Goal: Task Accomplishment & Management: Manage account settings

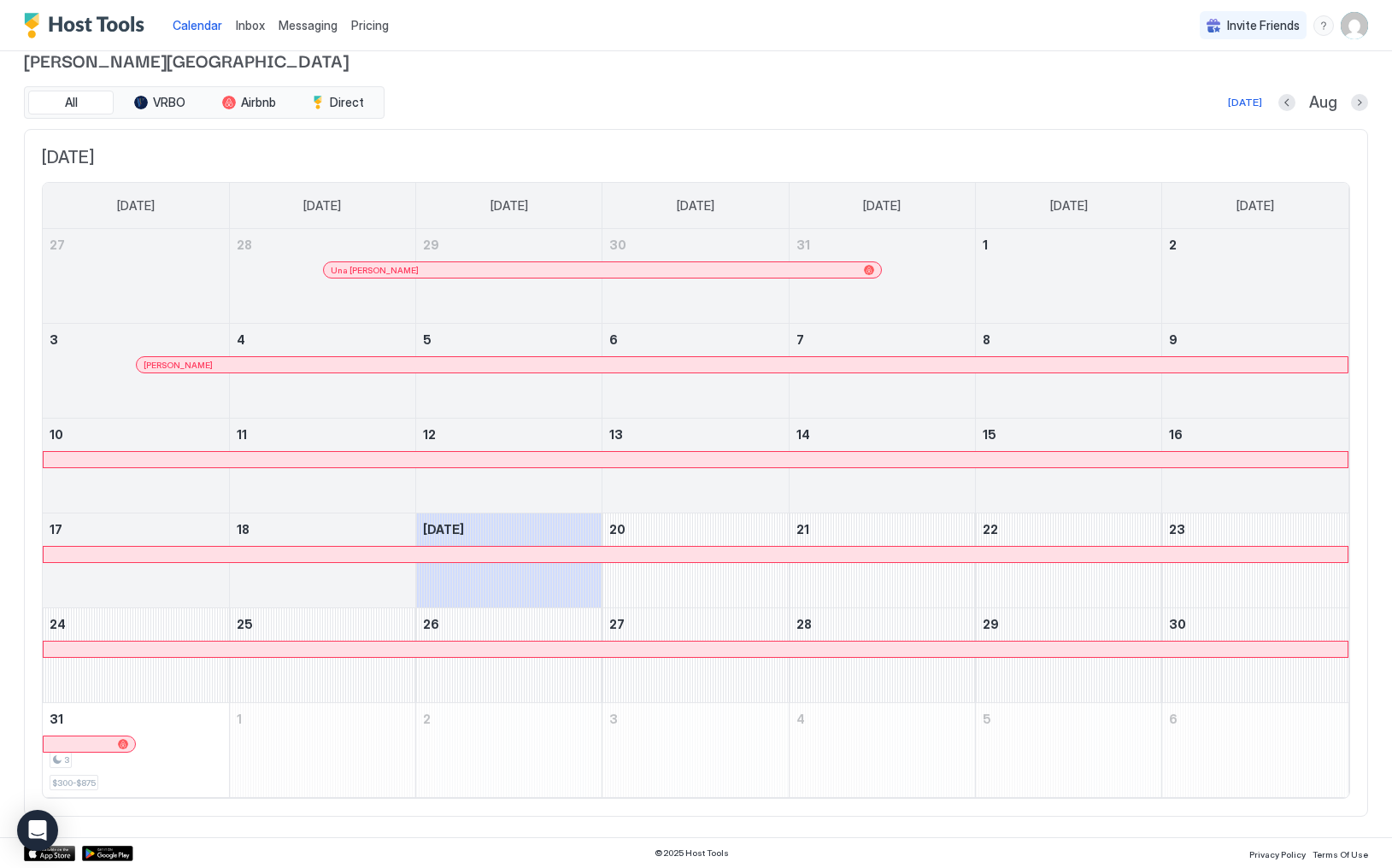
scroll to position [24, 0]
click at [1362, 109] on button "Next month" at bounding box center [1360, 104] width 17 height 17
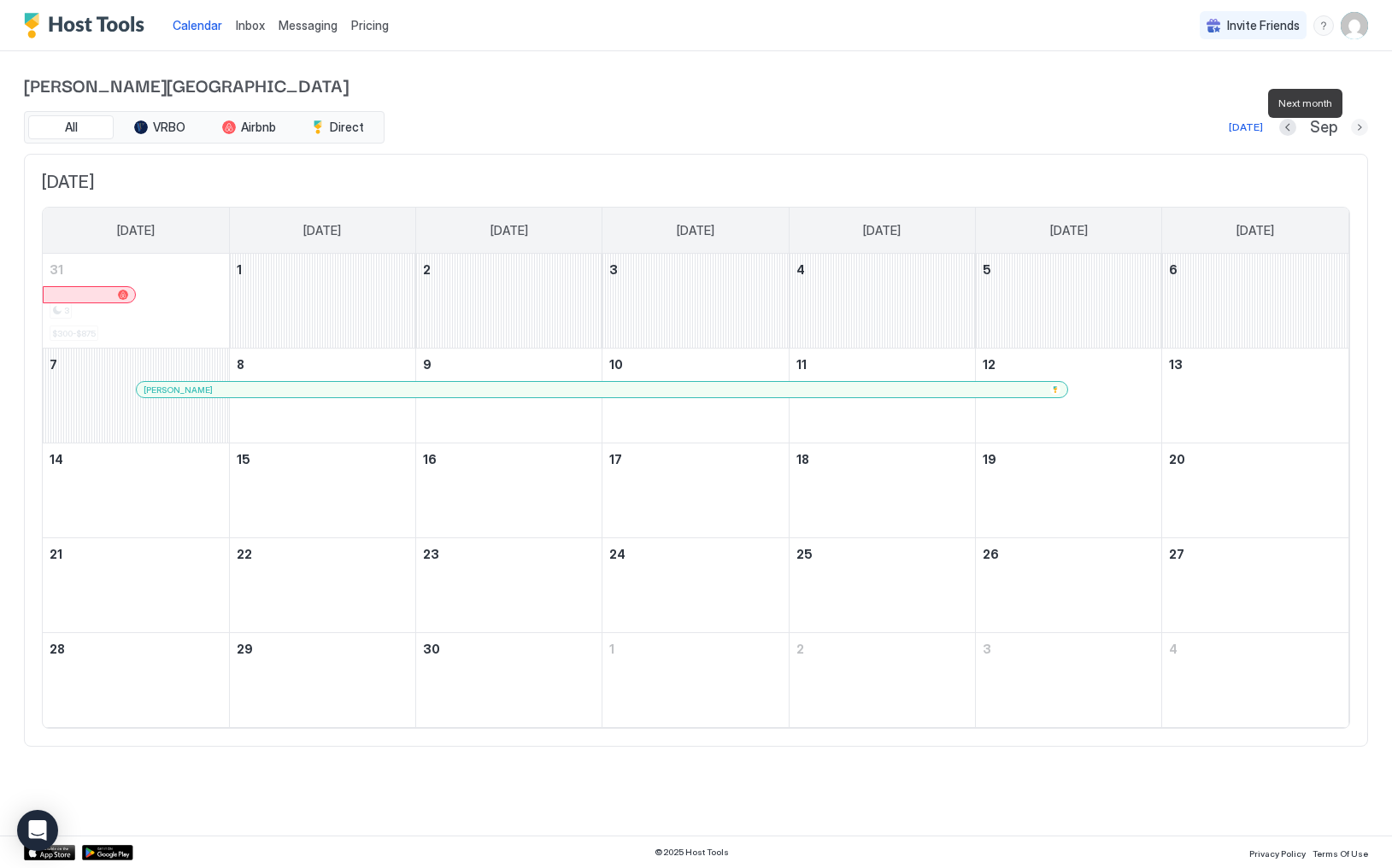
scroll to position [0, 0]
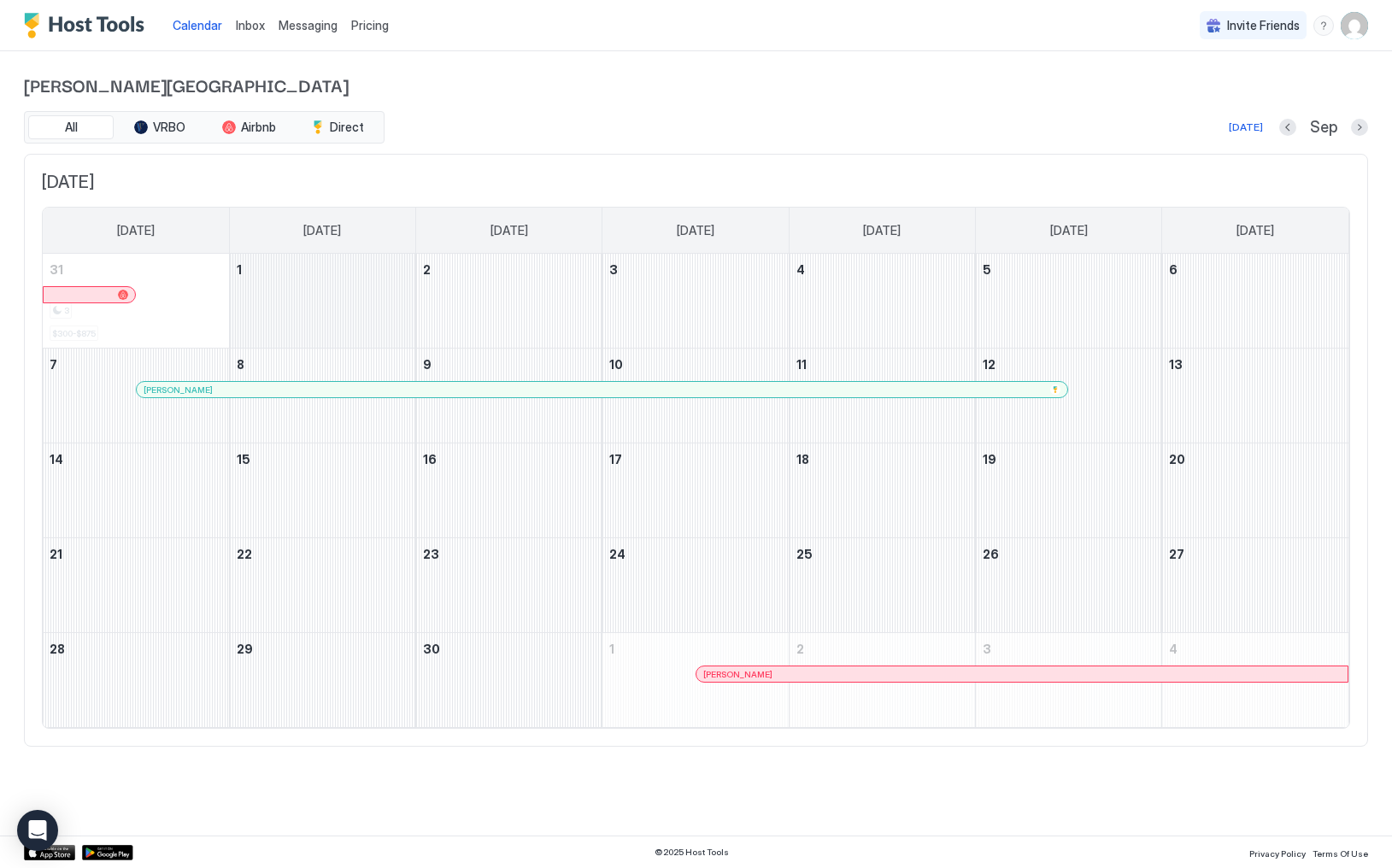
click at [327, 286] on div "September 1, 2025" at bounding box center [322, 301] width 185 height 94
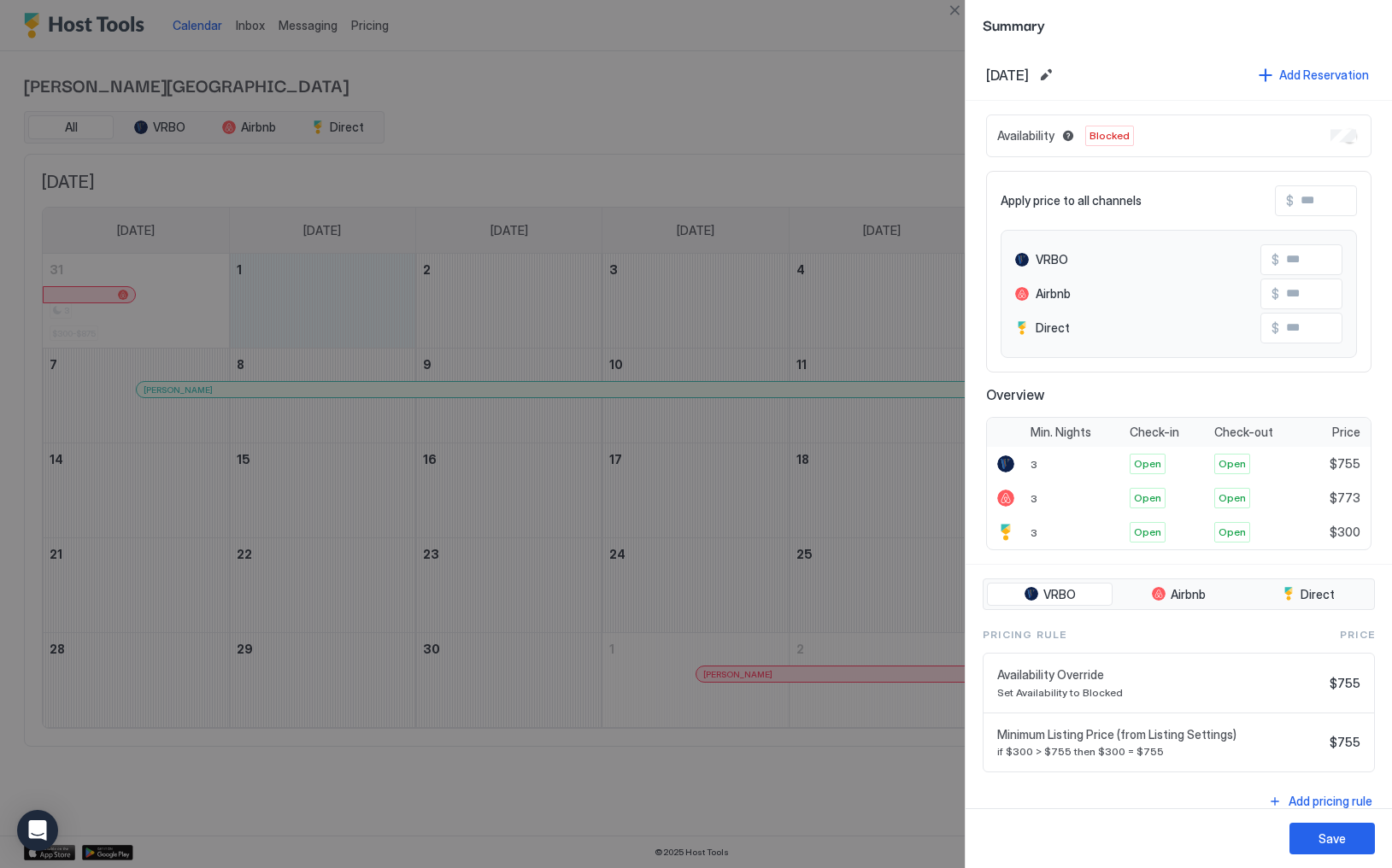
click at [868, 313] on div at bounding box center [696, 434] width 1392 height 868
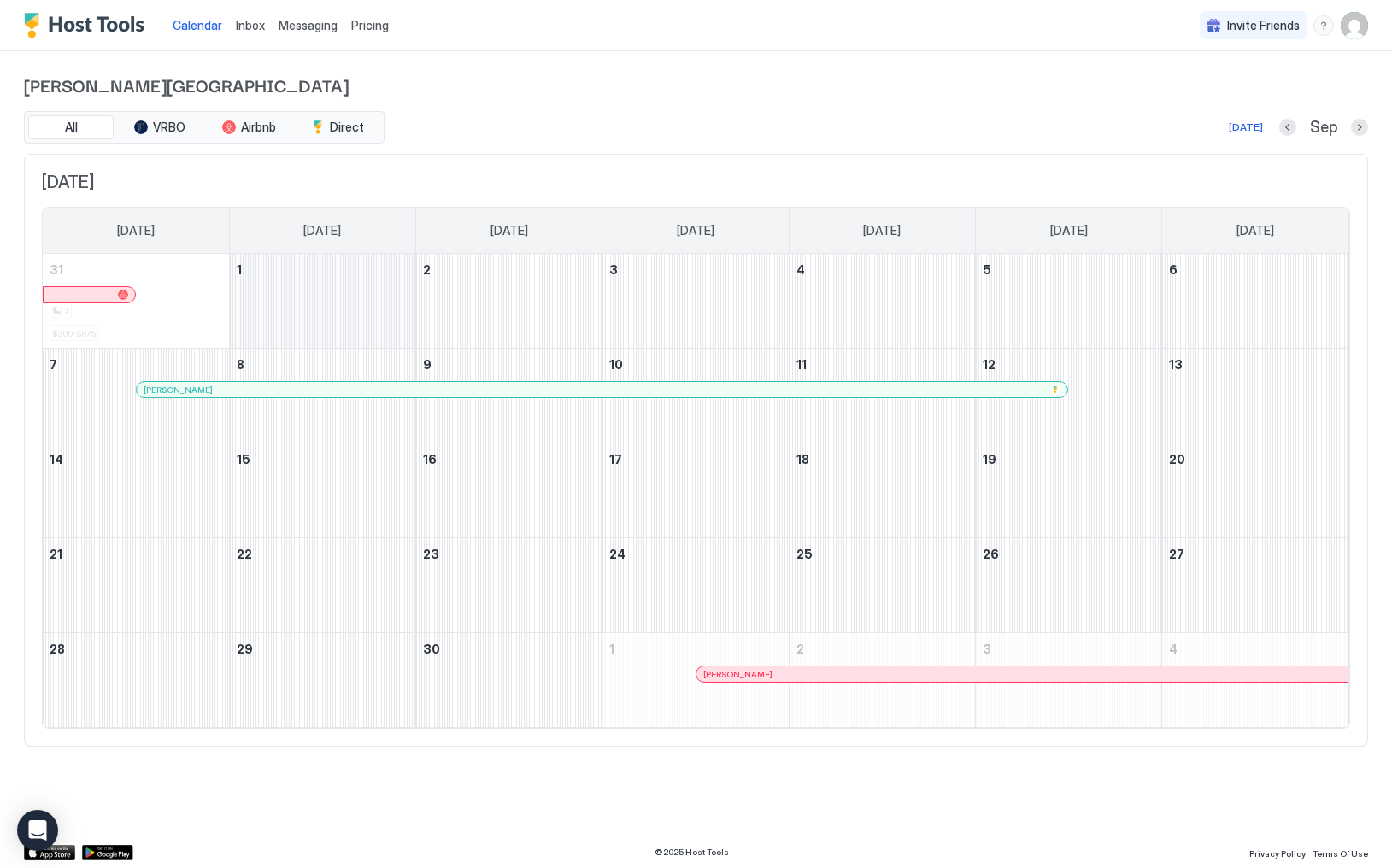
click at [366, 294] on div "September 1, 2025" at bounding box center [322, 301] width 185 height 94
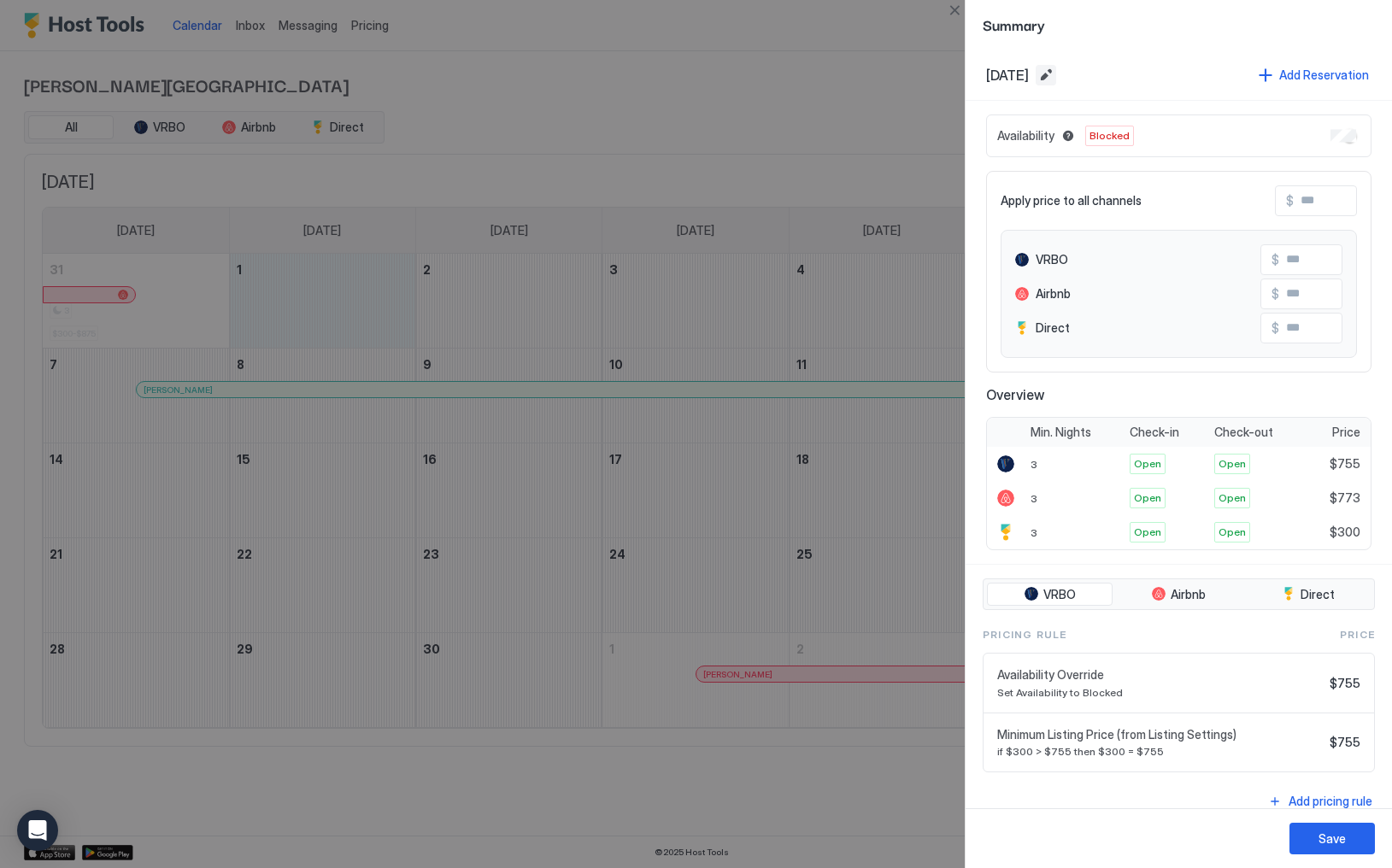
click at [1057, 79] on button "Edit date range" at bounding box center [1045, 74] width 20 height 20
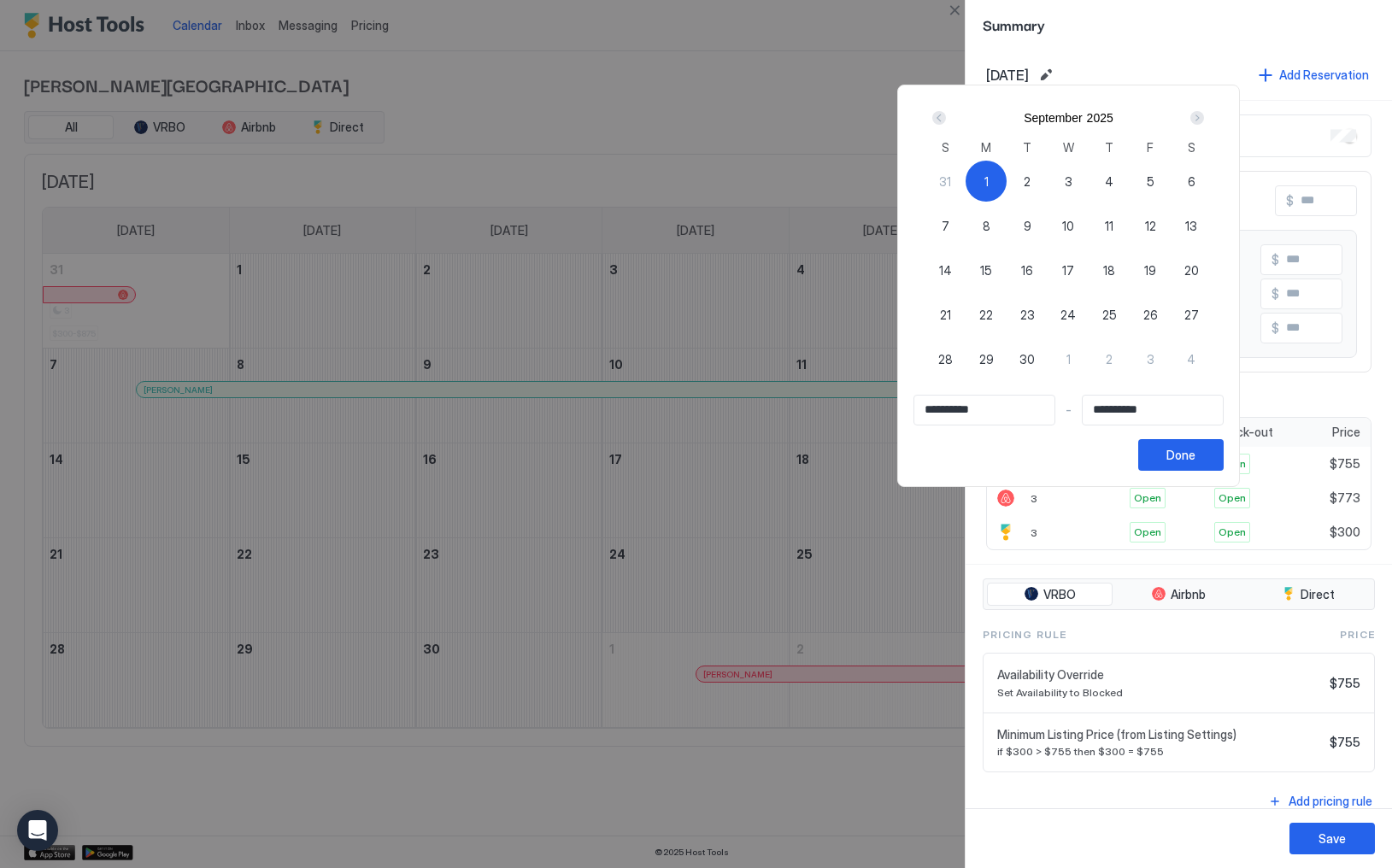
click at [949, 226] on span "7" at bounding box center [946, 226] width 8 height 18
type input "**********"
click at [1007, 179] on div "1" at bounding box center [986, 181] width 41 height 41
type input "**********"
click at [966, 217] on div "7" at bounding box center [945, 225] width 41 height 41
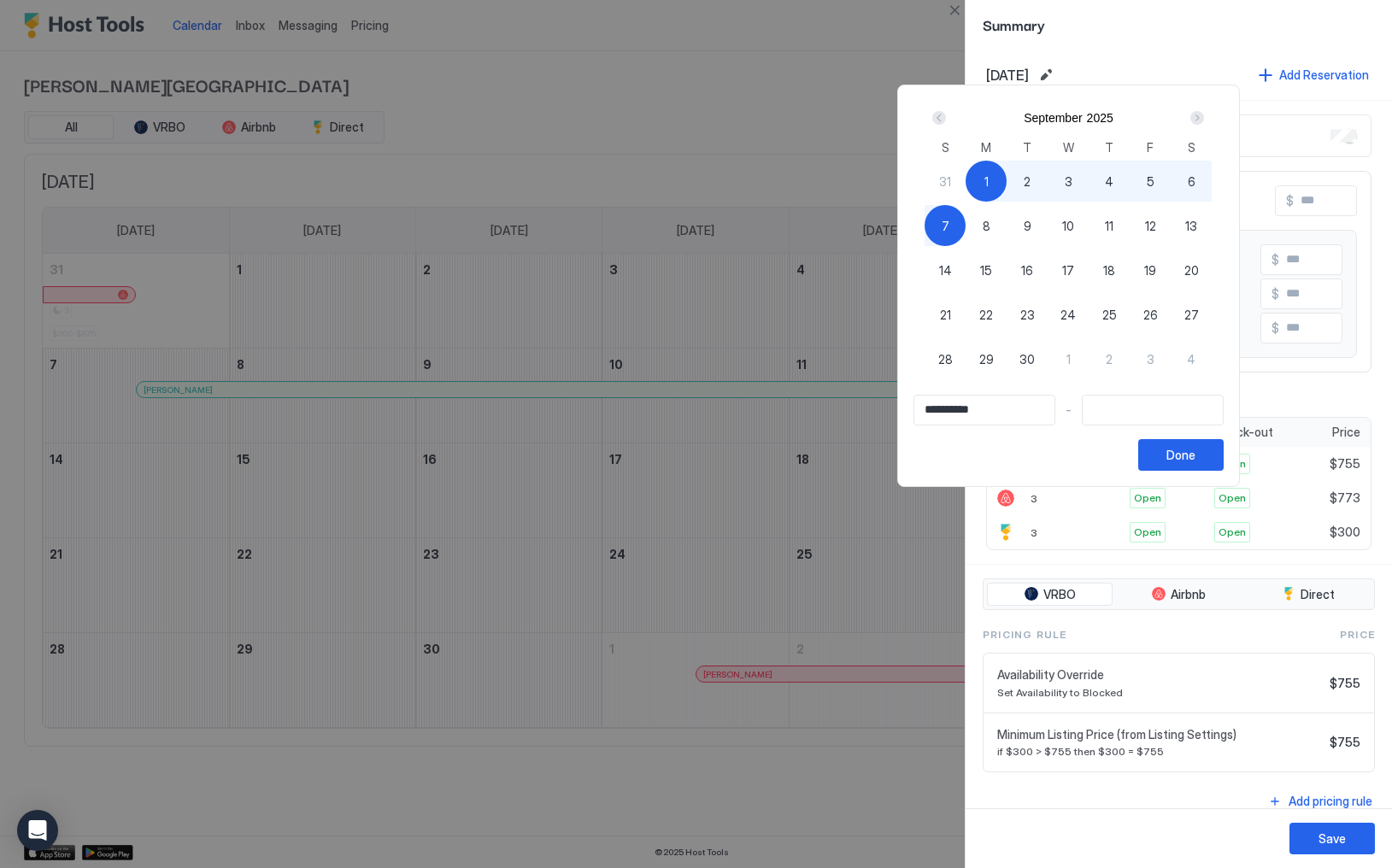
type input "**********"
click at [1224, 465] on button "Done" at bounding box center [1182, 455] width 86 height 31
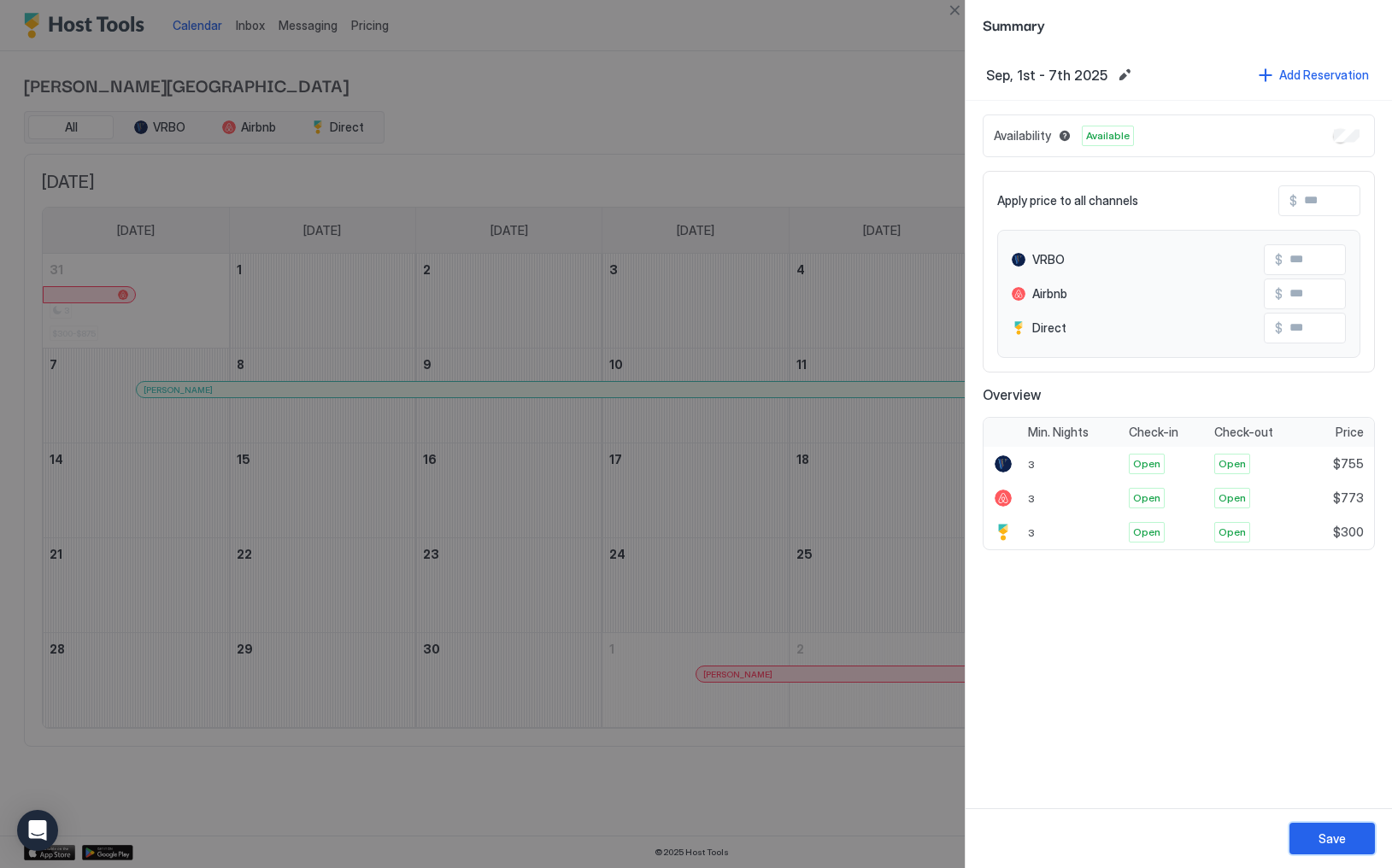
click at [1341, 834] on div "Save" at bounding box center [1332, 838] width 27 height 18
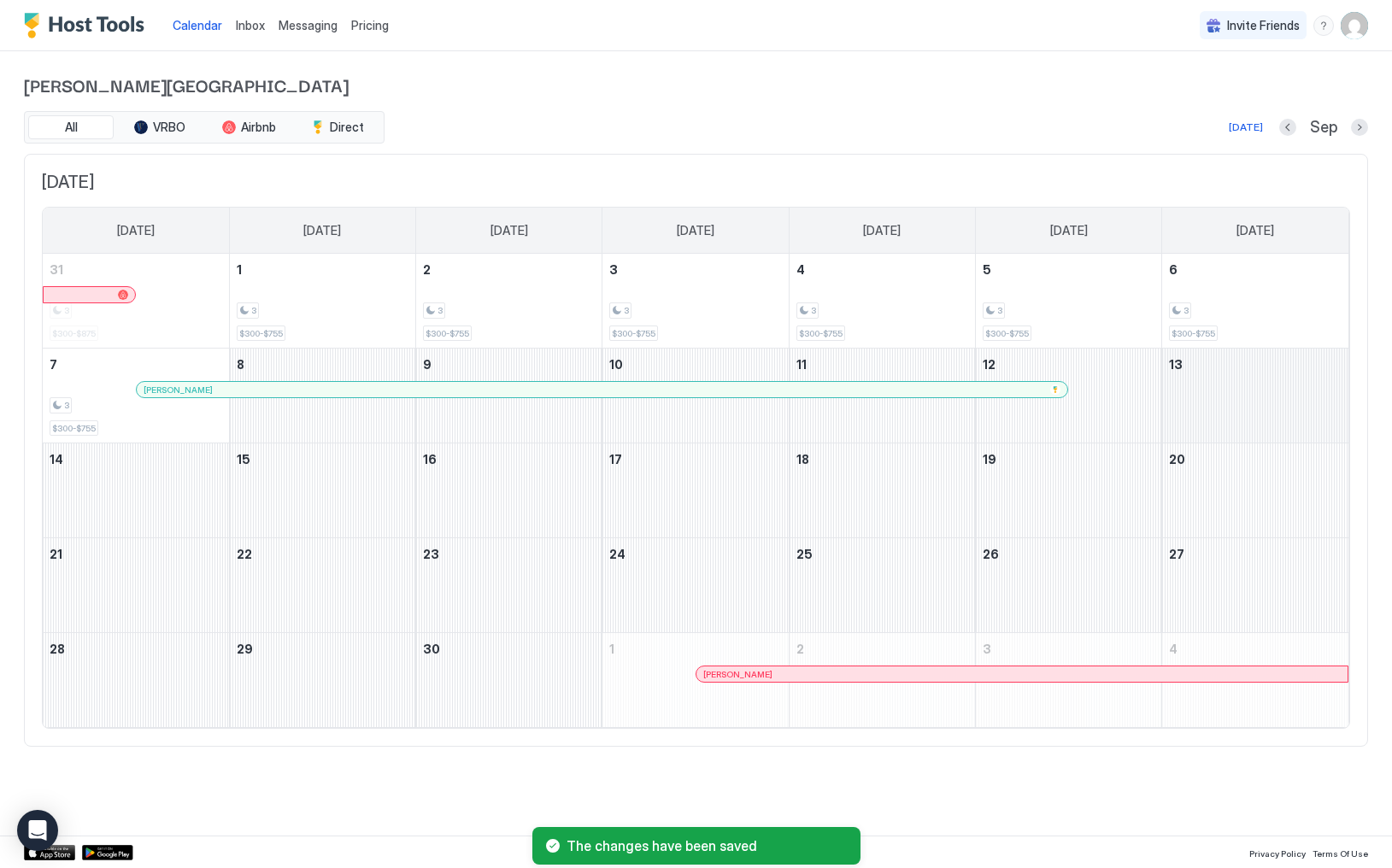
click at [1228, 408] on div "September 13, 2025" at bounding box center [1255, 396] width 186 height 94
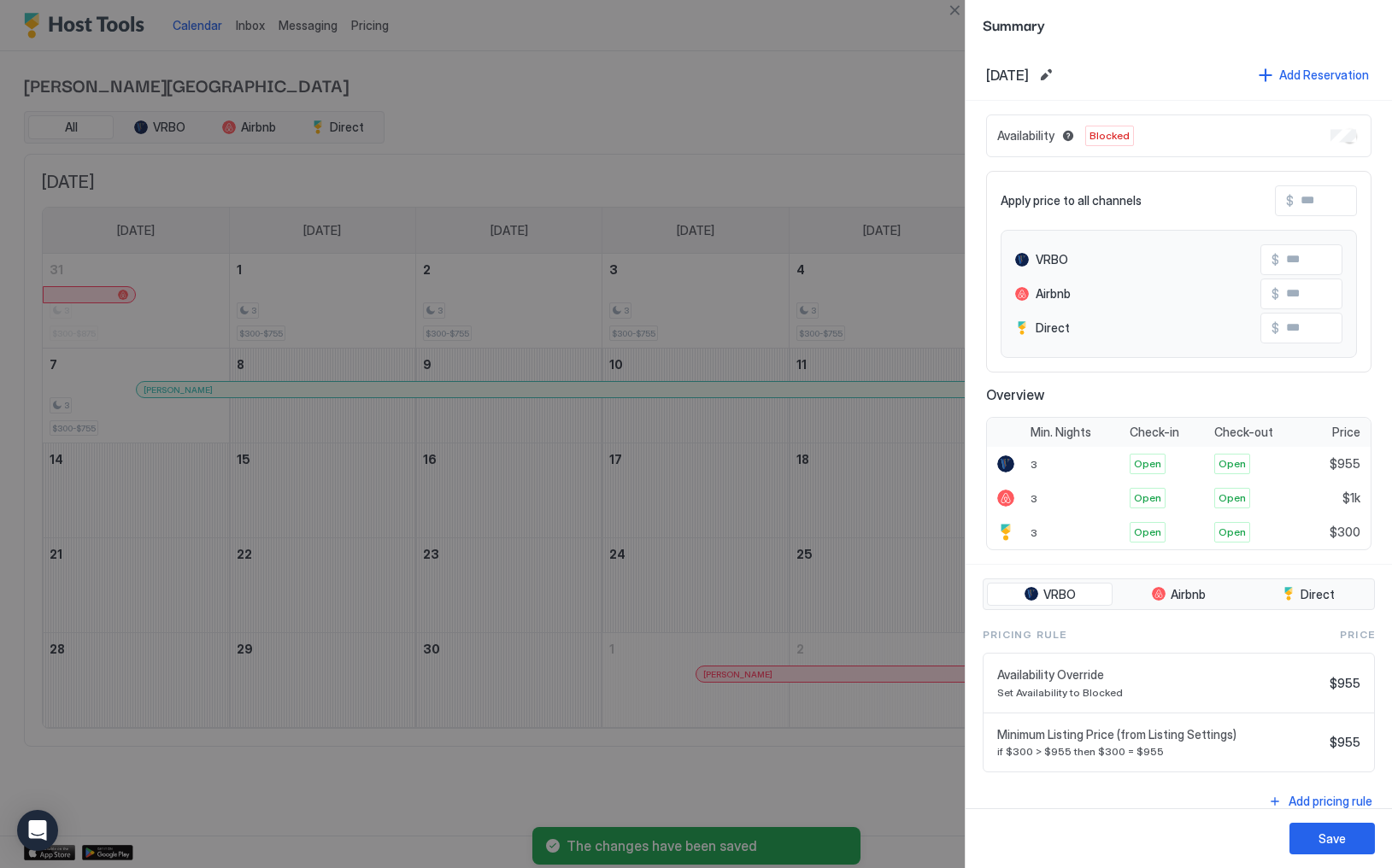
click at [501, 689] on div at bounding box center [696, 434] width 1392 height 868
click at [1057, 79] on button "Edit date range" at bounding box center [1045, 74] width 20 height 20
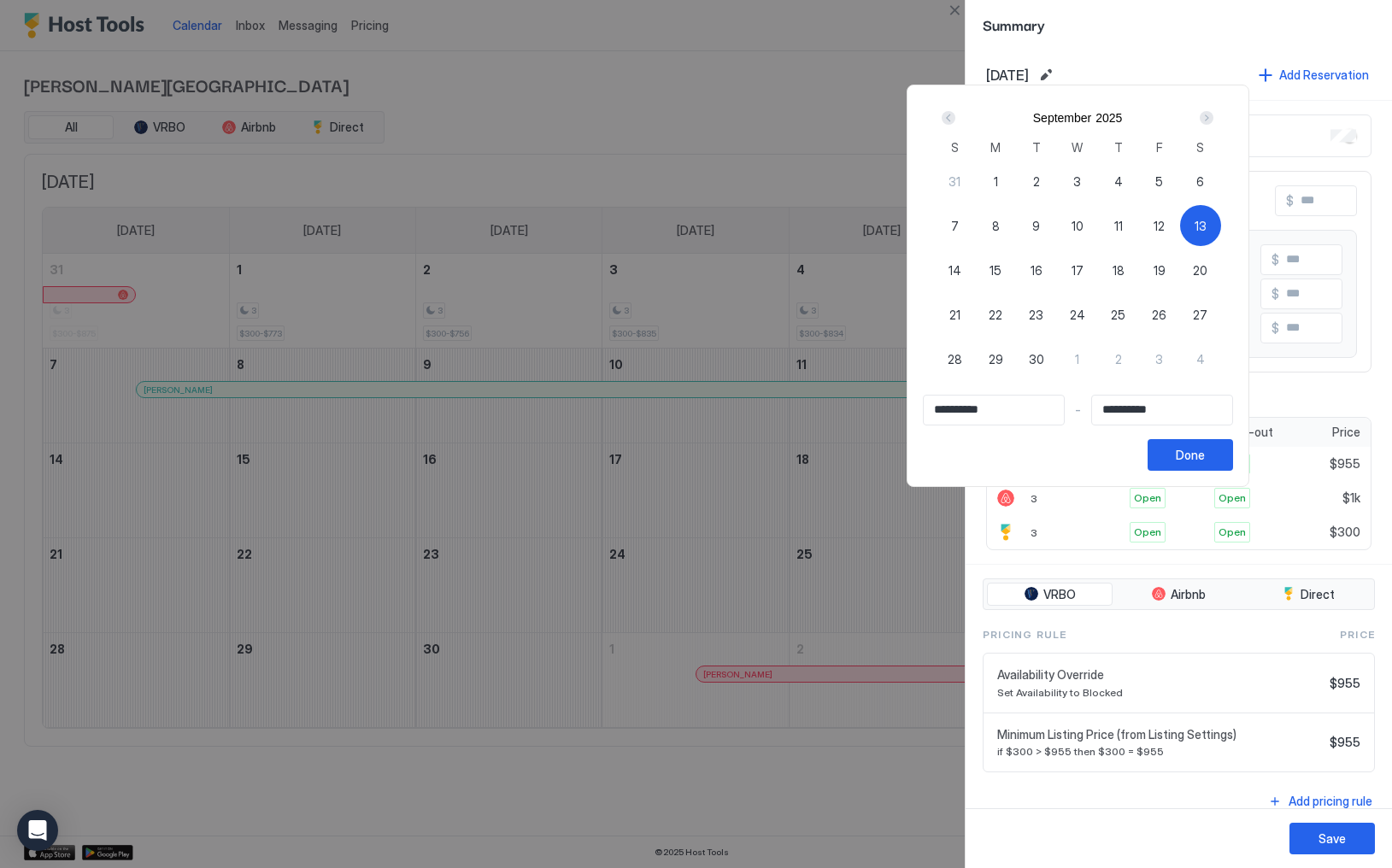
click at [1044, 351] on span "30" at bounding box center [1037, 359] width 16 height 18
type input "**********"
click at [1207, 220] on span "13" at bounding box center [1201, 226] width 12 height 18
type input "**********"
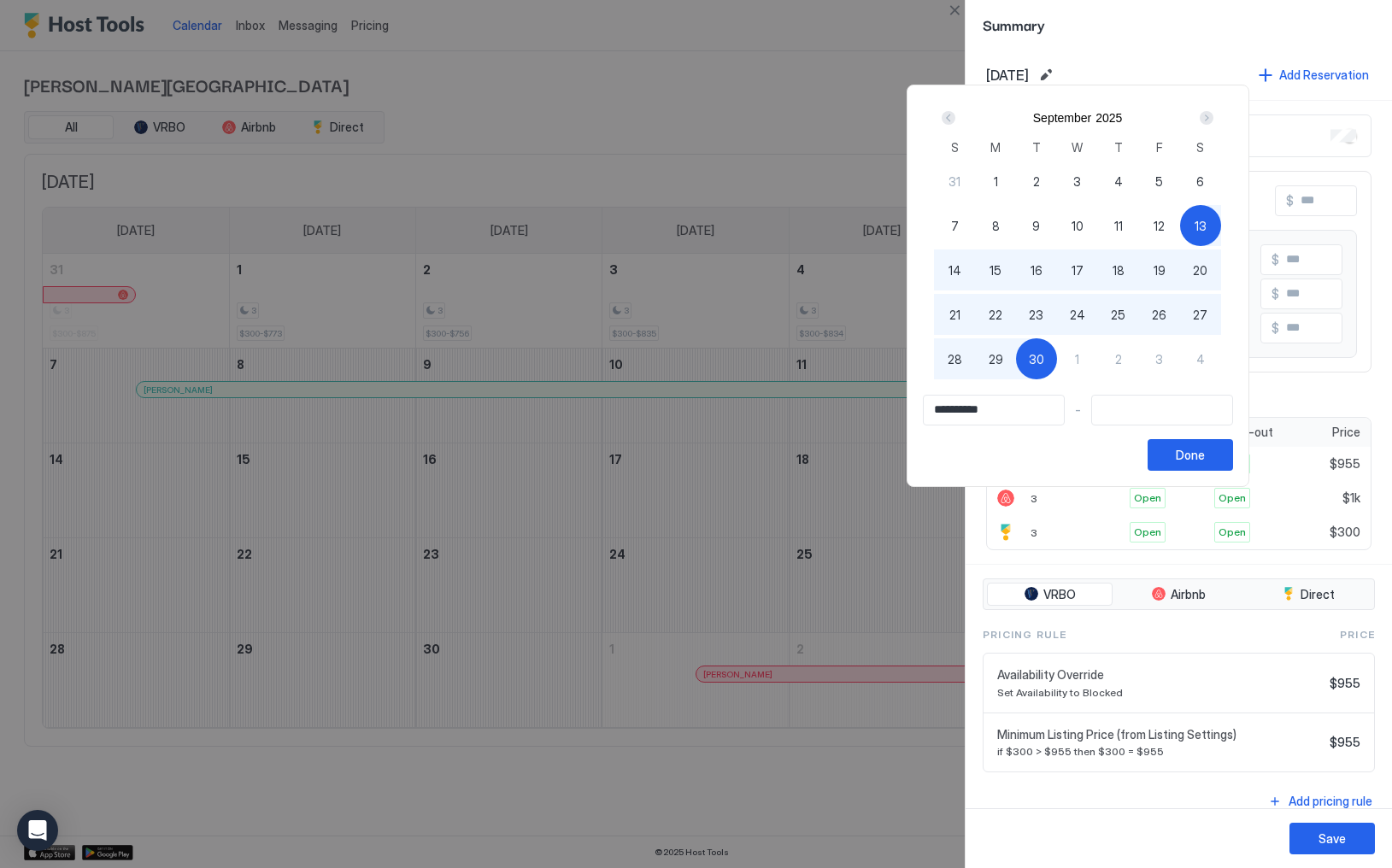
click at [1044, 361] on span "30" at bounding box center [1037, 359] width 16 height 18
type input "**********"
click at [1205, 458] on div "Done" at bounding box center [1190, 455] width 29 height 18
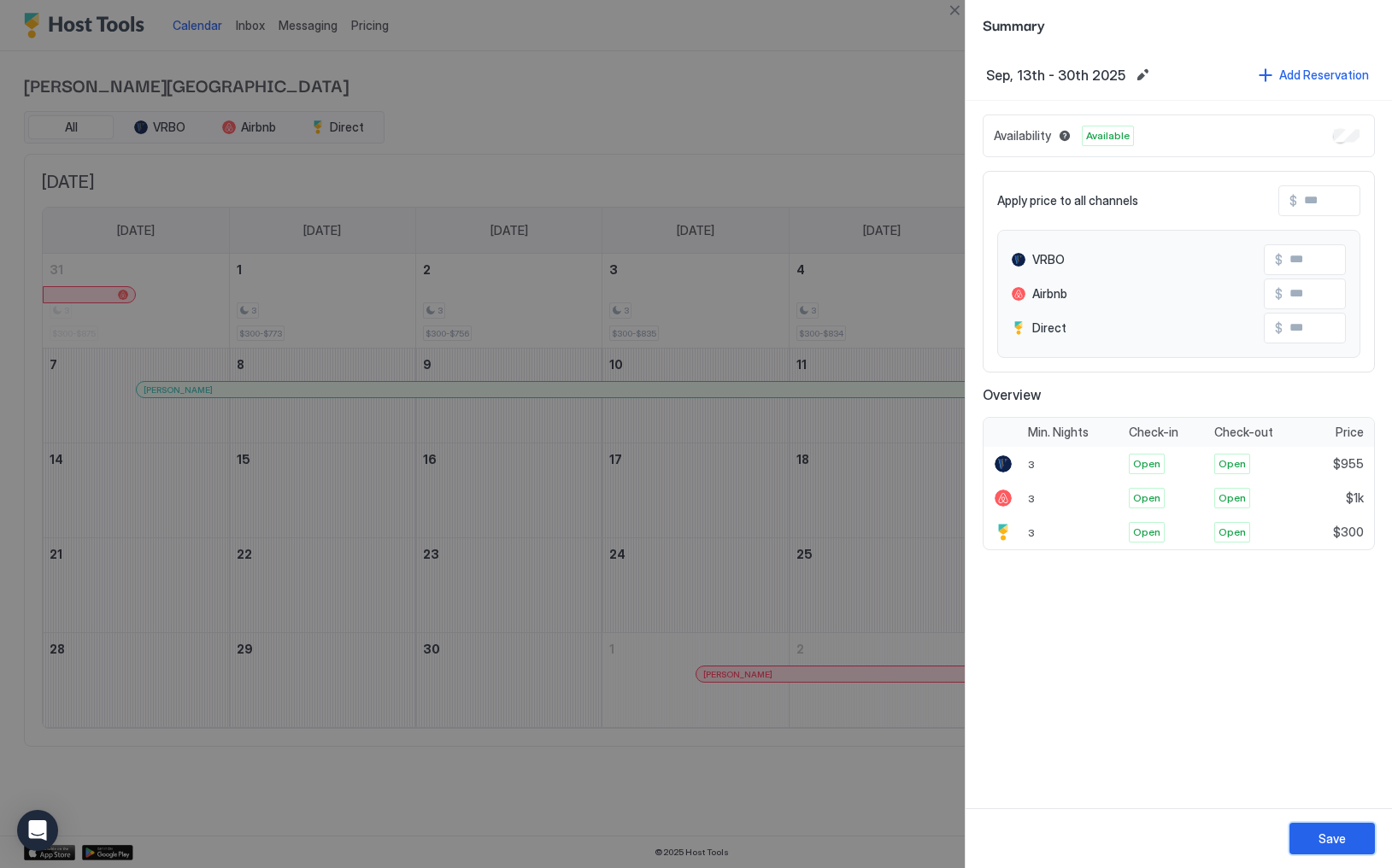
click at [1346, 851] on button "Save" at bounding box center [1333, 839] width 86 height 31
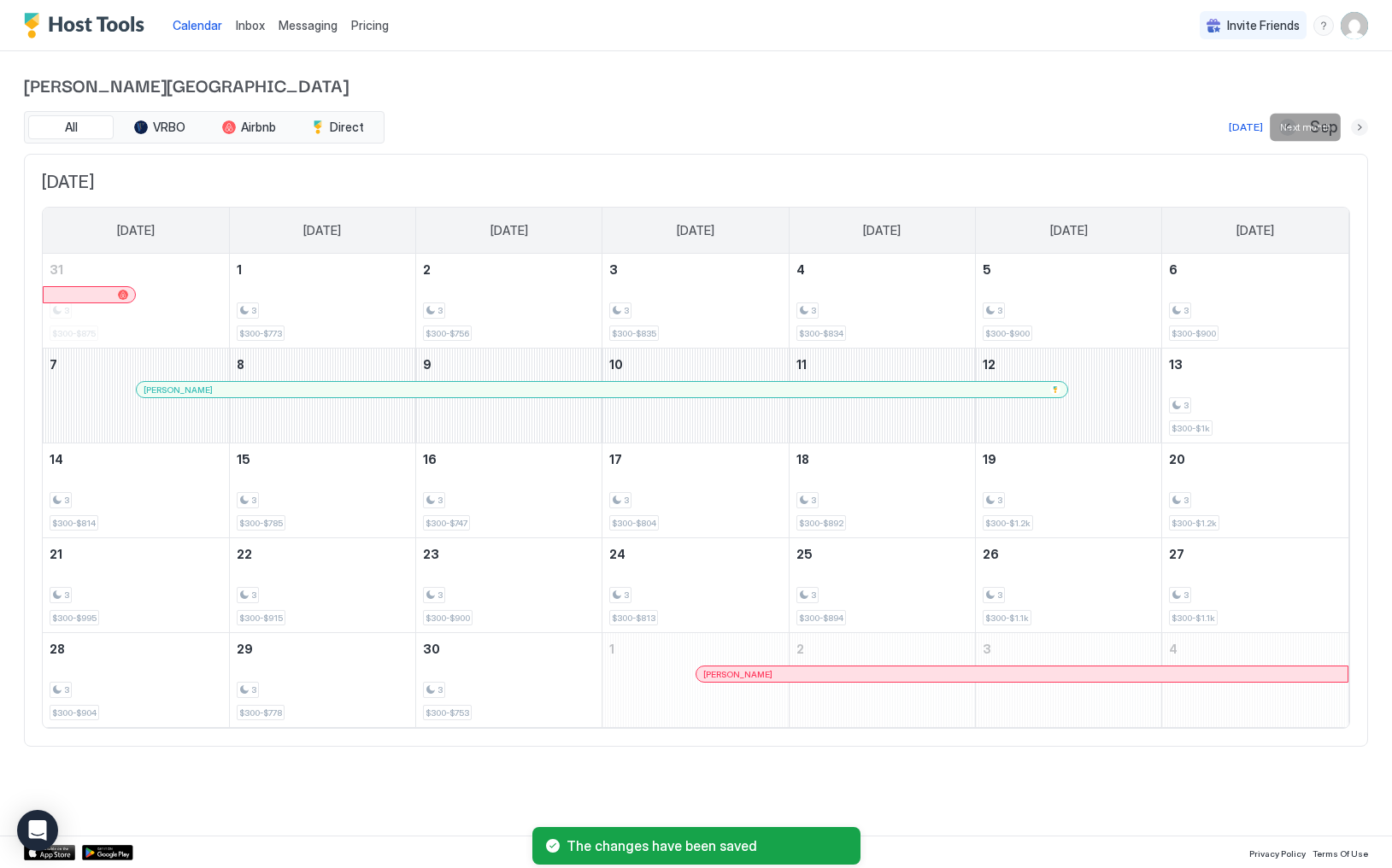
click at [1353, 128] on button "Next month" at bounding box center [1360, 127] width 17 height 17
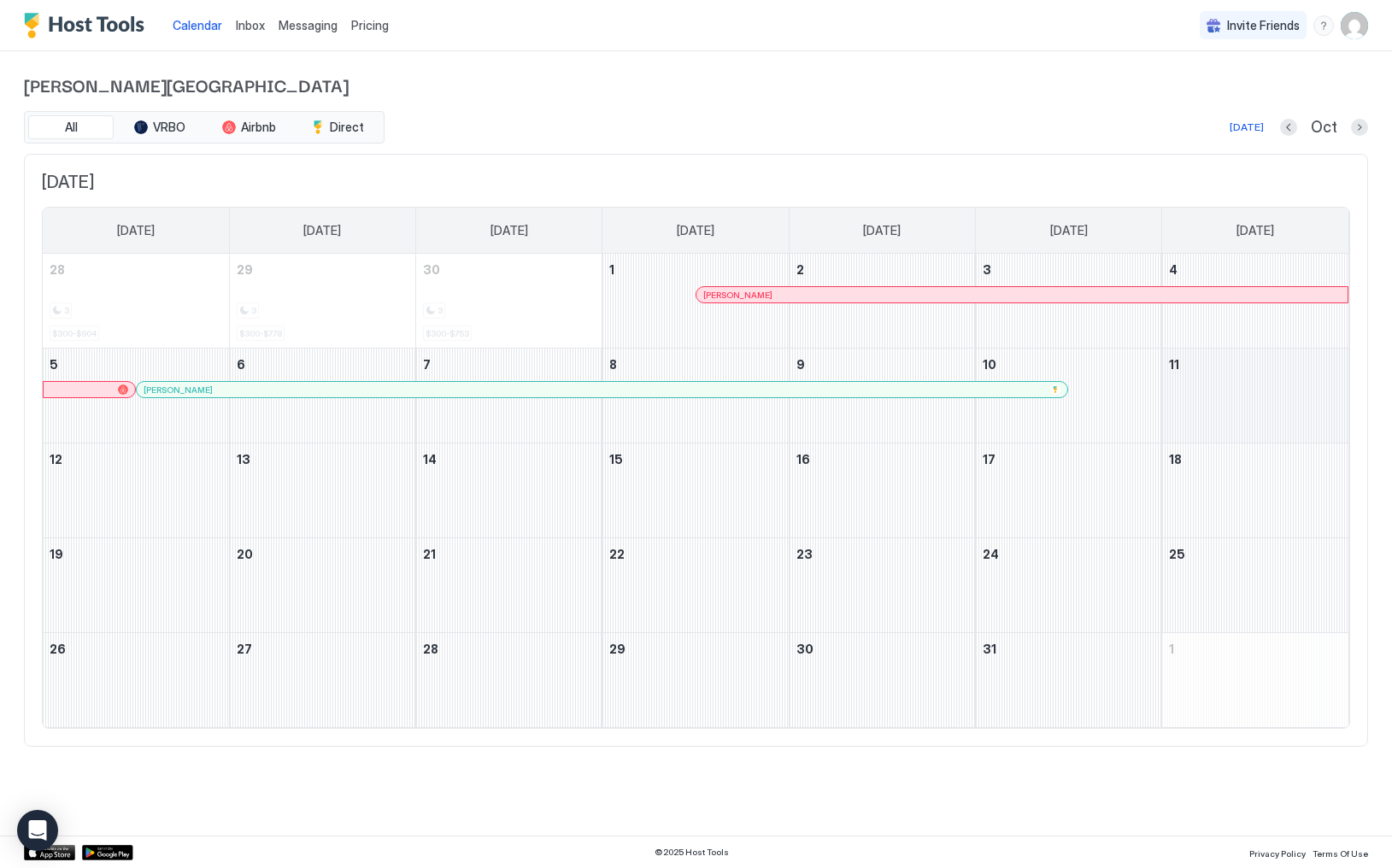
click at [1228, 411] on div "October 11, 2025" at bounding box center [1255, 396] width 186 height 94
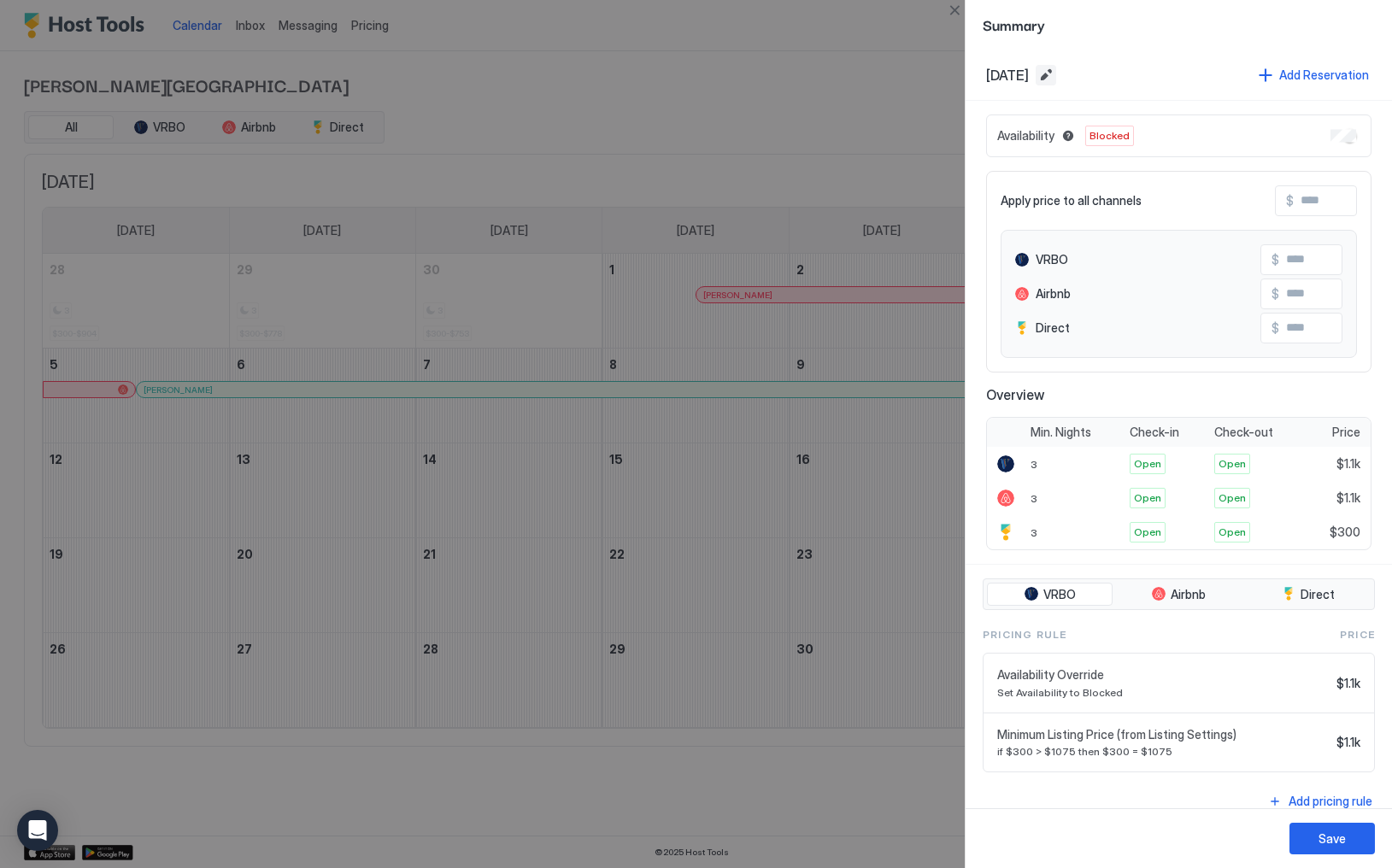
click at [1057, 73] on button "Edit date range" at bounding box center [1045, 74] width 20 height 20
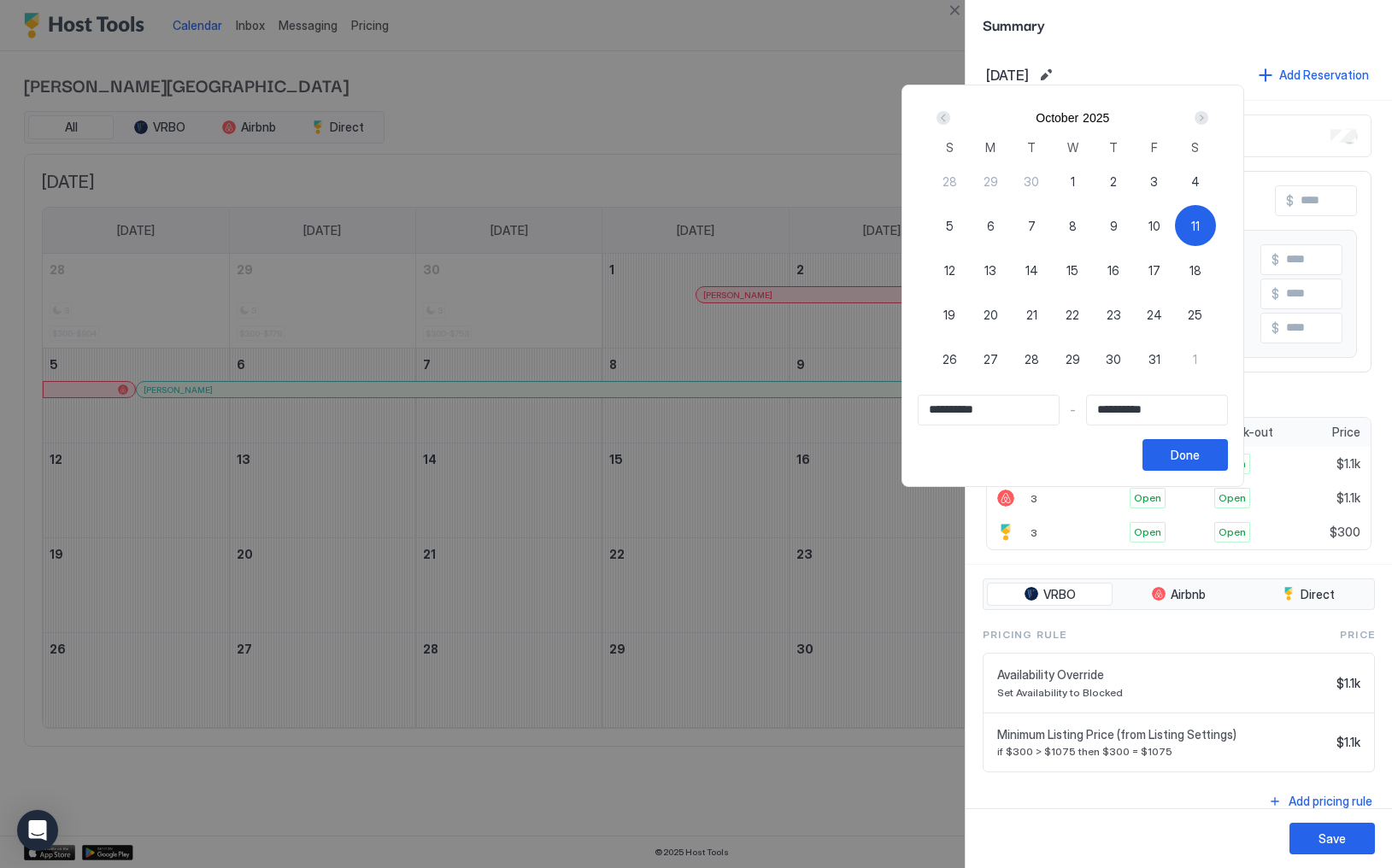
click at [1161, 360] on span "31" at bounding box center [1154, 359] width 12 height 18
type input "**********"
click at [1209, 207] on div "11" at bounding box center [1196, 225] width 41 height 41
click at [995, 222] on span "6" at bounding box center [990, 226] width 8 height 18
type input "**********"
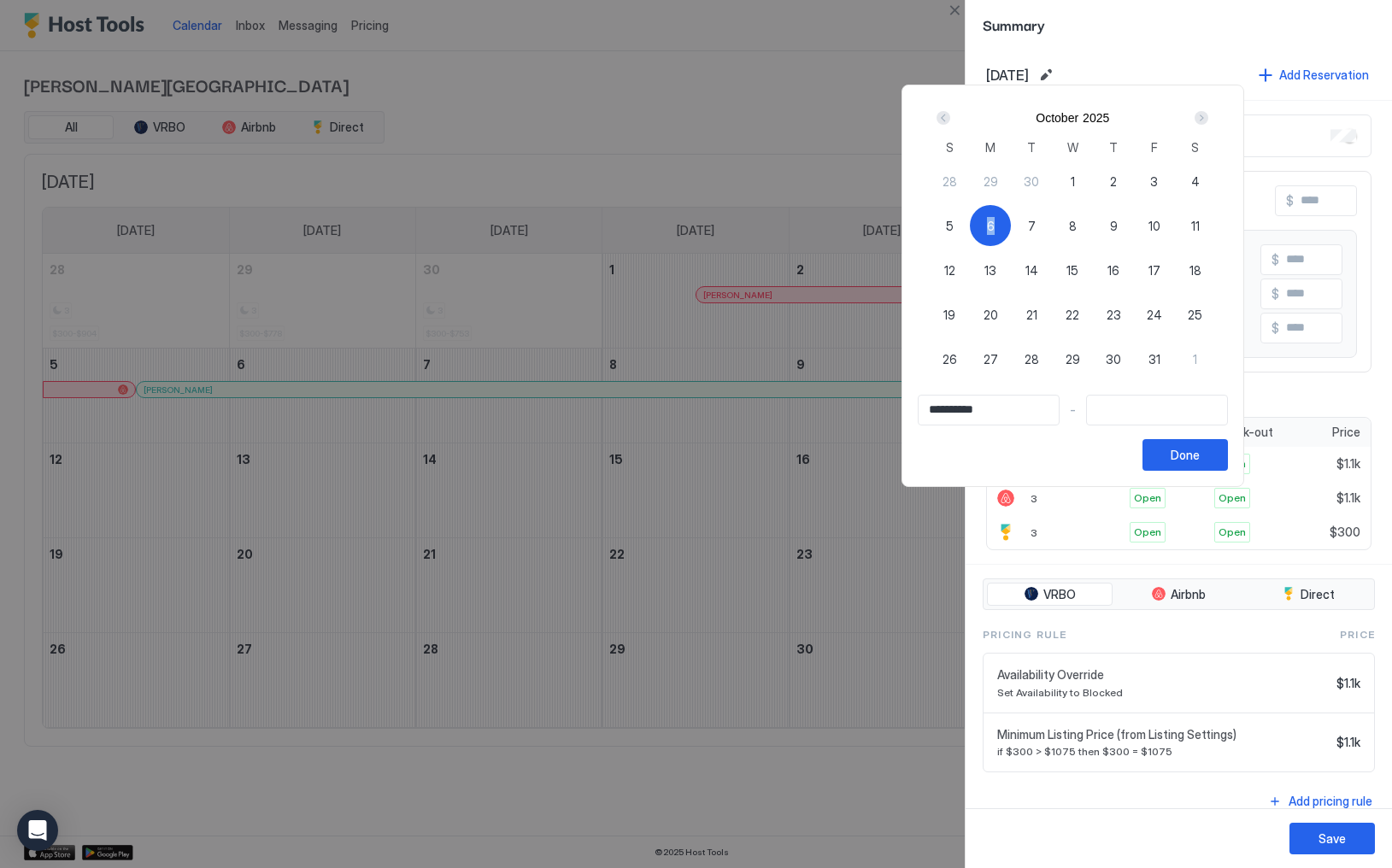
click at [995, 222] on span "6" at bounding box center [990, 226] width 8 height 18
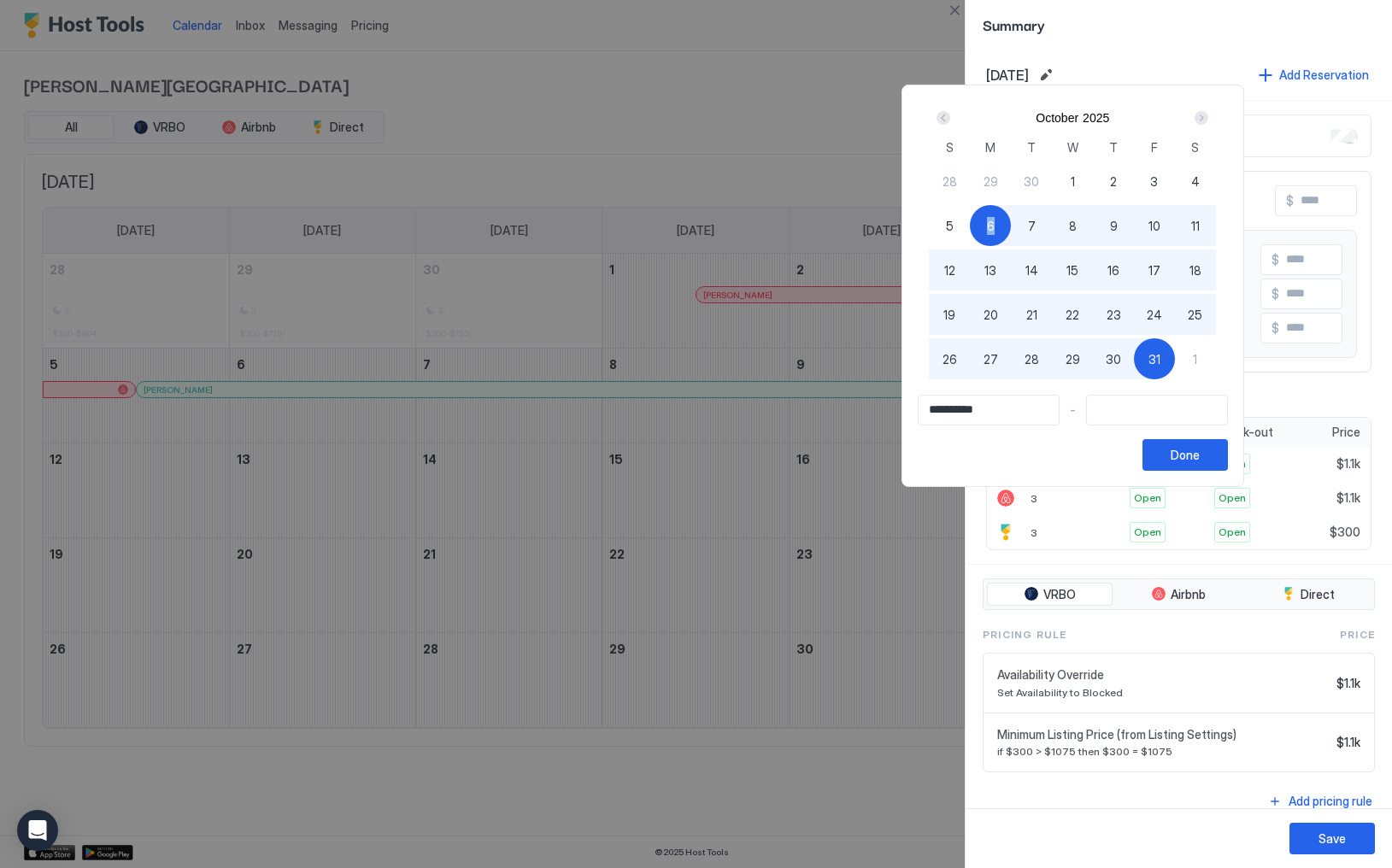
click at [1175, 359] on div "31" at bounding box center [1154, 359] width 41 height 41
type input "**********"
click at [1200, 452] on div "Done" at bounding box center [1185, 455] width 29 height 18
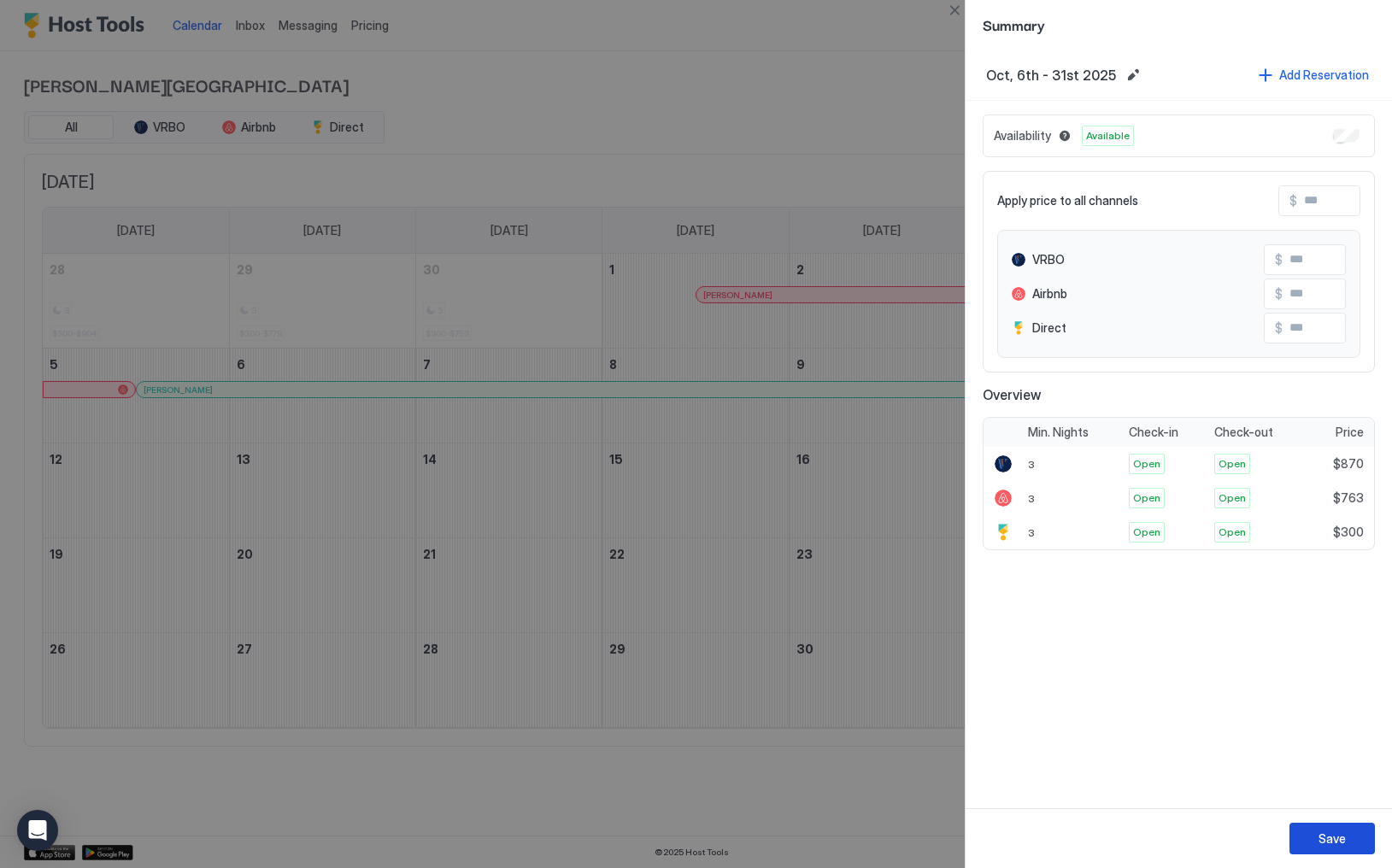
click at [1346, 831] on div "Save" at bounding box center [1332, 838] width 27 height 18
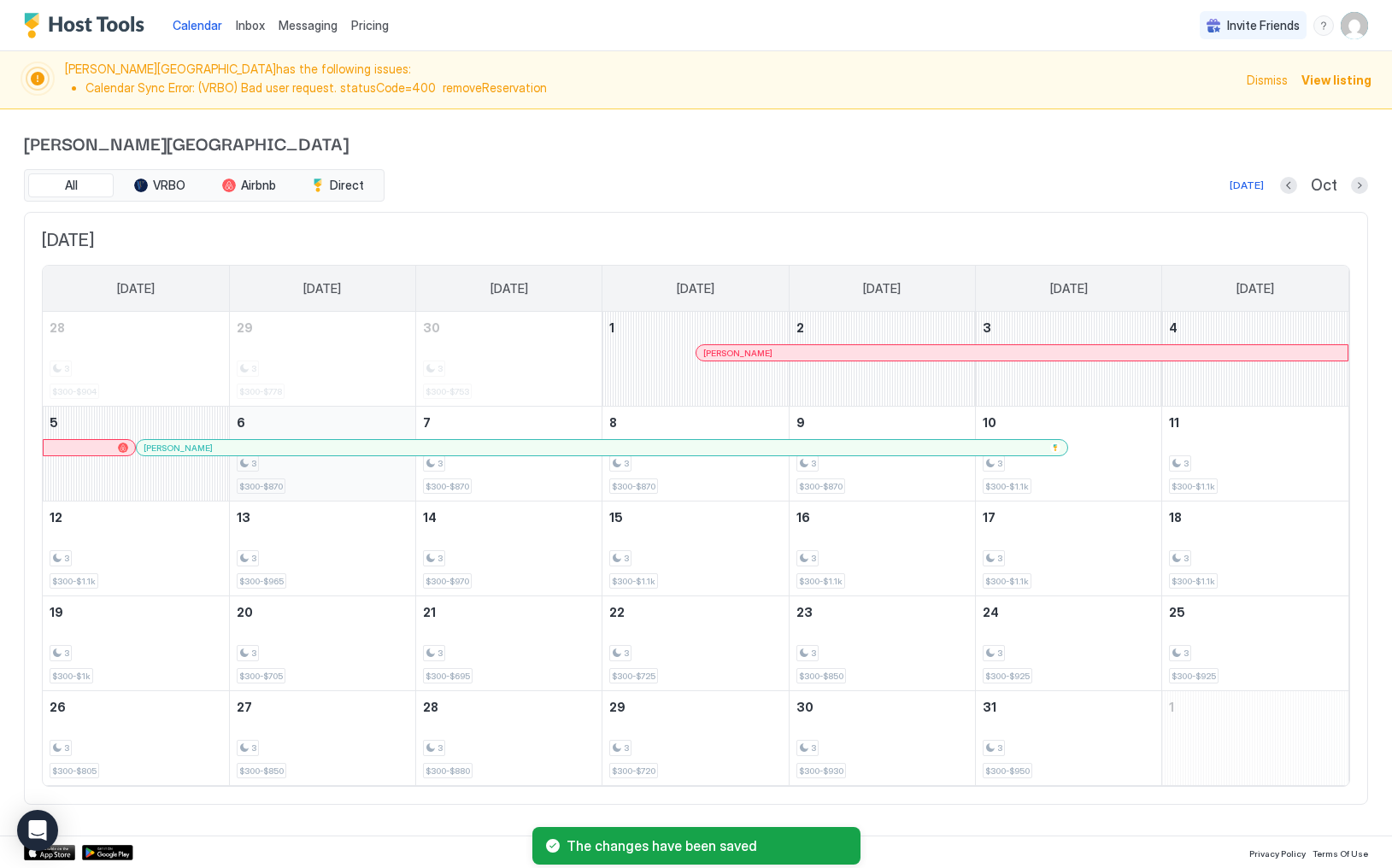
click at [332, 434] on div "3 $300-$870" at bounding box center [322, 454] width 172 height 80
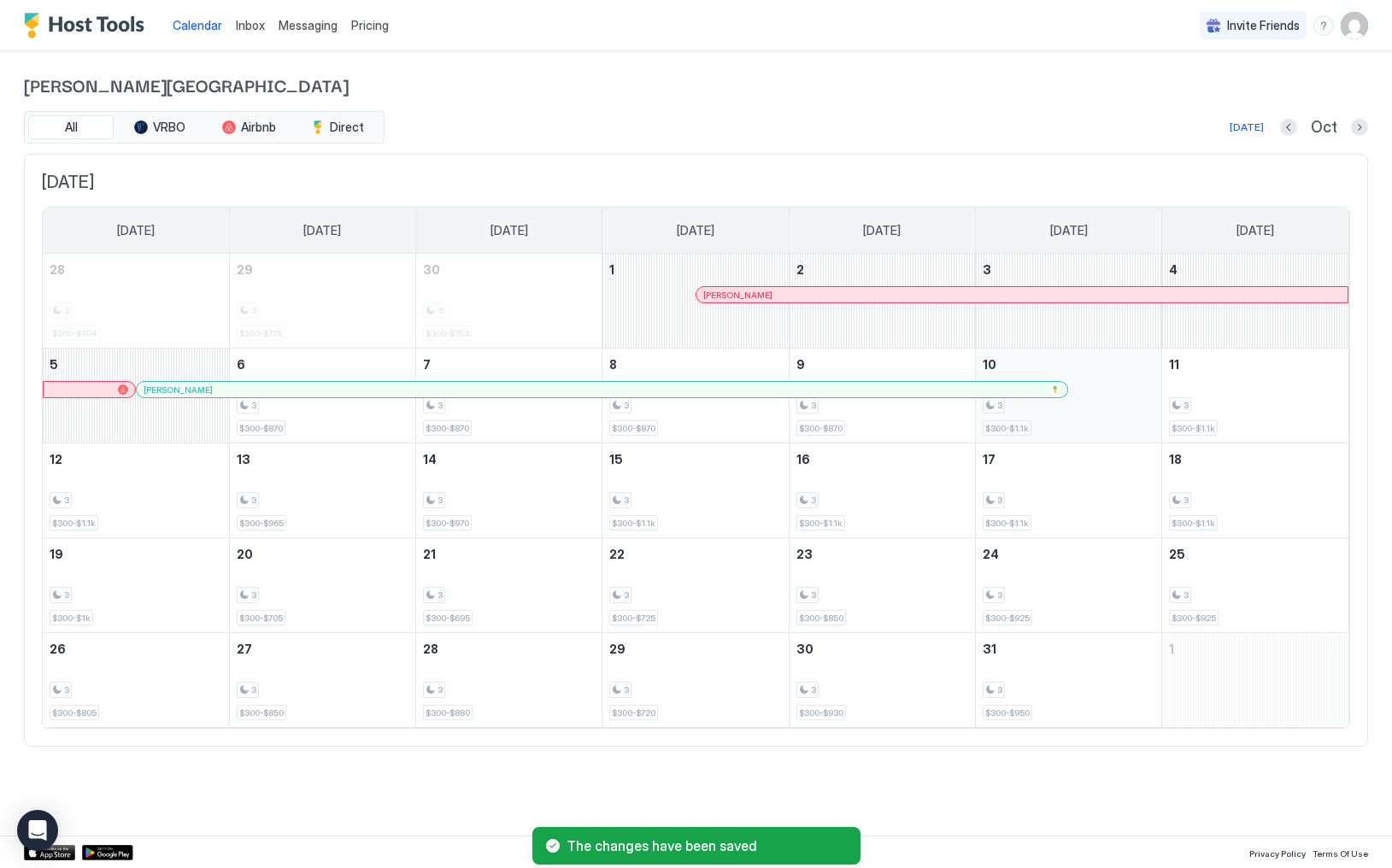
click at [1035, 403] on div "3" at bounding box center [1069, 405] width 172 height 17
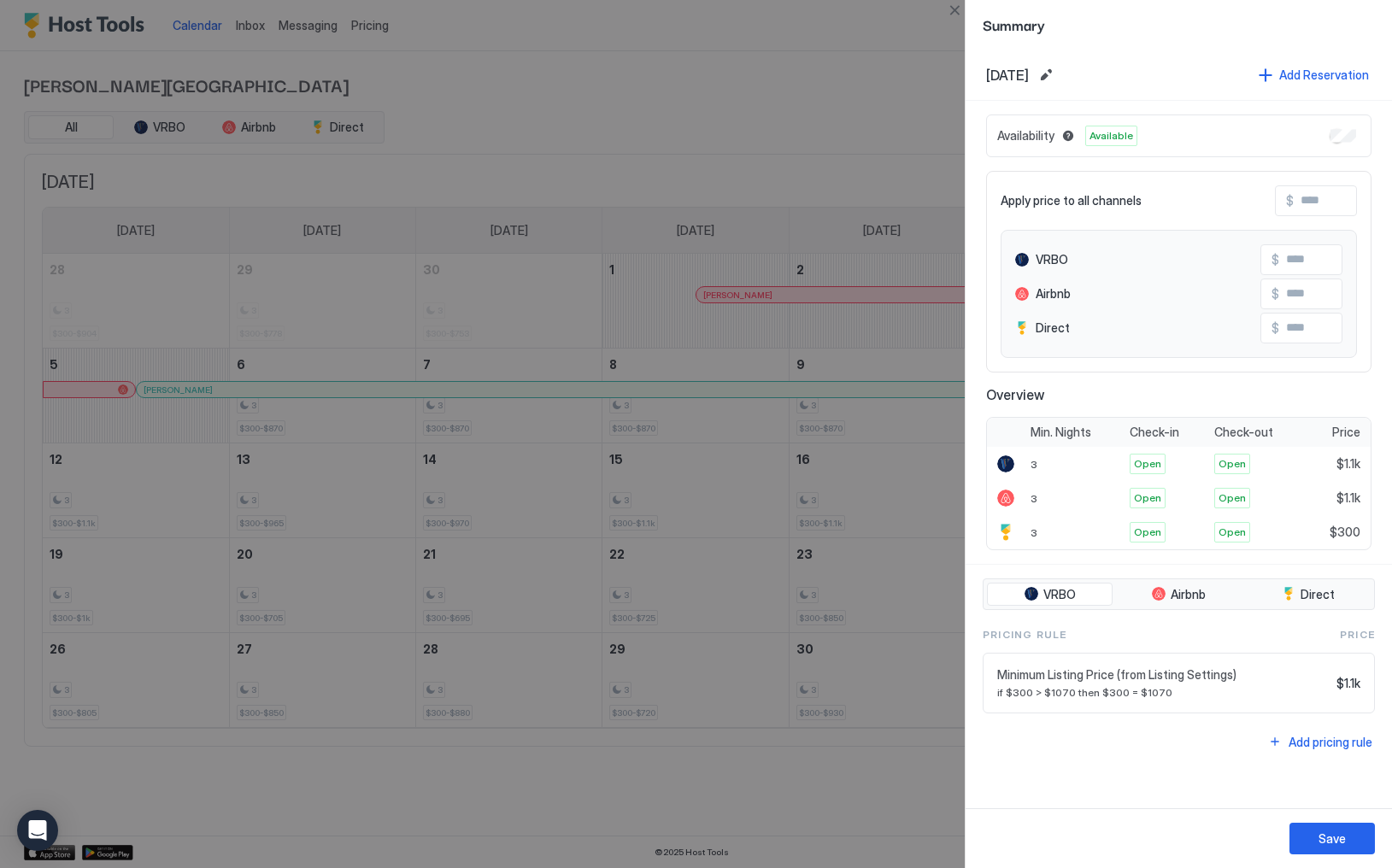
click at [291, 408] on div at bounding box center [696, 434] width 1392 height 868
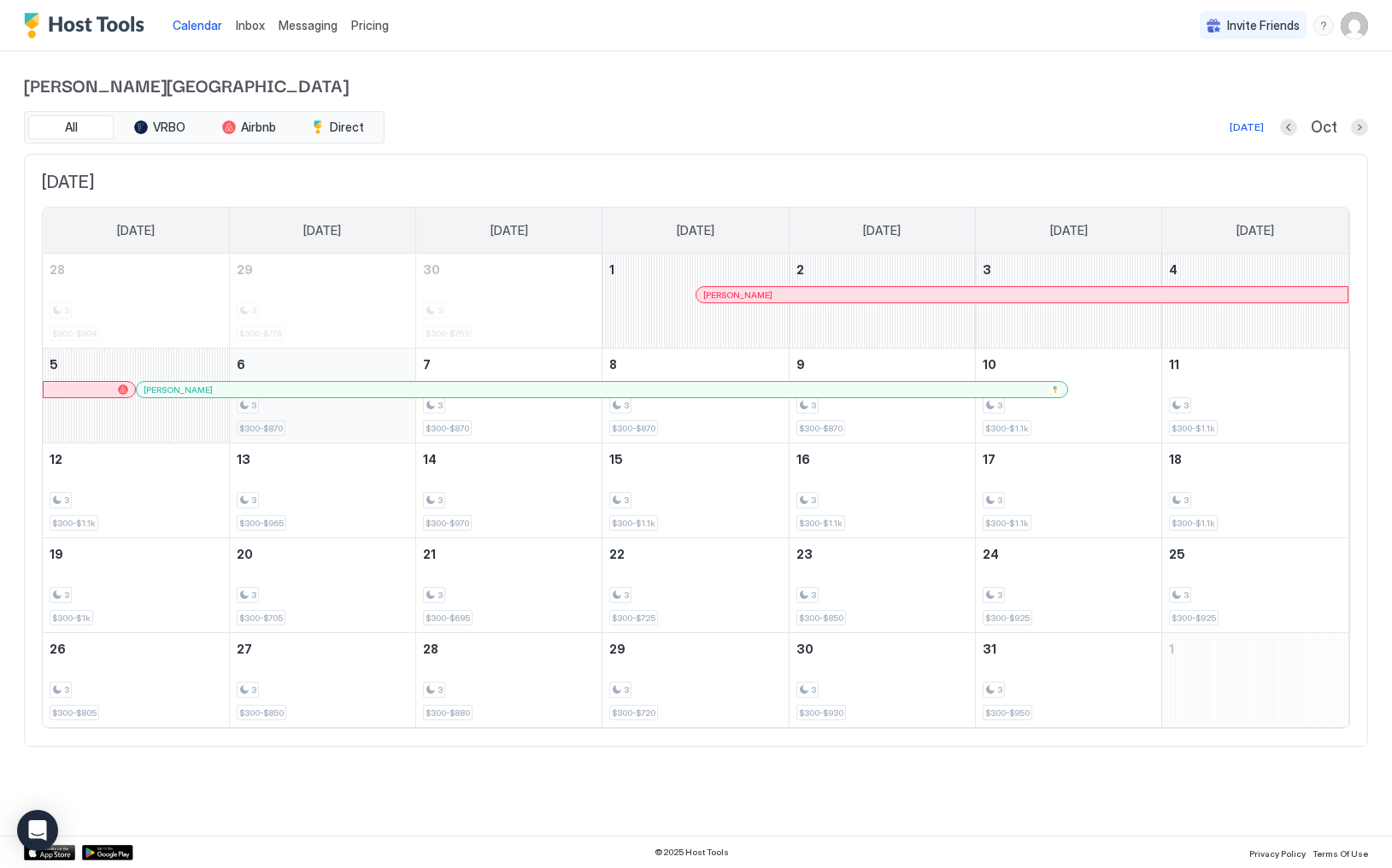
click at [364, 419] on div "3 $300-$870" at bounding box center [322, 396] width 172 height 80
drag, startPoint x: 348, startPoint y: 425, endPoint x: 1147, endPoint y: 398, distance: 799.5
click at [1147, 398] on tr "5 Katie Schou 6 3 $300-$870 7 3 $300-$870 8 3 $300-$870 9 3 $300-$870 10 3 $300…" at bounding box center [696, 396] width 1306 height 95
click at [363, 427] on div "3 $300-$870" at bounding box center [322, 396] width 172 height 80
click at [358, 368] on div "3 $300-$870" at bounding box center [322, 396] width 172 height 80
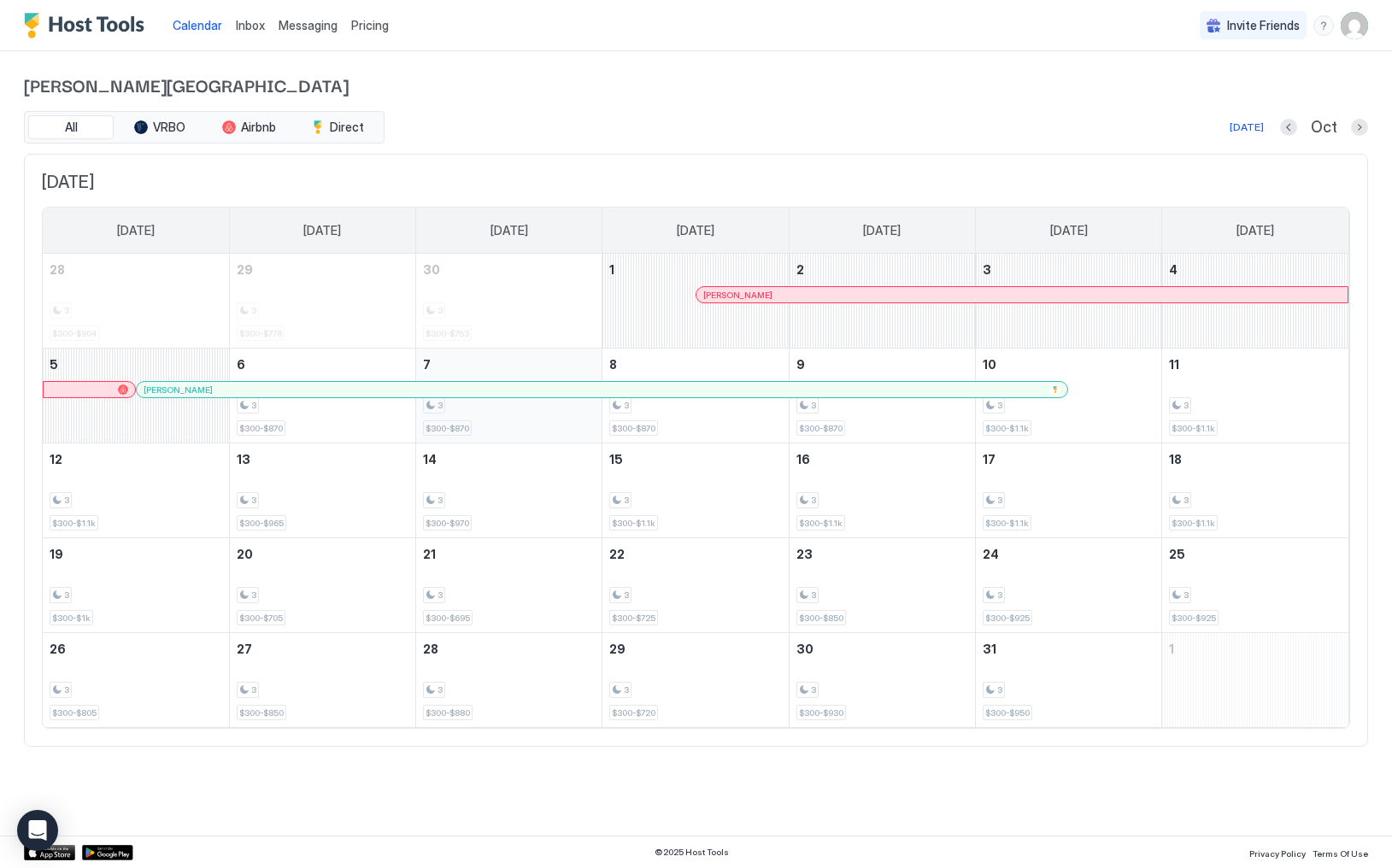
click at [470, 360] on div "3 $300-$870" at bounding box center [508, 396] width 172 height 80
click at [457, 392] on div at bounding box center [457, 389] width 14 height 14
click at [1352, 127] on button "Next month" at bounding box center [1360, 127] width 17 height 17
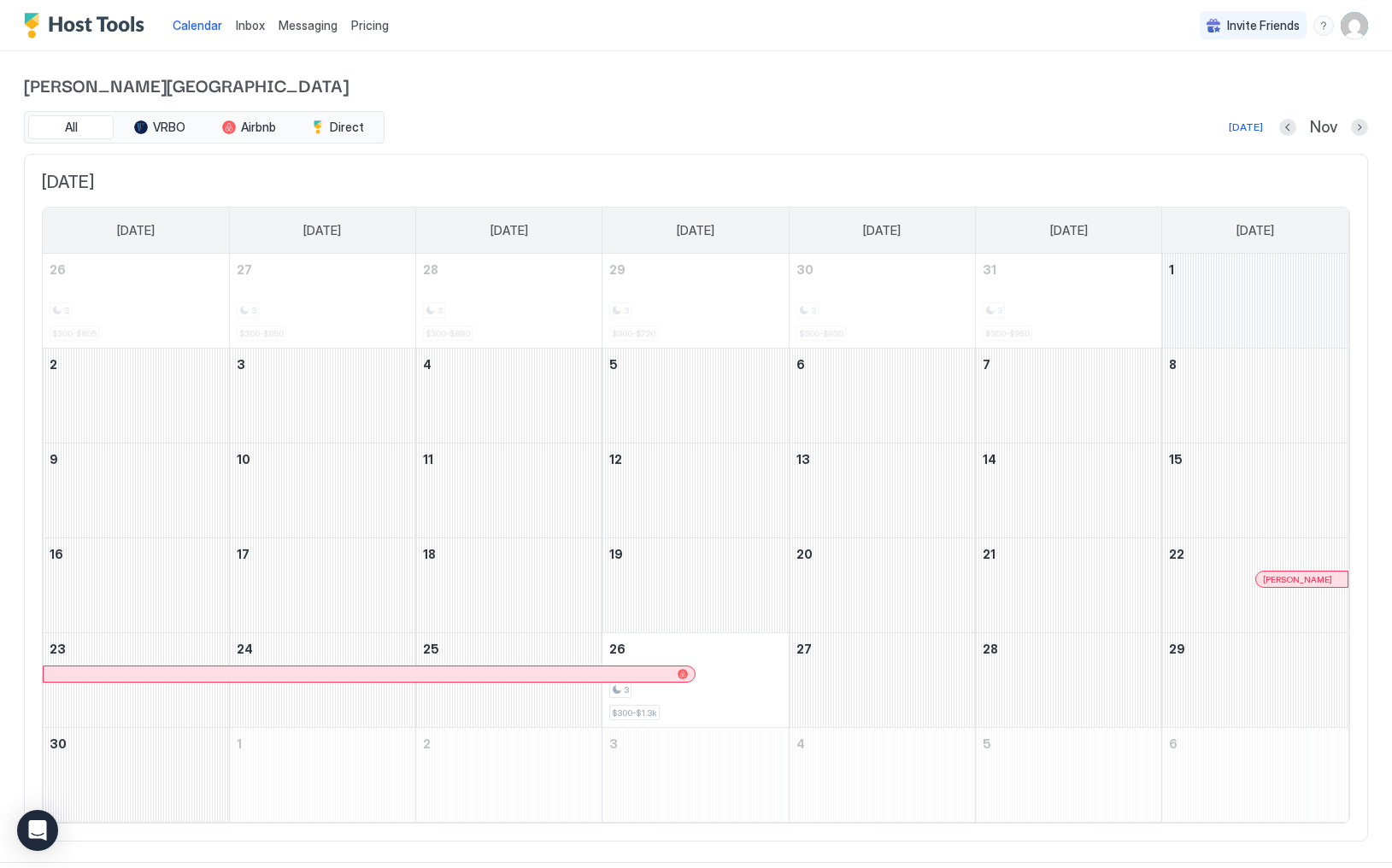
click at [1276, 289] on div "November 1, 2025" at bounding box center [1255, 301] width 186 height 94
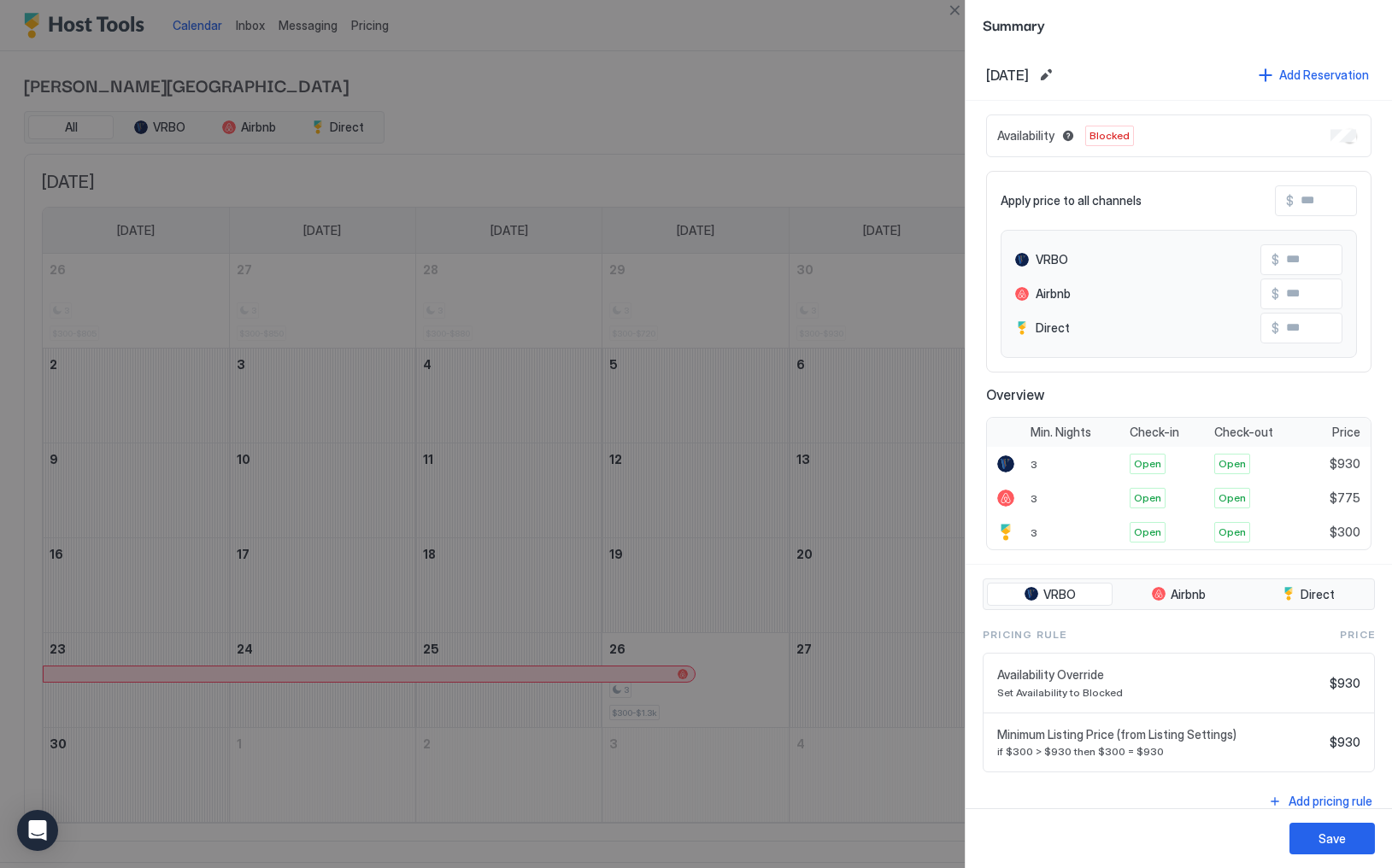
click at [1088, 62] on div "Nov, 1st 2025 Add Reservation" at bounding box center [1179, 75] width 426 height 52
click at [1057, 70] on button "Edit date range" at bounding box center [1045, 74] width 20 height 20
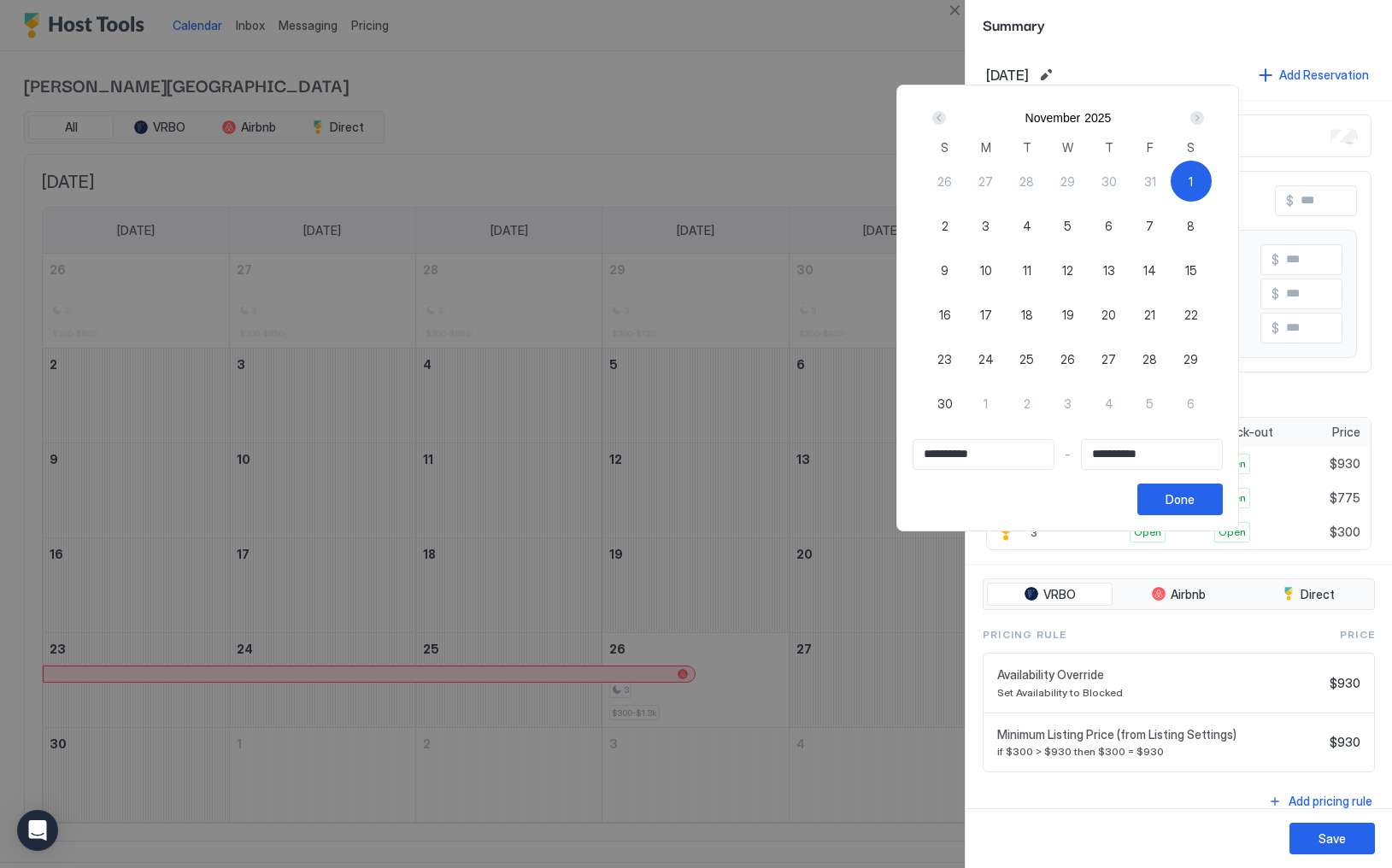
click at [1171, 318] on div "21" at bounding box center [1150, 314] width 41 height 41
type input "**********"
click at [1212, 183] on div "1" at bounding box center [1191, 181] width 41 height 41
type input "**********"
click at [1212, 183] on div "1" at bounding box center [1191, 181] width 41 height 41
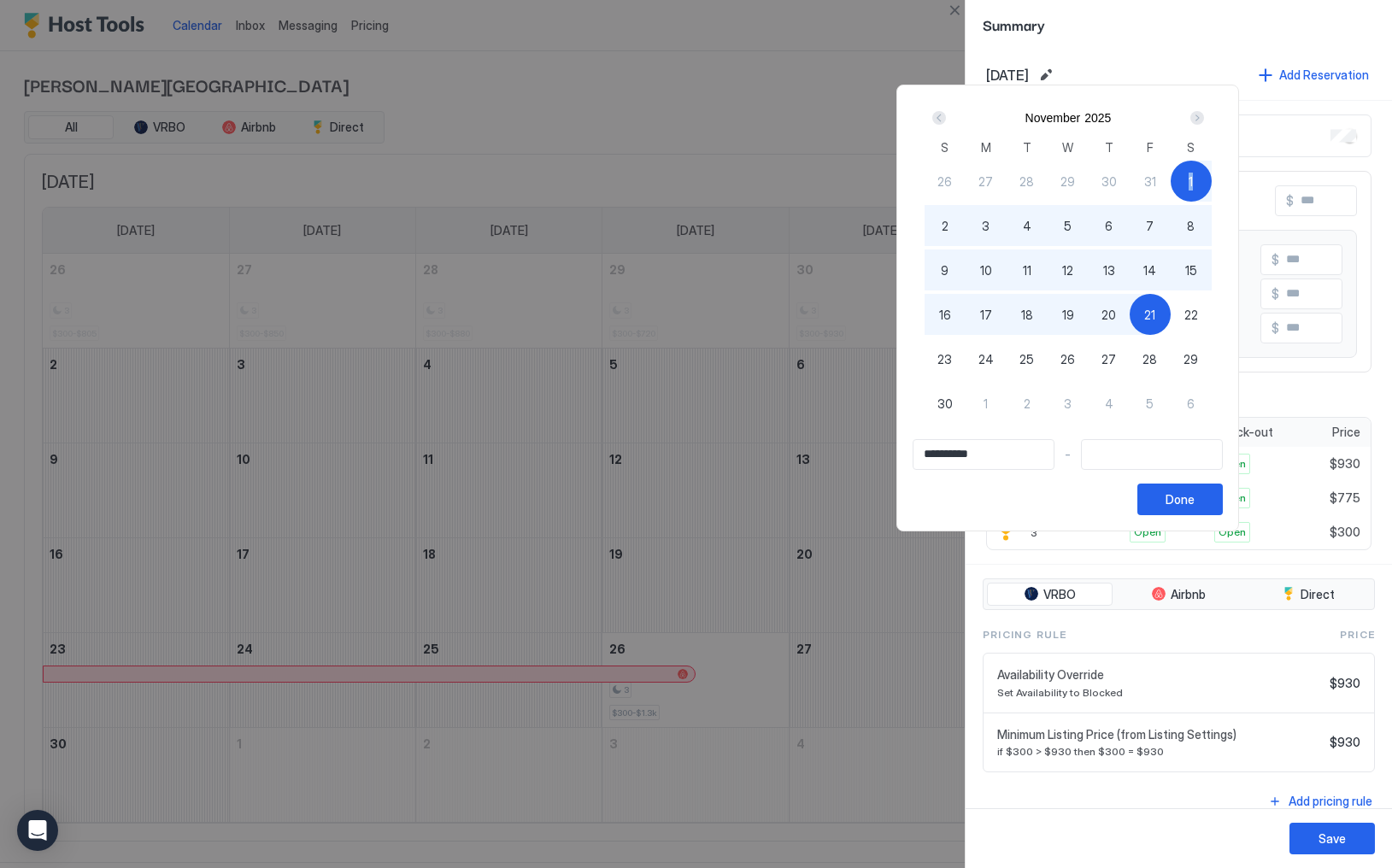
click at [1171, 299] on div "21" at bounding box center [1150, 314] width 41 height 41
type input "**********"
click at [1195, 499] on div "Done" at bounding box center [1180, 499] width 29 height 18
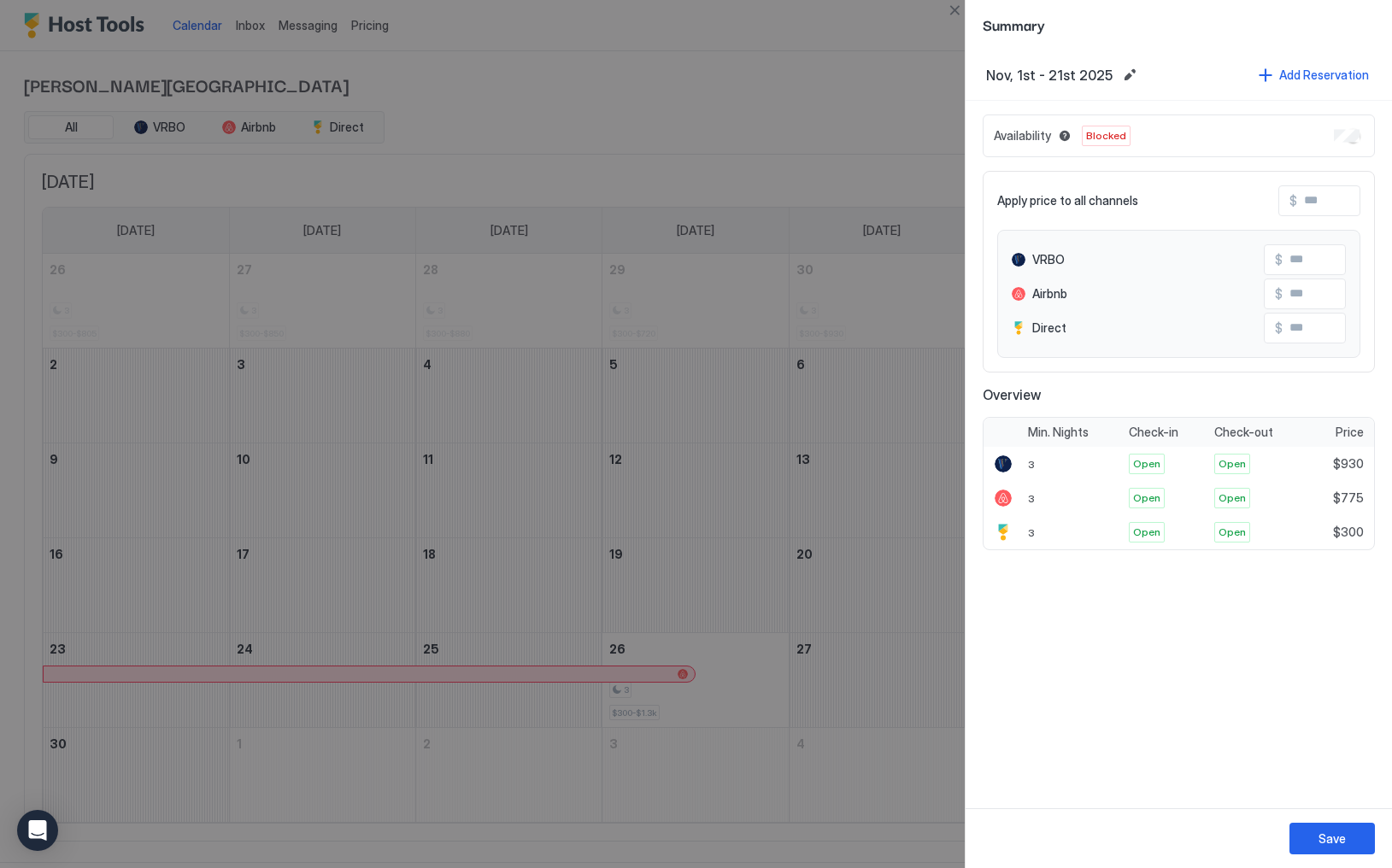
click at [1327, 139] on div "Availability Blocked" at bounding box center [1179, 135] width 392 height 43
click at [1338, 845] on div "Save" at bounding box center [1332, 838] width 27 height 18
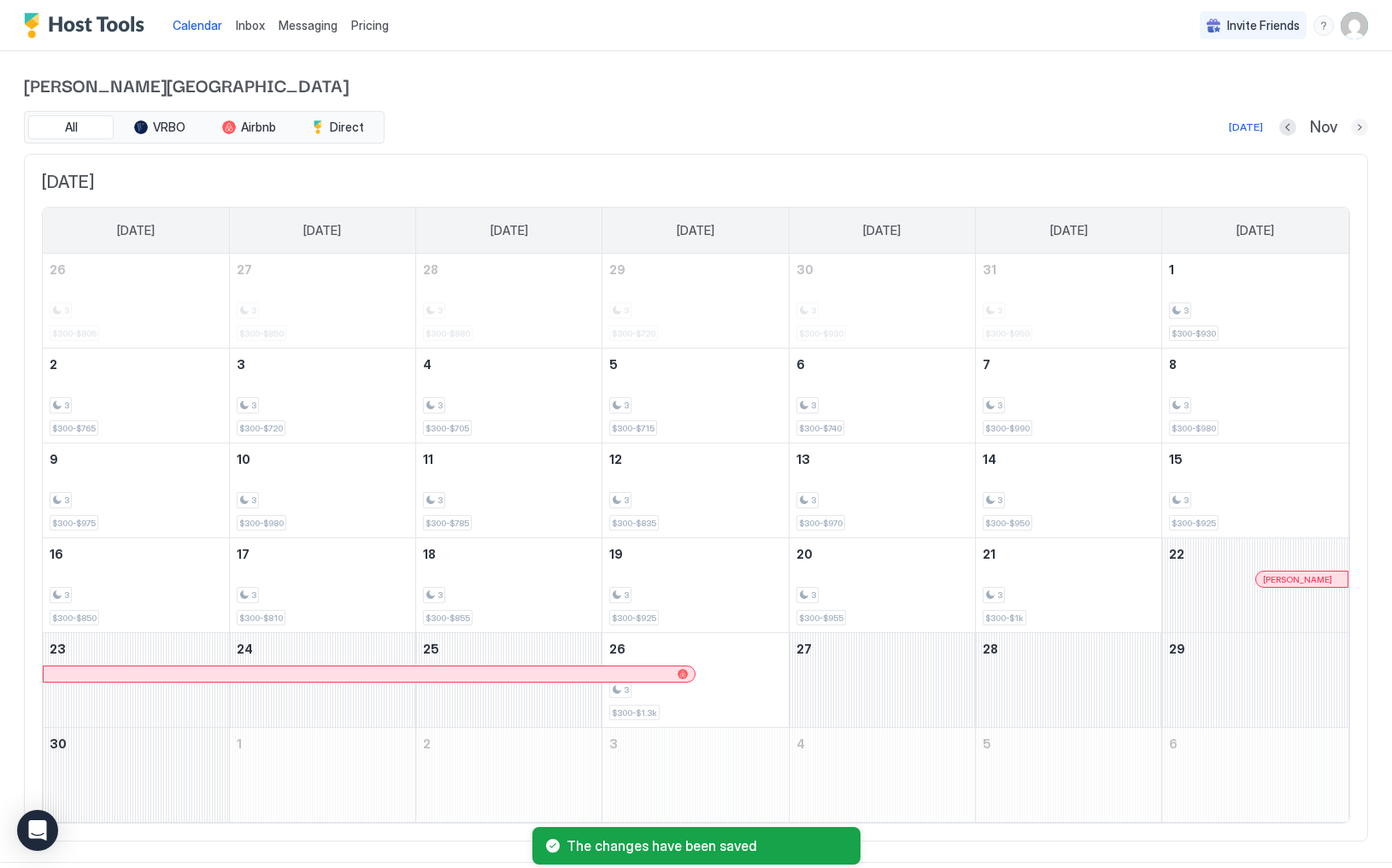
click at [1354, 127] on button "Next month" at bounding box center [1360, 127] width 17 height 17
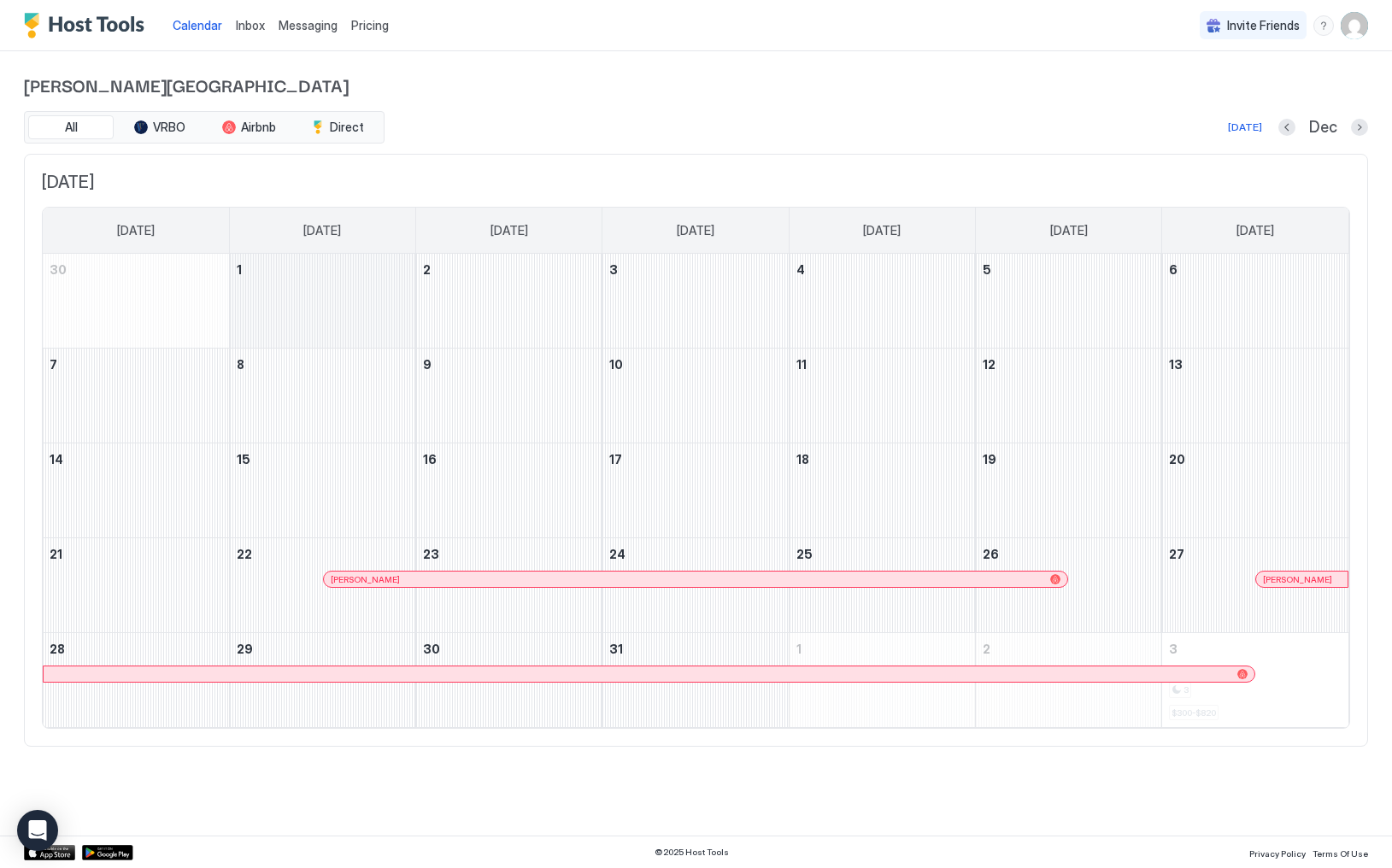
click at [354, 311] on div "December 1, 2025" at bounding box center [322, 301] width 185 height 94
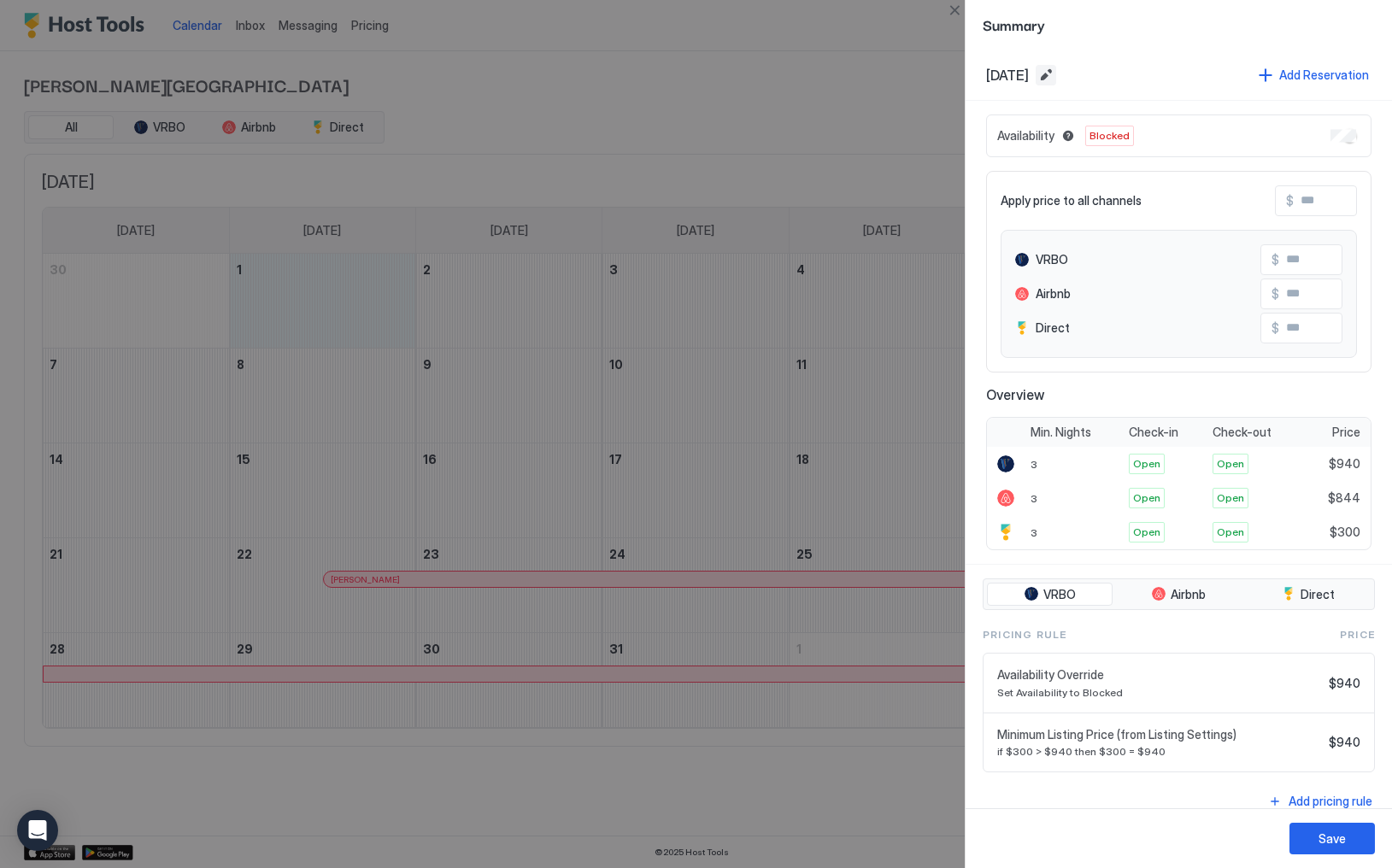
click at [1057, 82] on button "Edit date range" at bounding box center [1045, 74] width 20 height 20
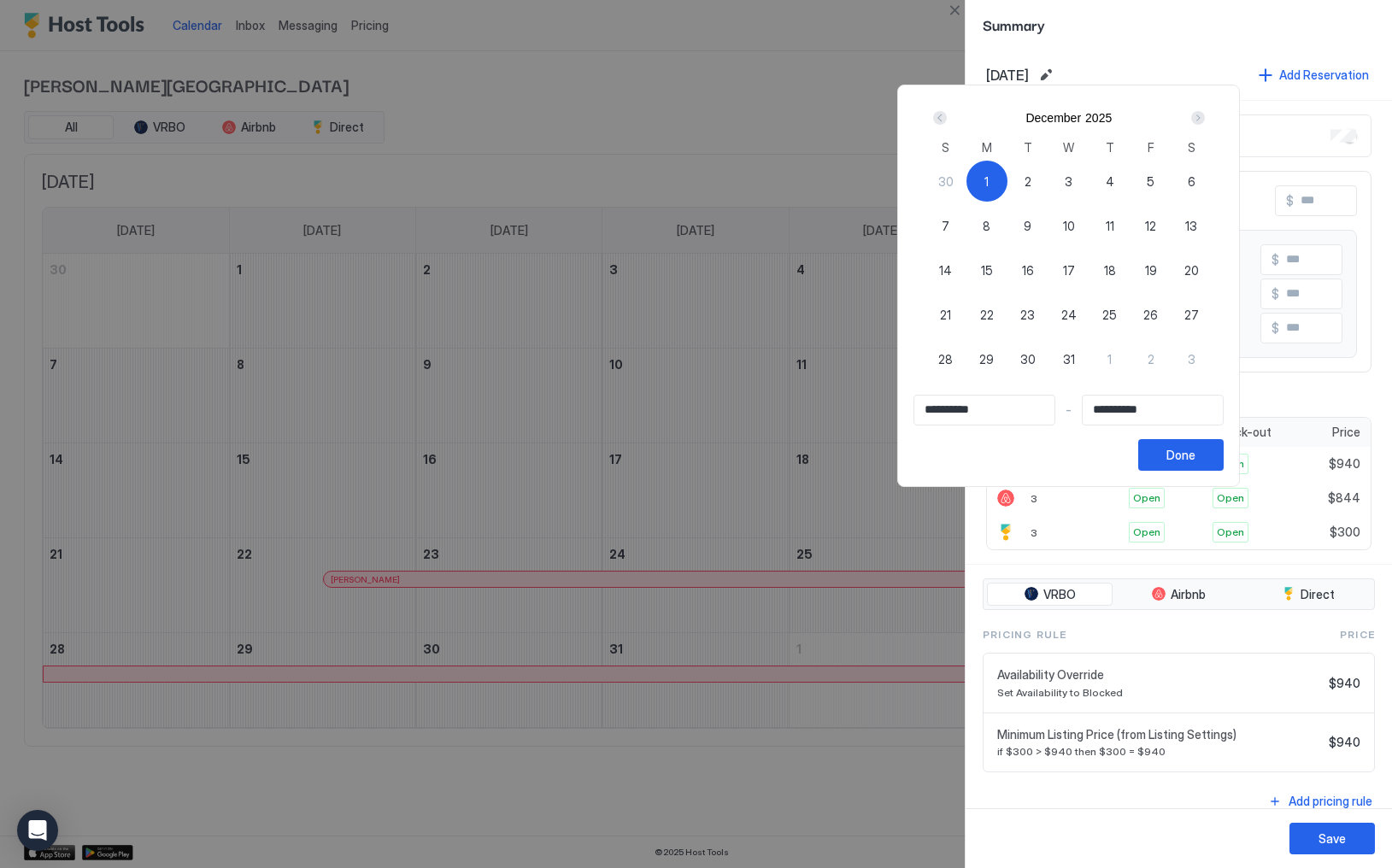
click at [953, 313] on div "21" at bounding box center [946, 314] width 41 height 41
type input "**********"
click at [1008, 165] on div "1" at bounding box center [987, 181] width 41 height 41
type input "**********"
click at [1008, 168] on div "1" at bounding box center [987, 181] width 41 height 41
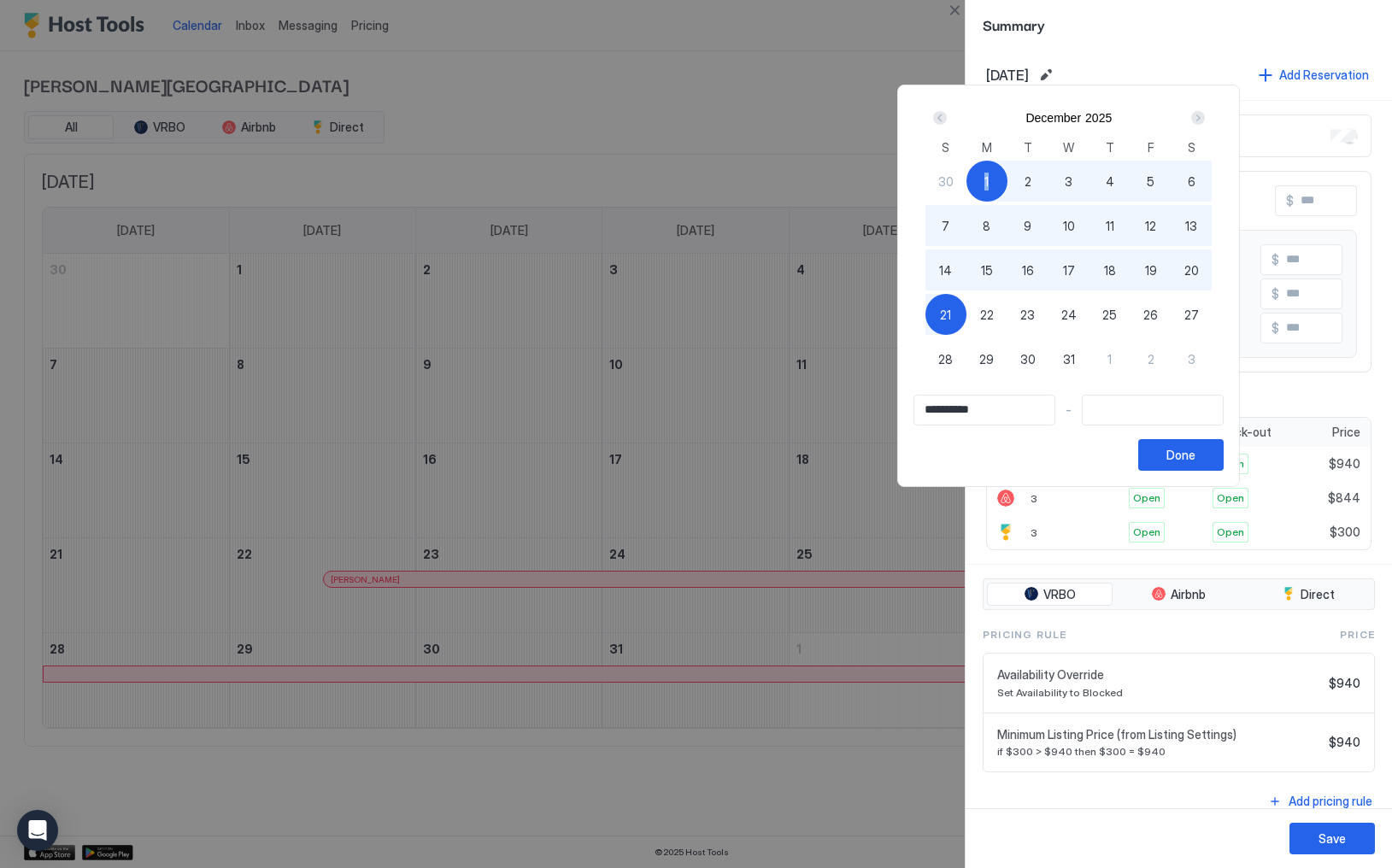
click at [967, 312] on div "21" at bounding box center [946, 314] width 41 height 41
type input "**********"
drag, startPoint x: 1282, startPoint y: 461, endPoint x: 1237, endPoint y: 460, distance: 45.0
click at [1251, 461] on div "**********" at bounding box center [696, 434] width 1392 height 868
click at [1224, 460] on button "Done" at bounding box center [1182, 455] width 86 height 31
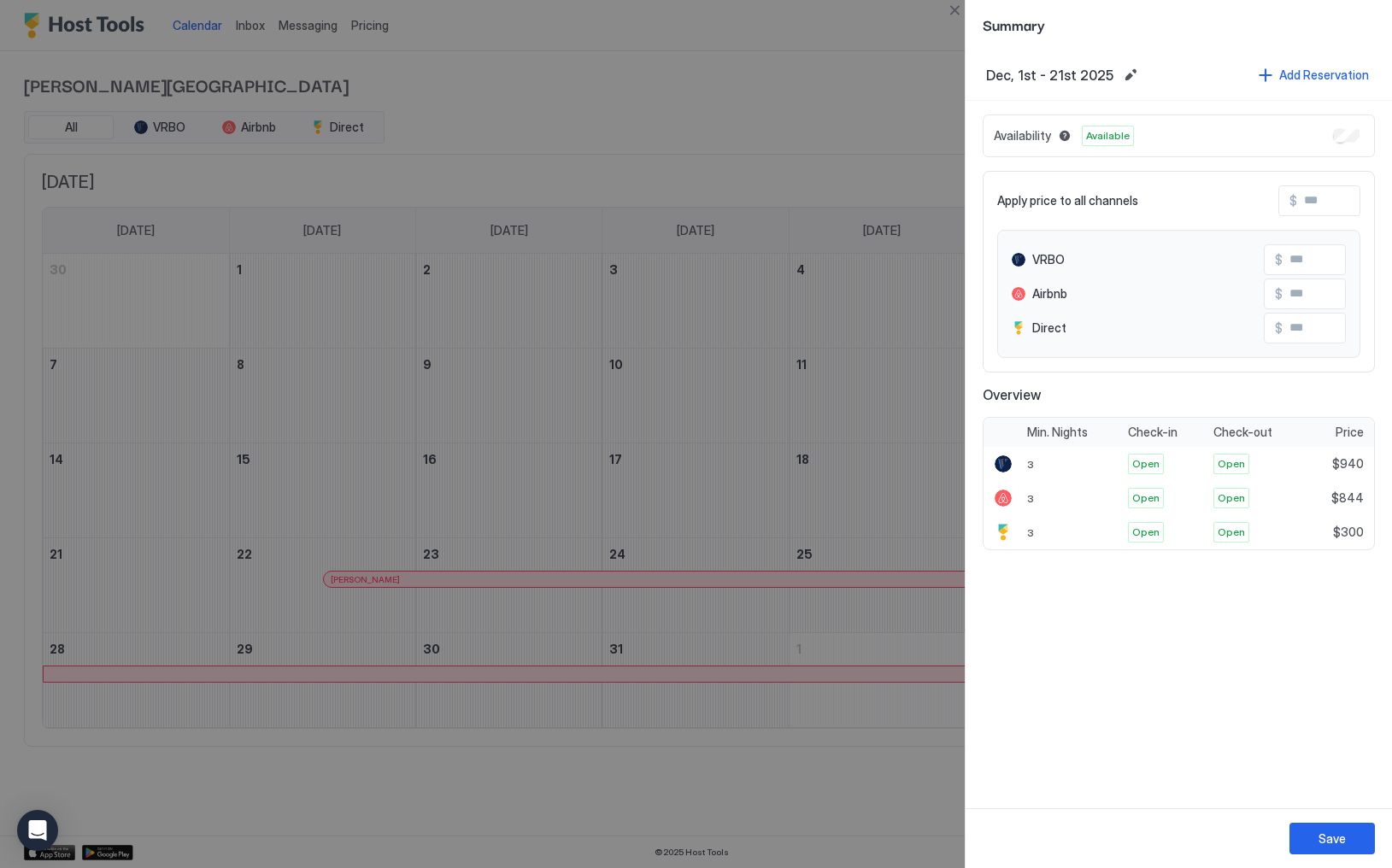
click at [1338, 855] on div "Save" at bounding box center [1179, 838] width 426 height 60
click at [1339, 847] on div "Save" at bounding box center [1332, 838] width 27 height 18
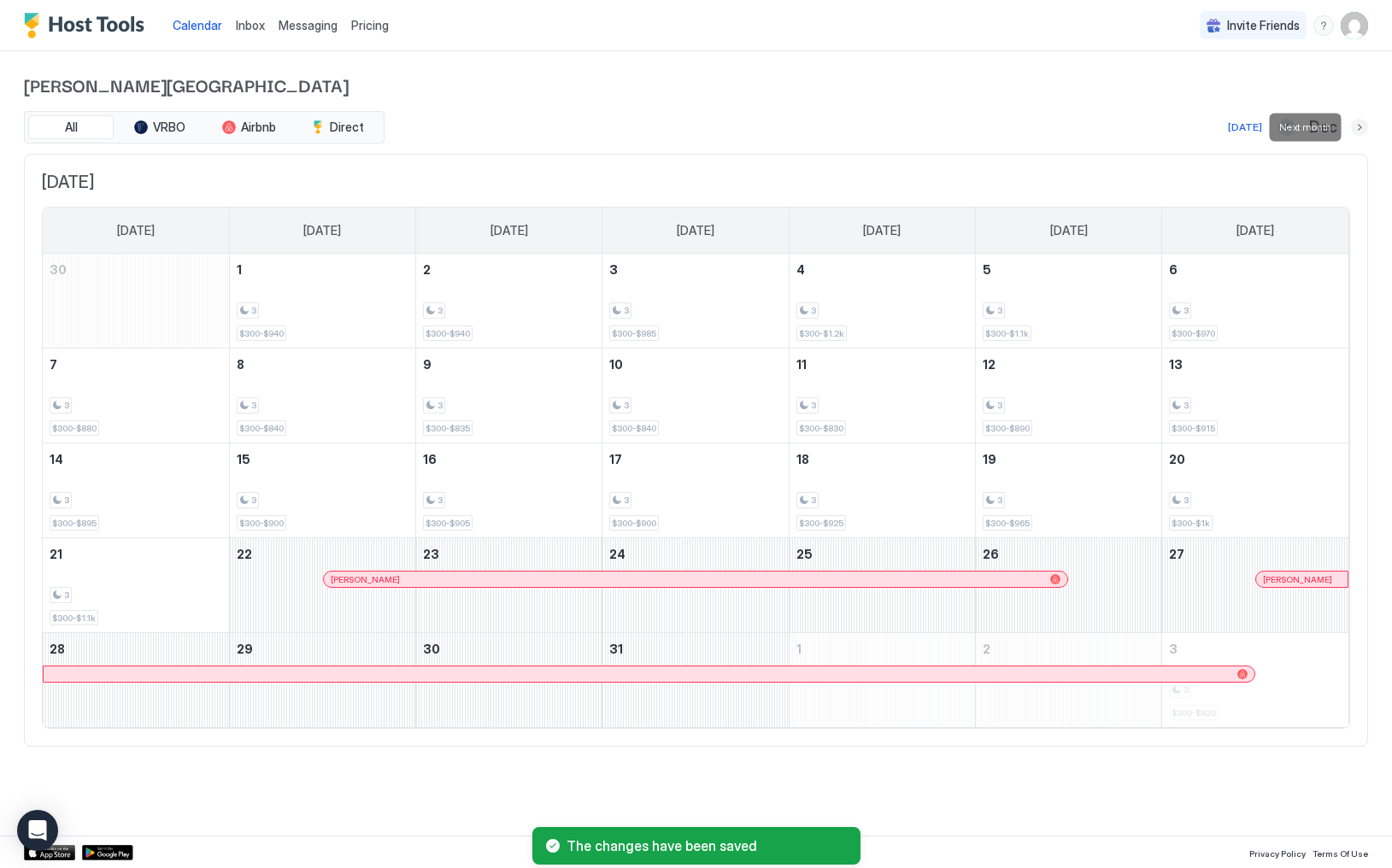
click at [1362, 130] on button "Next month" at bounding box center [1360, 127] width 17 height 17
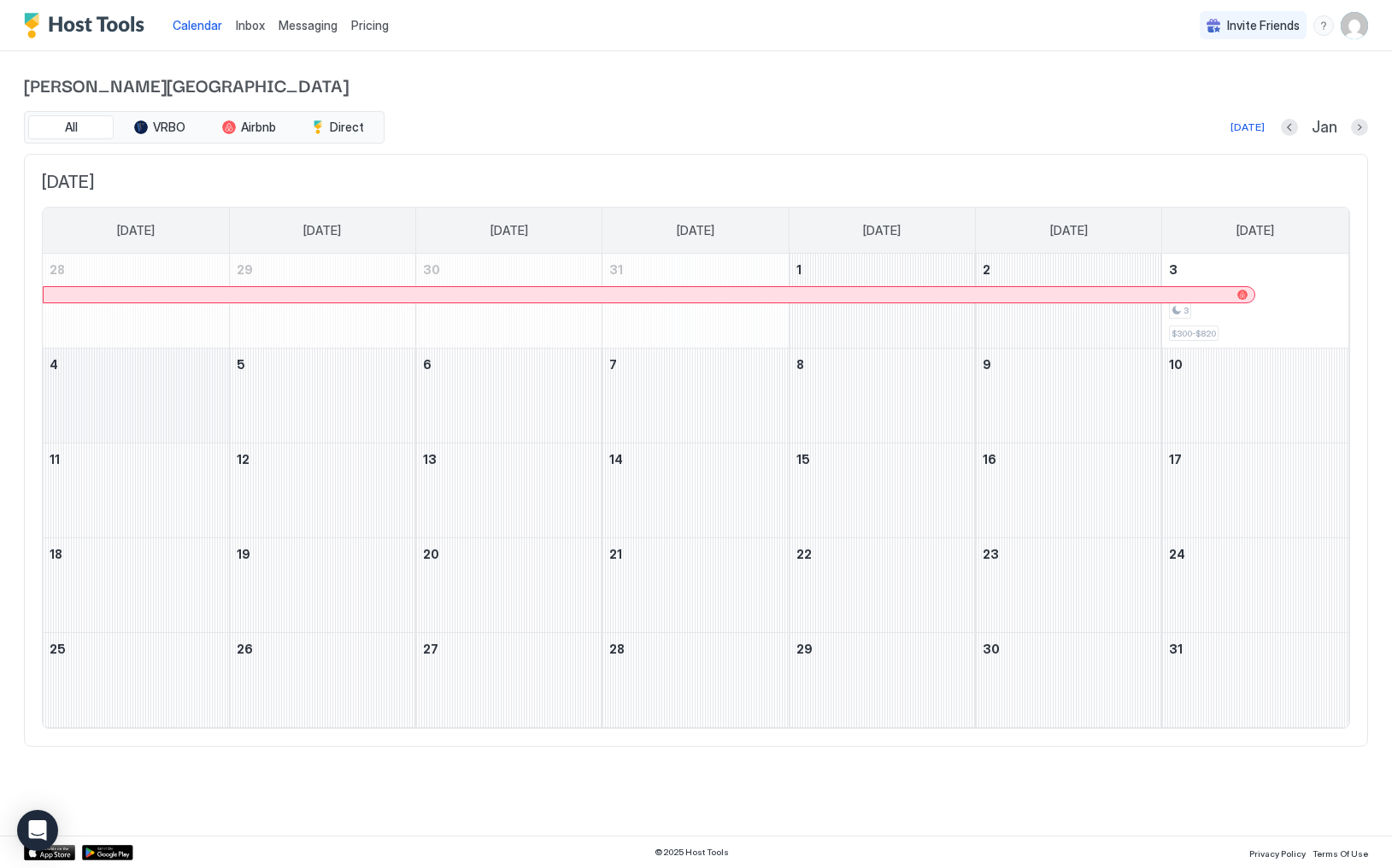
click at [182, 390] on div "January 4, 2026" at bounding box center [135, 396] width 186 height 94
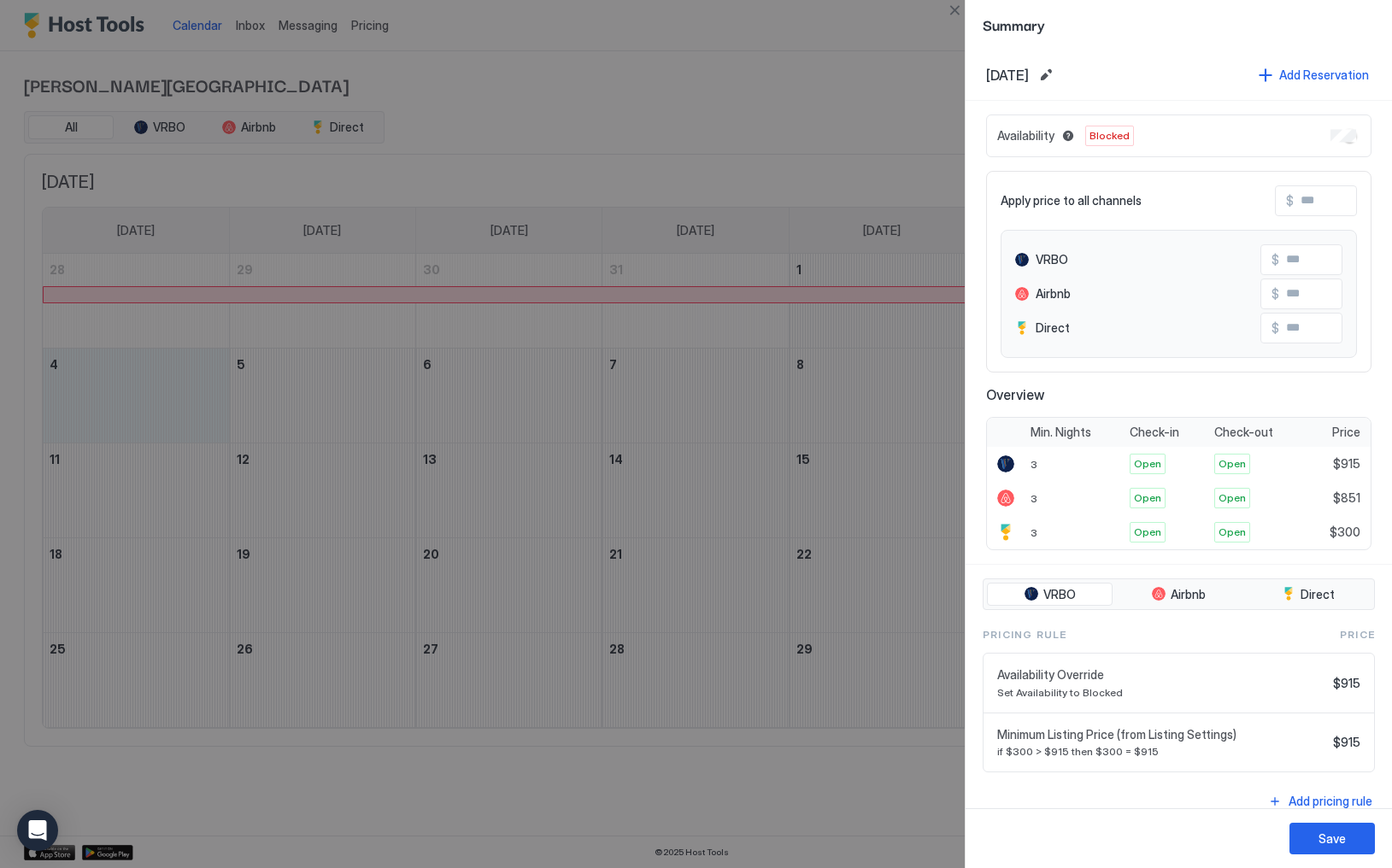
click at [182, 390] on div at bounding box center [696, 434] width 1392 height 868
click at [1057, 76] on button "Edit date range" at bounding box center [1045, 74] width 20 height 20
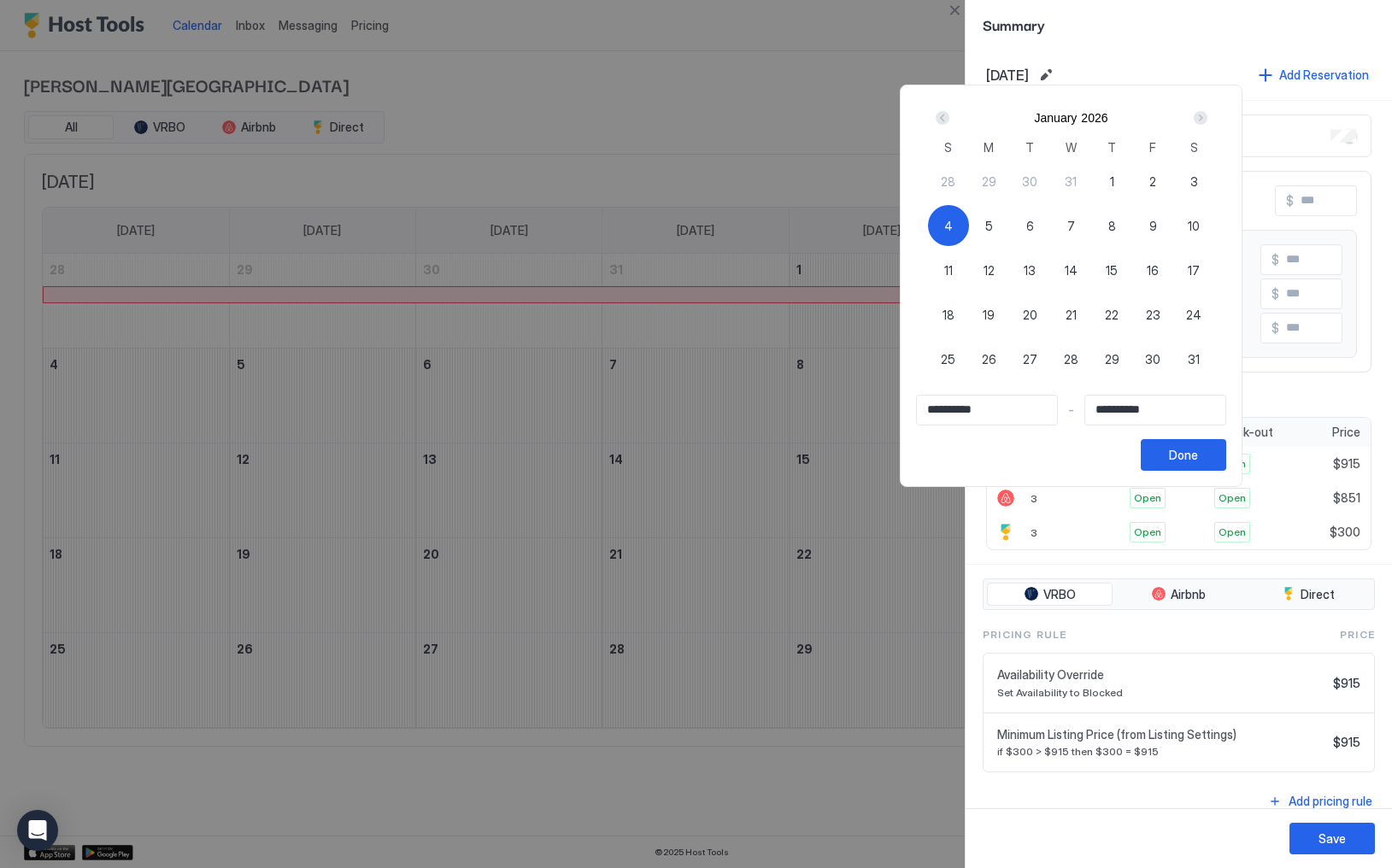
click at [956, 221] on div "4" at bounding box center [948, 225] width 41 height 41
type input "**********"
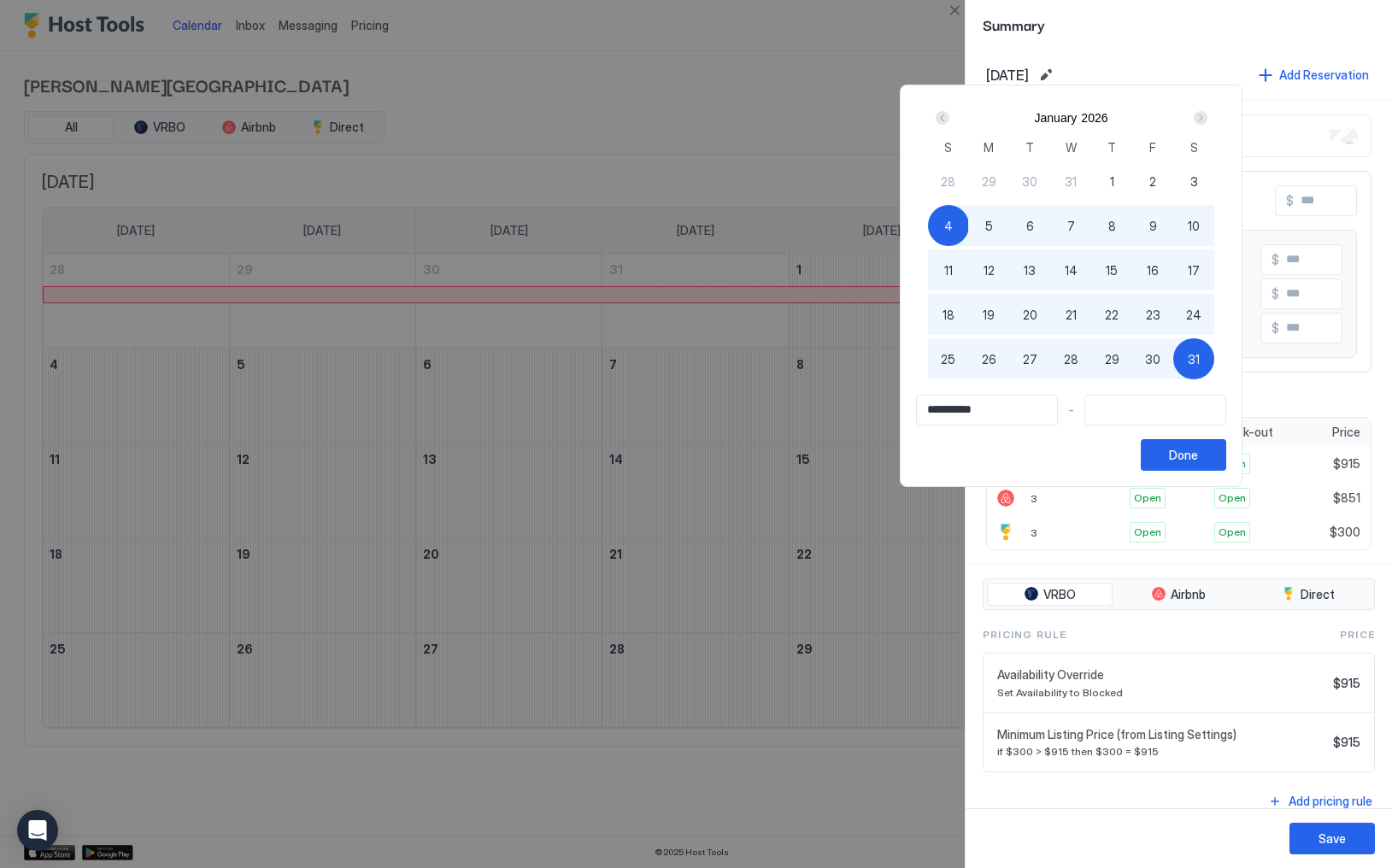
click at [1215, 375] on div "31" at bounding box center [1194, 359] width 41 height 41
type input "**********"
click at [1227, 459] on button "Done" at bounding box center [1184, 455] width 86 height 31
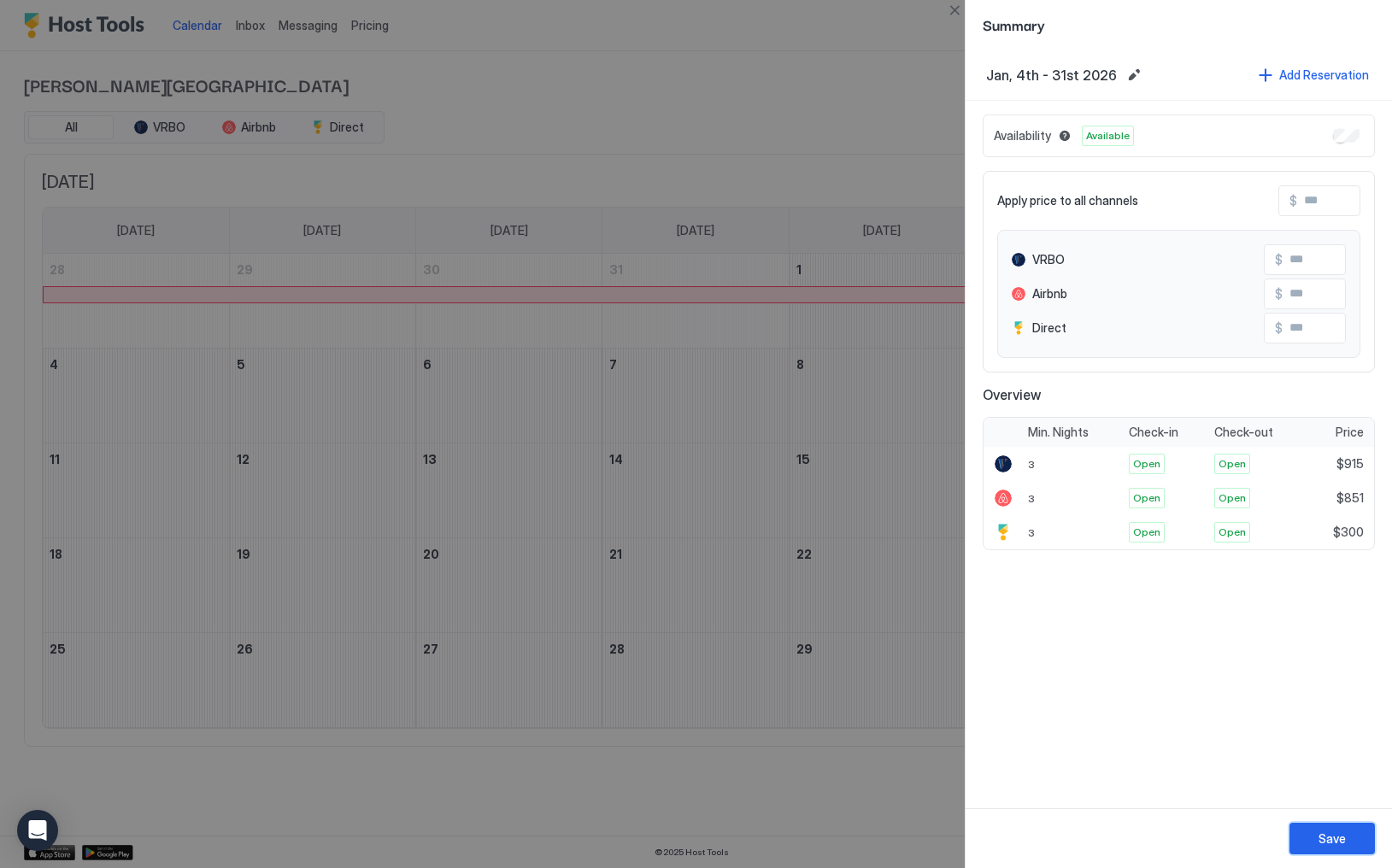
click at [1333, 829] on button "Save" at bounding box center [1333, 839] width 86 height 31
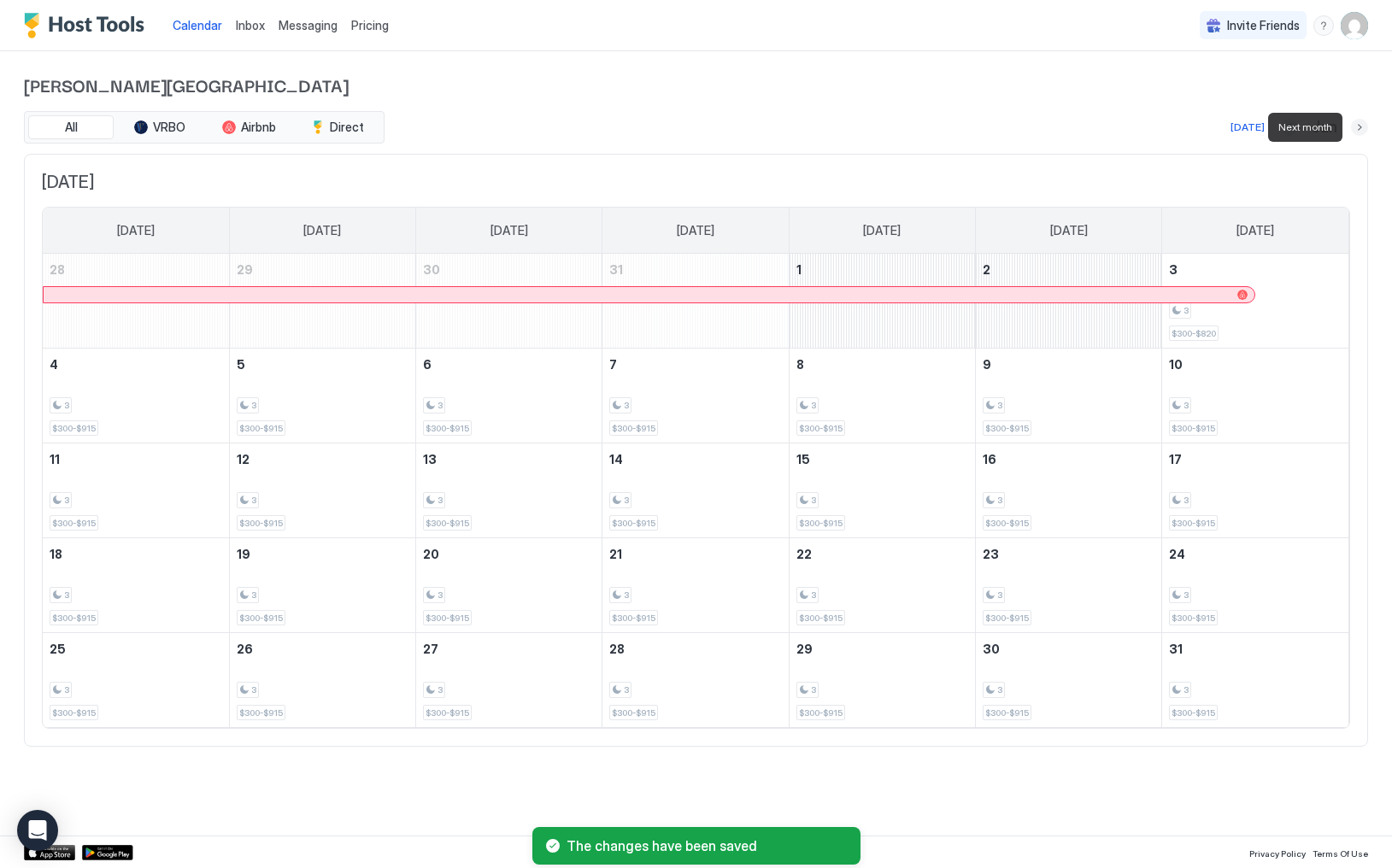
click at [1366, 127] on button "Next month" at bounding box center [1360, 127] width 17 height 17
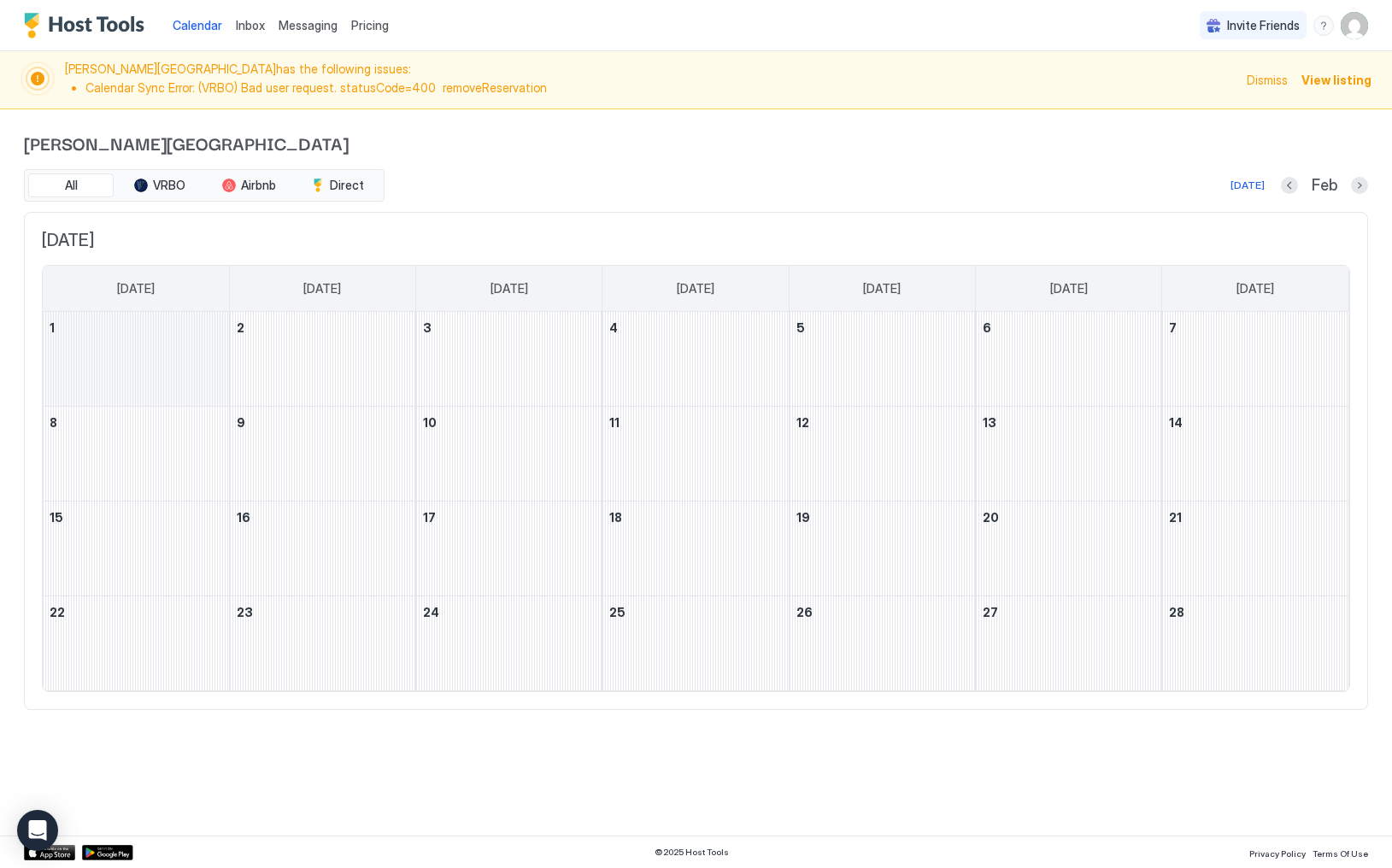
click at [178, 361] on div "February 1, 2026" at bounding box center [135, 359] width 186 height 94
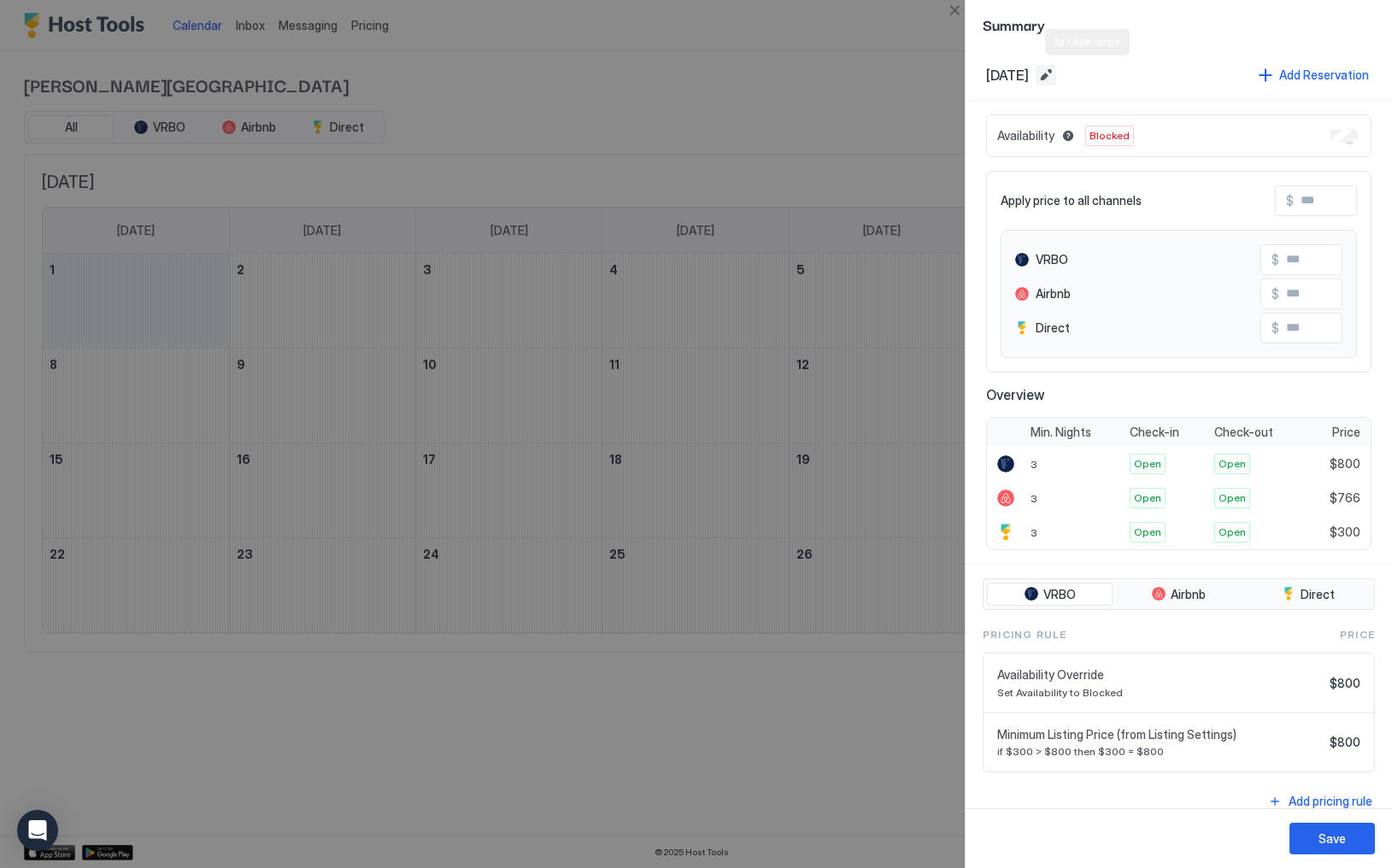
click at [1057, 73] on button "Edit date range" at bounding box center [1045, 74] width 20 height 20
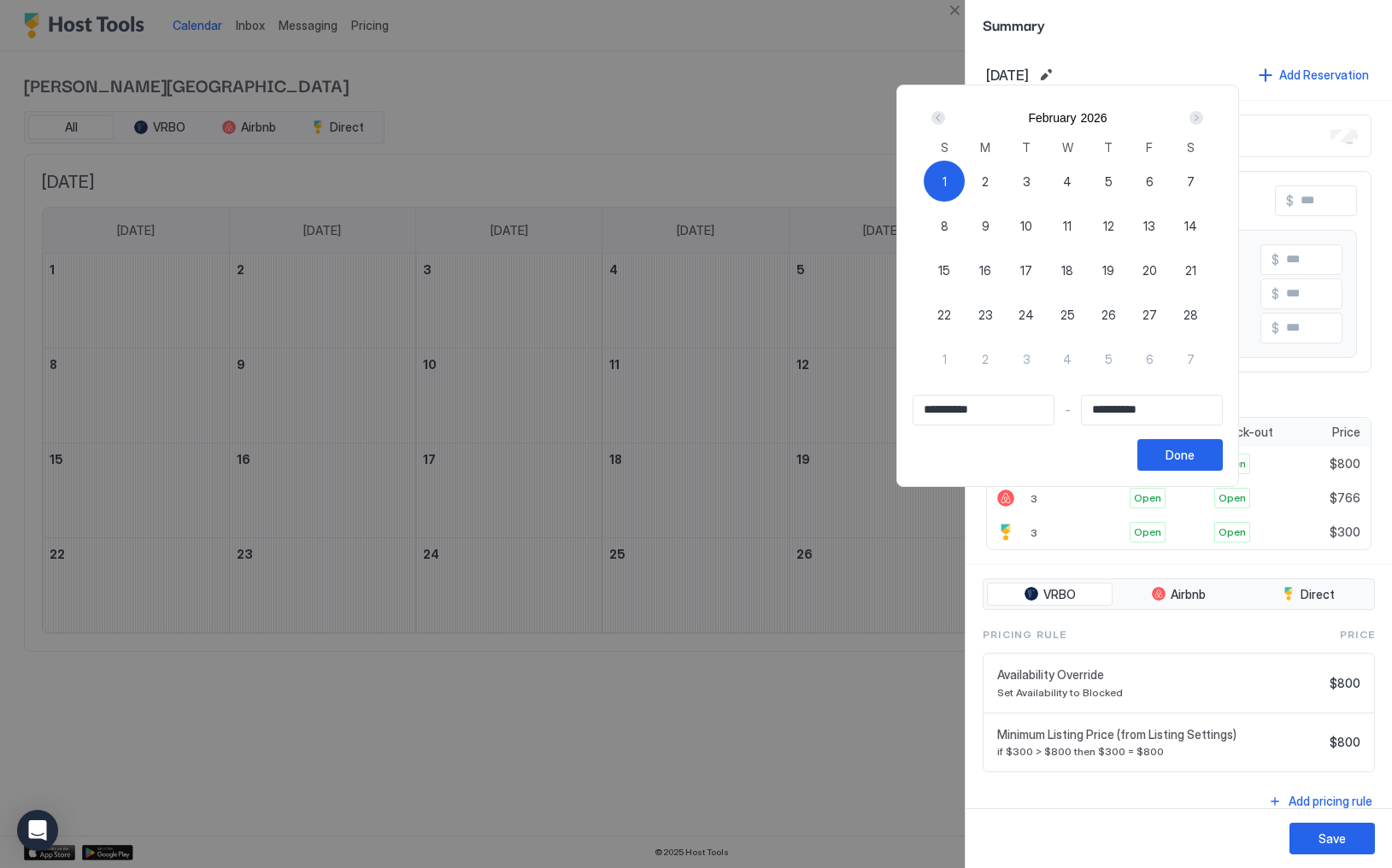
click at [1198, 318] on span "28" at bounding box center [1191, 314] width 15 height 18
type input "**********"
click at [952, 170] on div "1" at bounding box center [944, 181] width 41 height 41
type input "**********"
click at [954, 178] on div "1" at bounding box center [944, 181] width 41 height 41
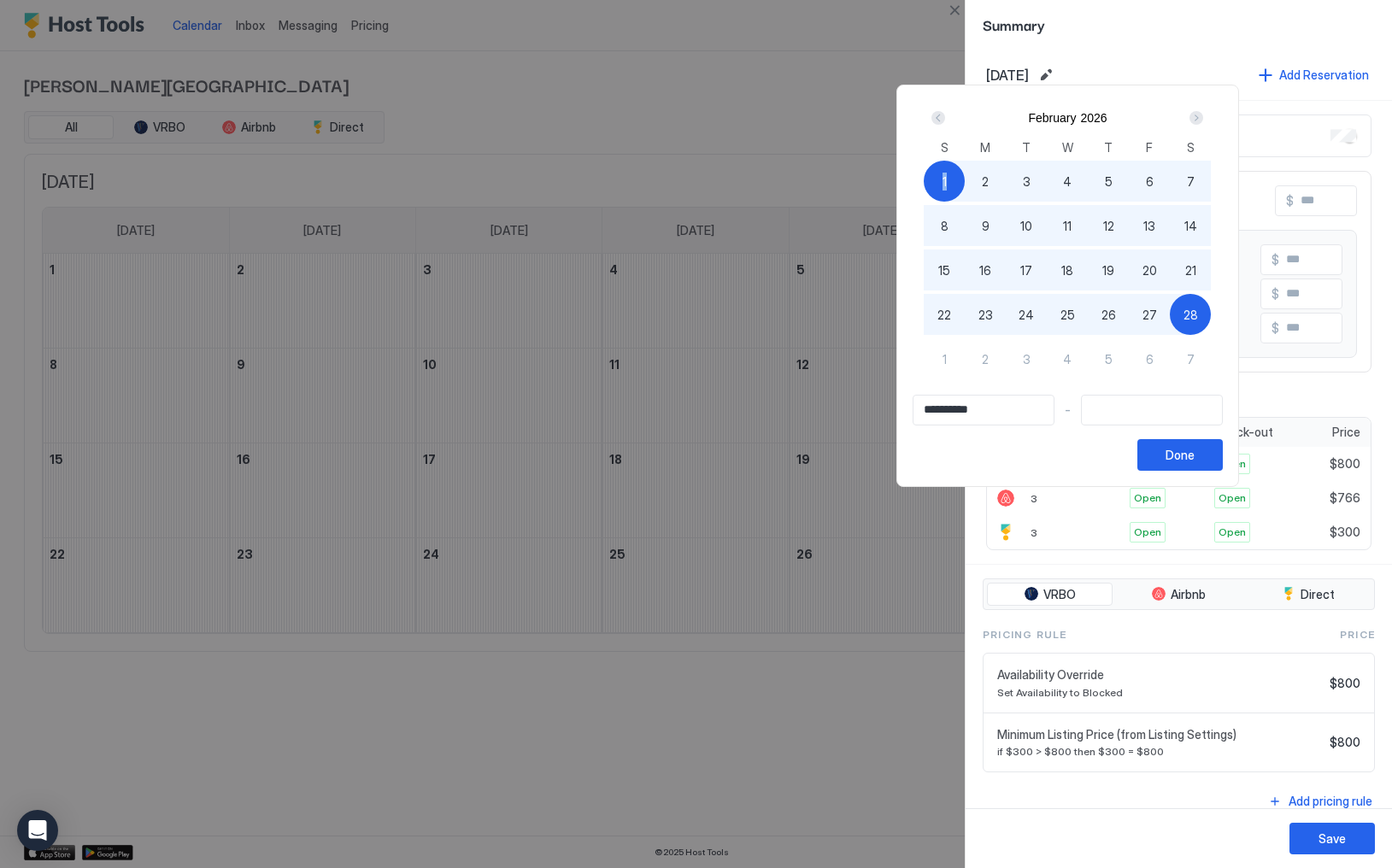
click at [1198, 307] on span "28" at bounding box center [1191, 314] width 15 height 18
type input "**********"
click at [1195, 454] on div "Done" at bounding box center [1180, 455] width 29 height 18
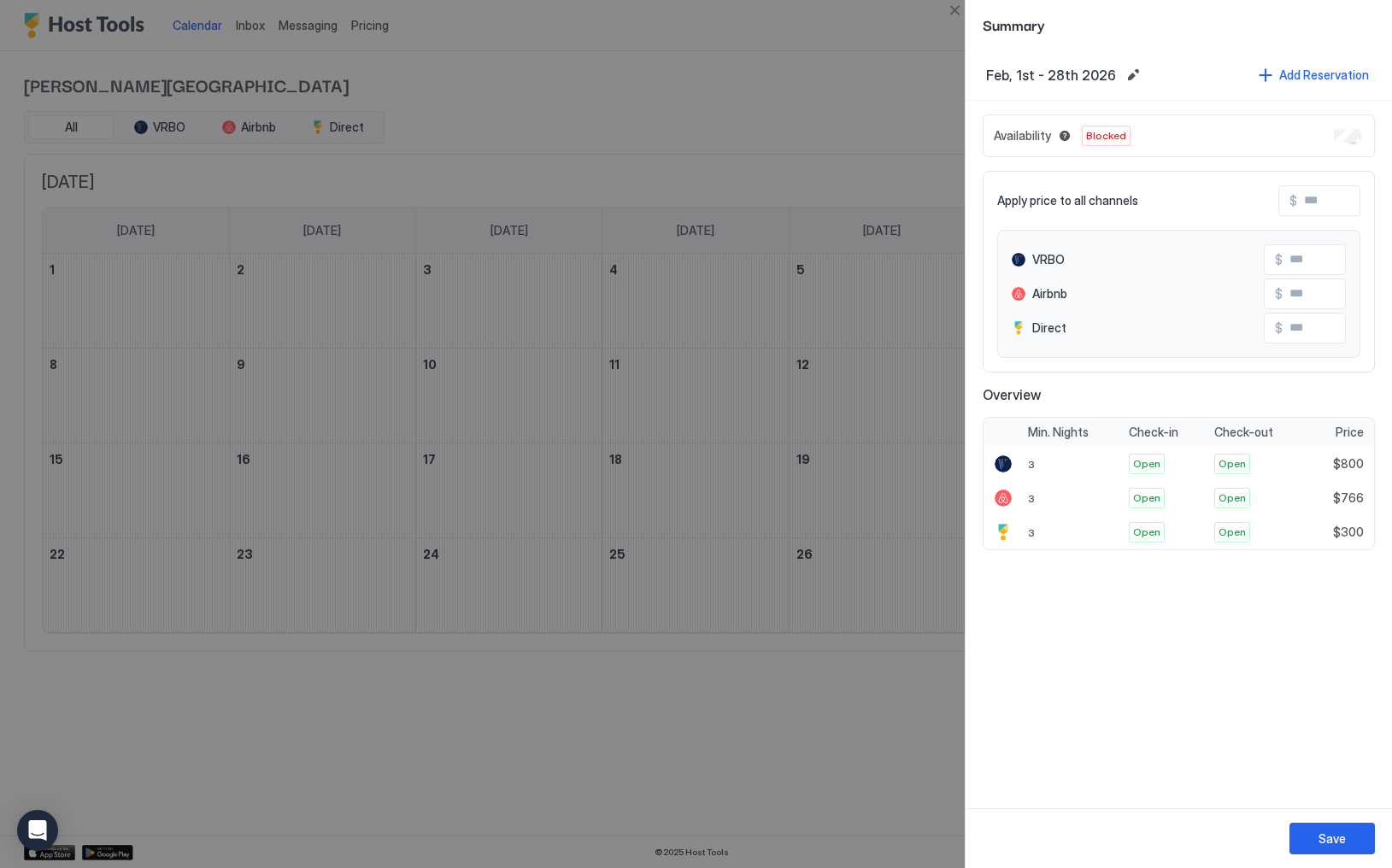
click at [1347, 142] on div "Availability Blocked" at bounding box center [1179, 135] width 392 height 43
click at [1328, 837] on div "Save" at bounding box center [1332, 838] width 27 height 18
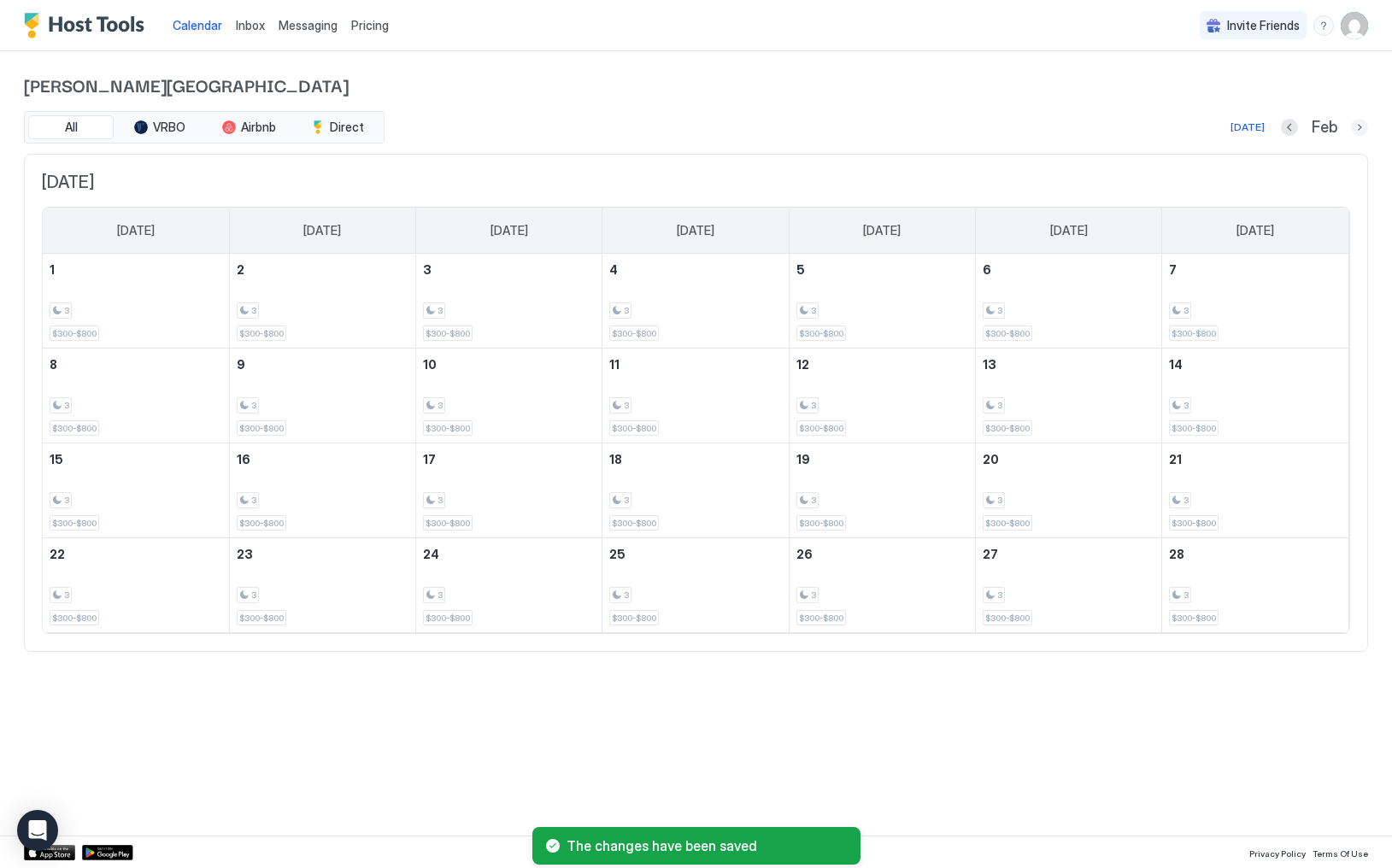
click at [1361, 129] on button "Next month" at bounding box center [1360, 127] width 17 height 17
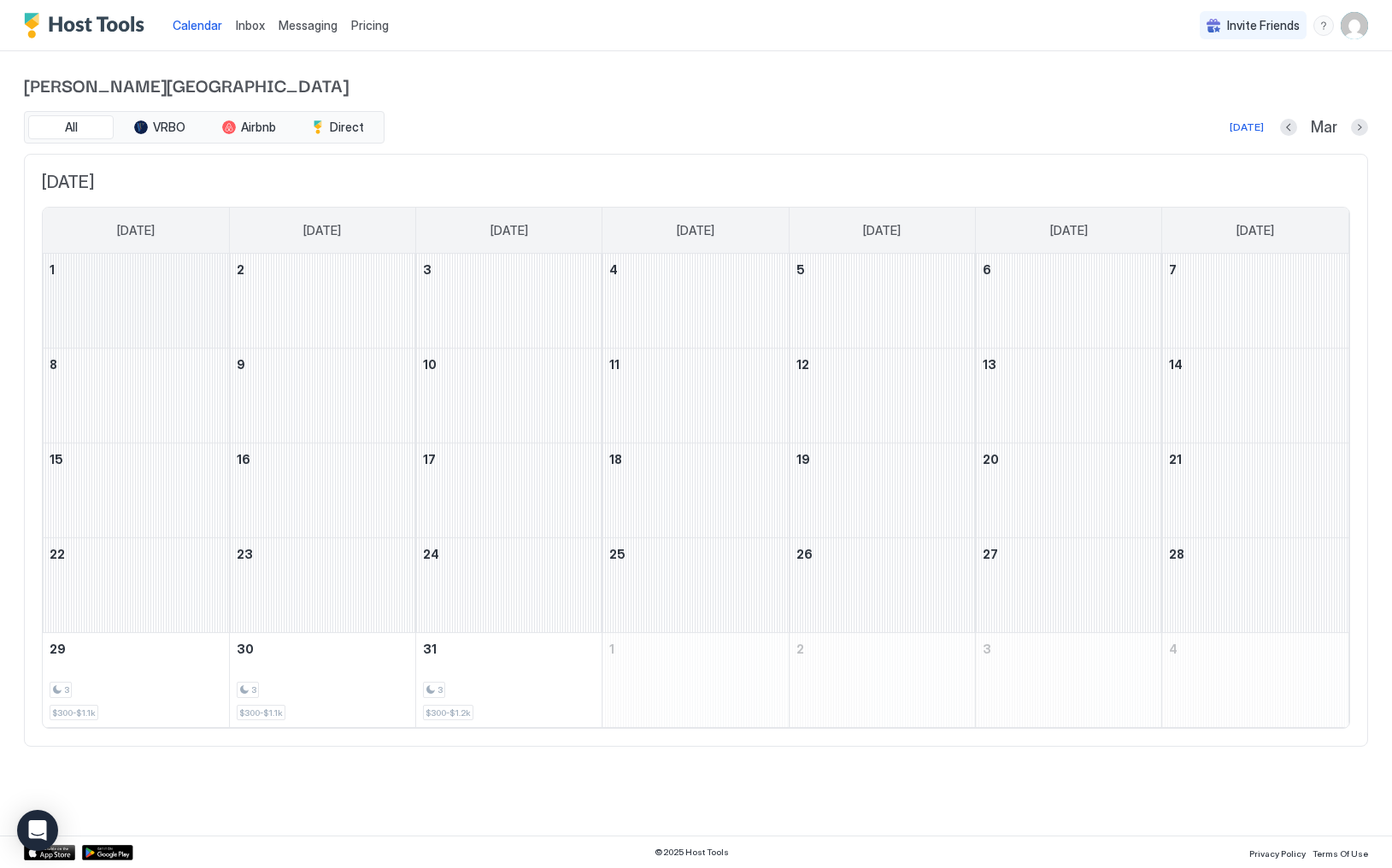
click at [105, 314] on div "March 1, 2026" at bounding box center [135, 301] width 186 height 94
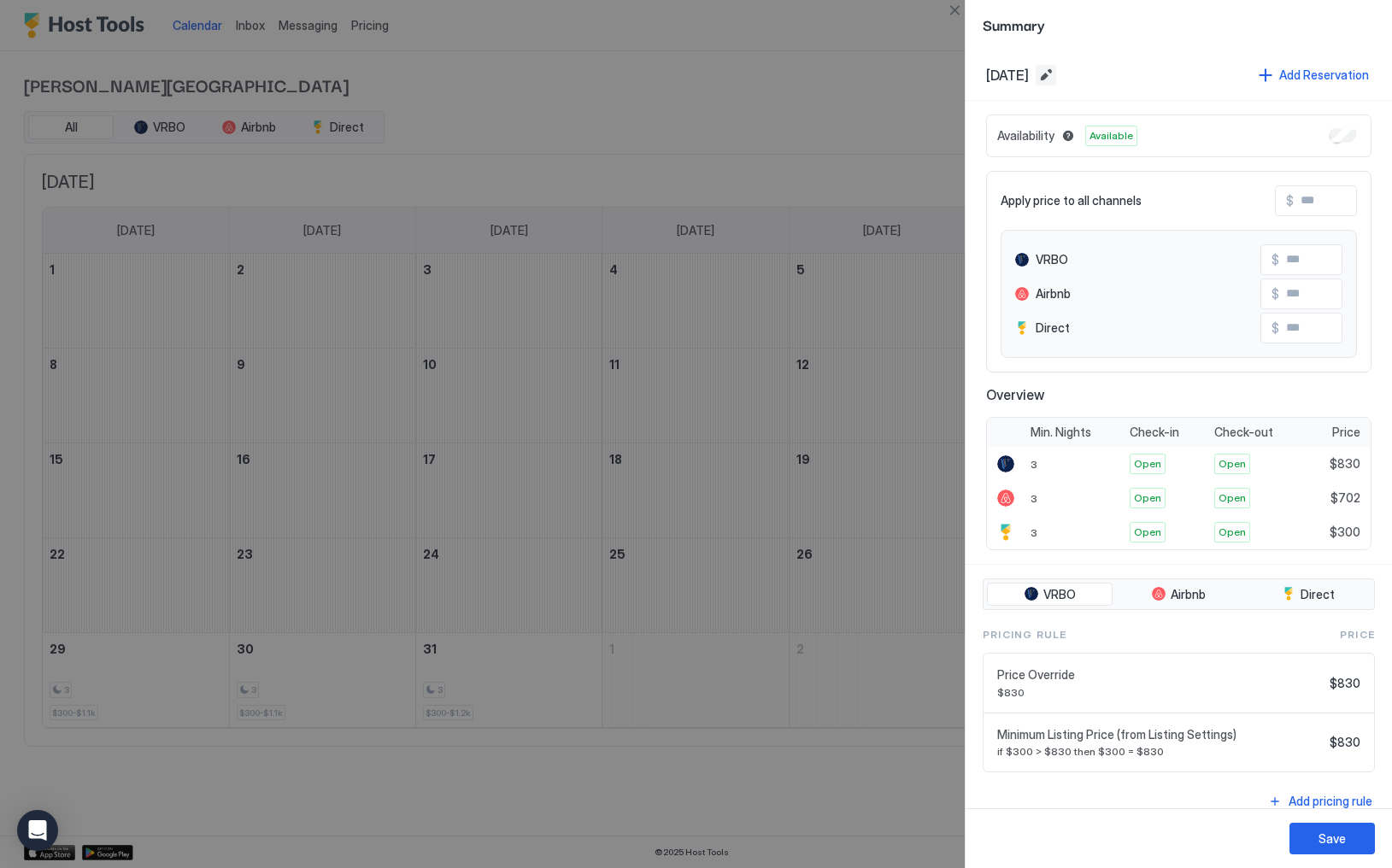
click at [1057, 77] on button "Edit date range" at bounding box center [1045, 74] width 20 height 20
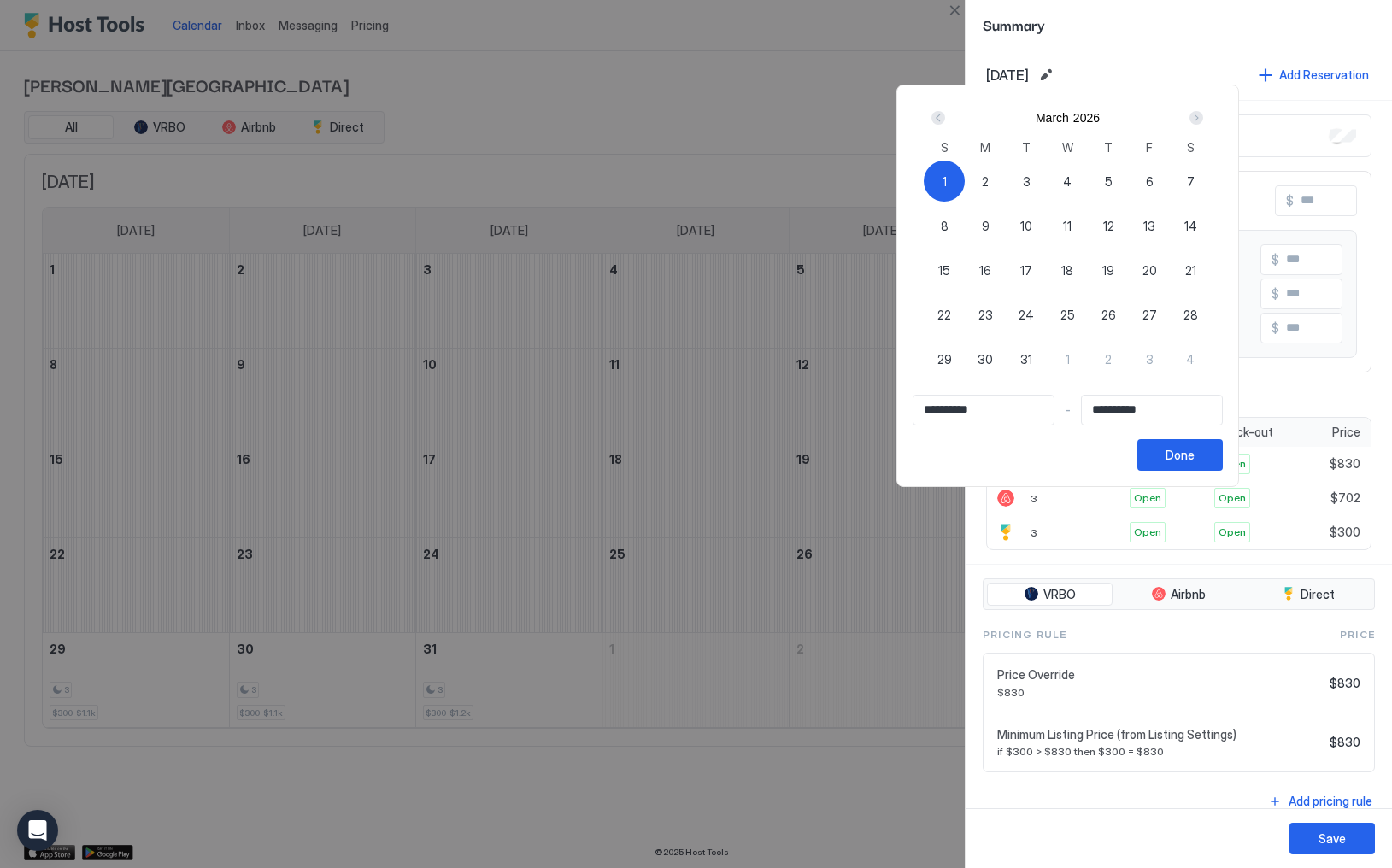
click at [947, 176] on span "1" at bounding box center [945, 182] width 4 height 18
type input "**********"
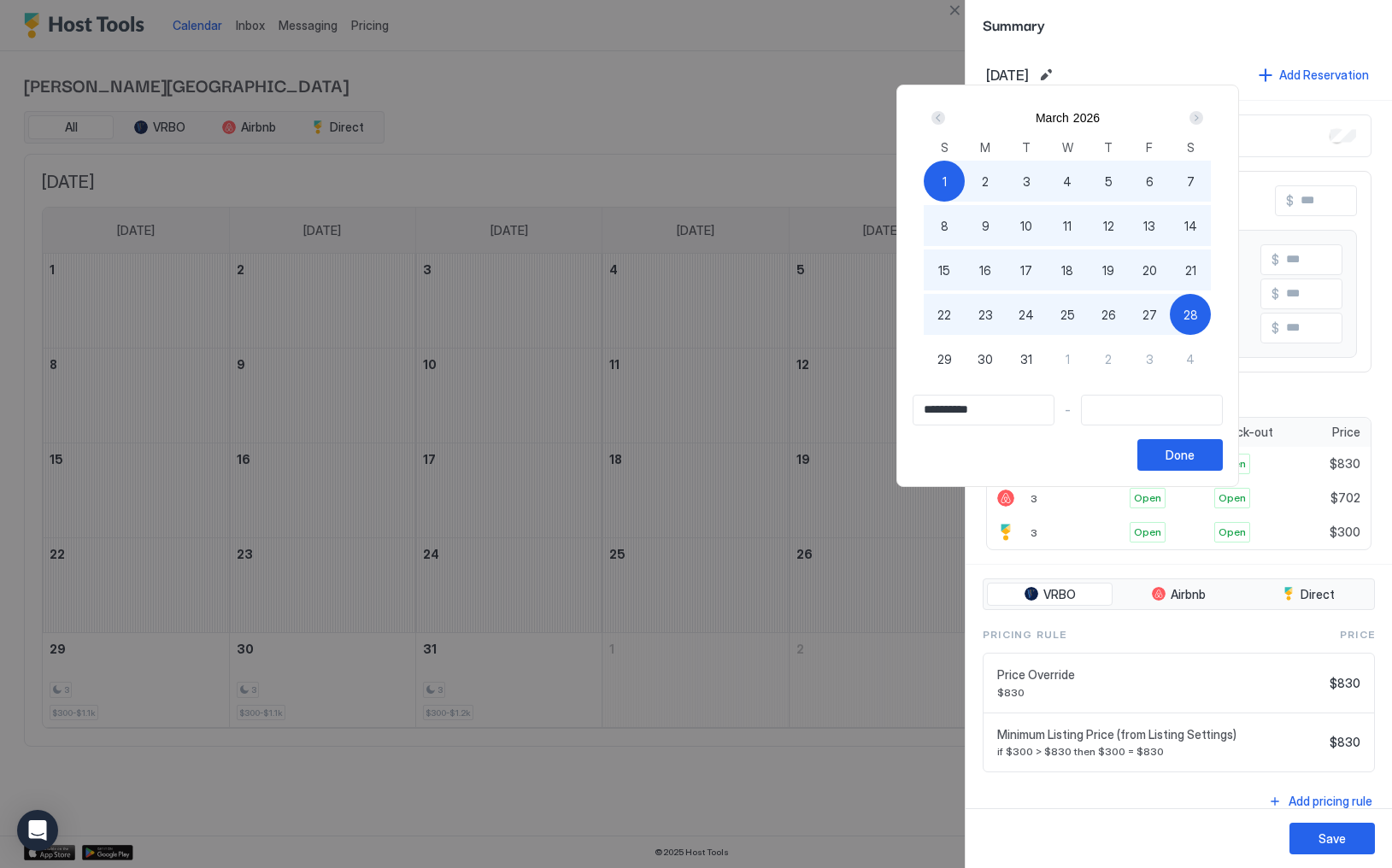
click at [1194, 322] on div "28" at bounding box center [1190, 314] width 41 height 41
type input "**********"
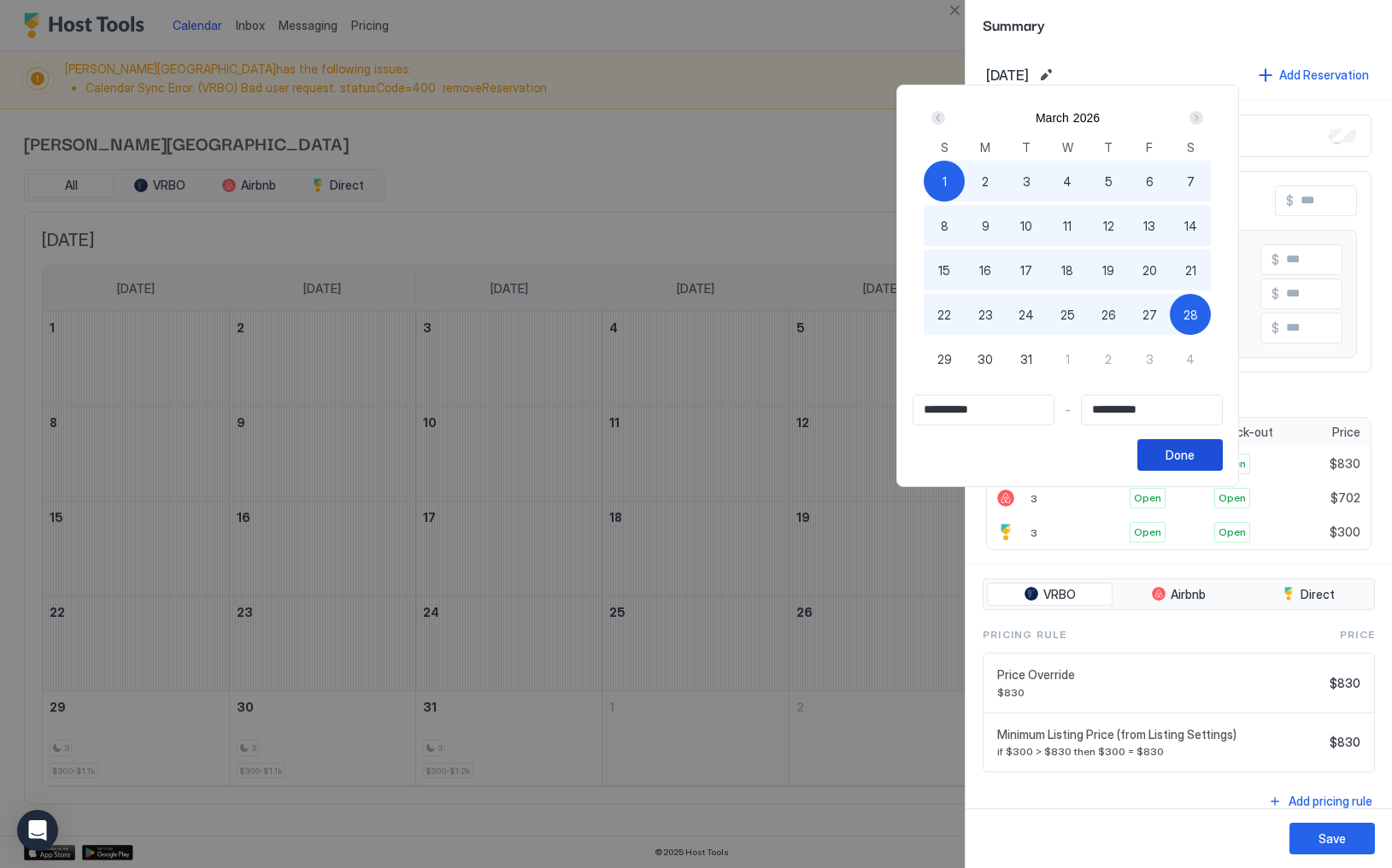
click at [1195, 456] on div "Done" at bounding box center [1180, 455] width 29 height 18
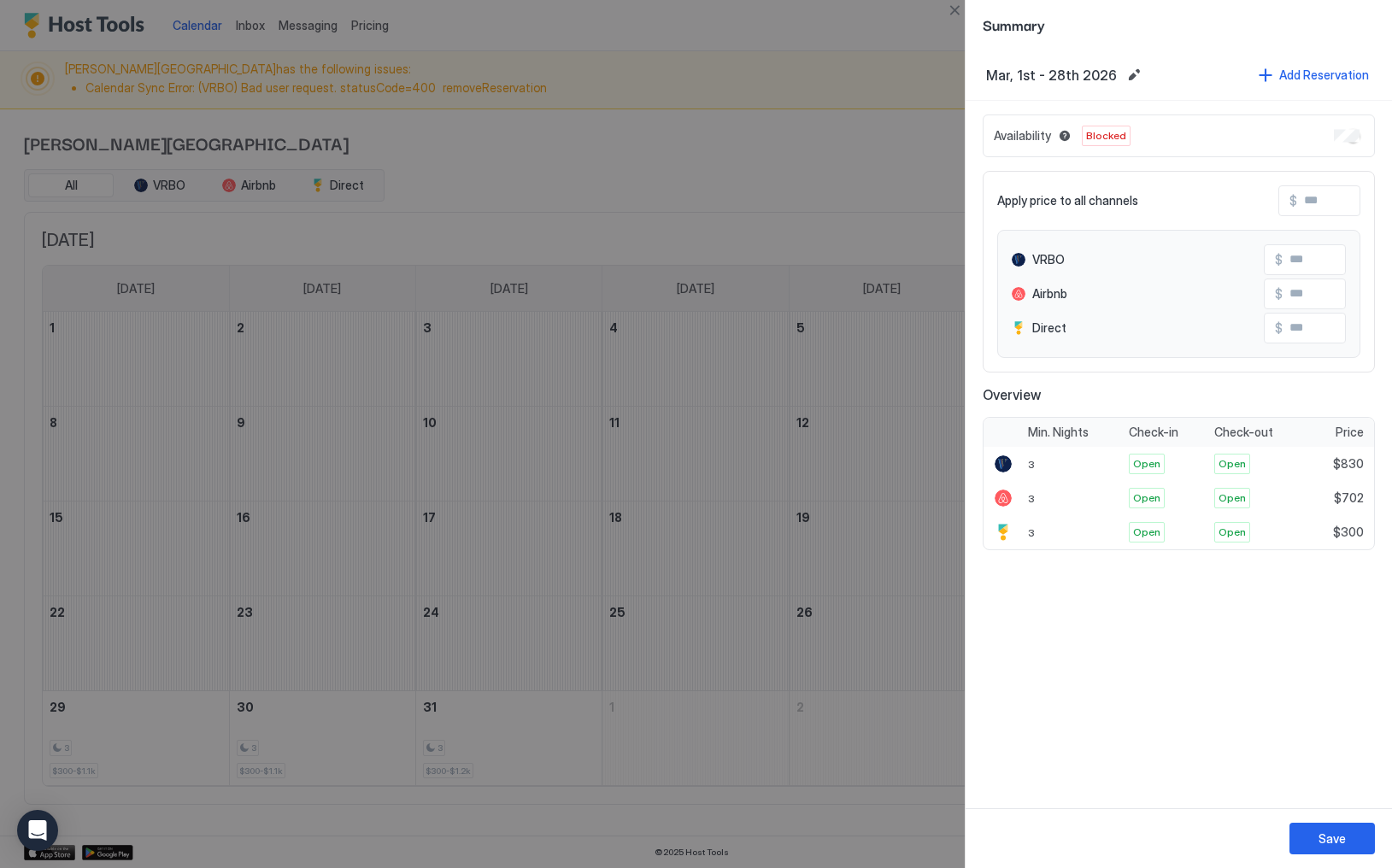
click at [1351, 146] on div "Availability Blocked" at bounding box center [1179, 135] width 392 height 43
click at [1340, 827] on button "Save" at bounding box center [1333, 839] width 86 height 31
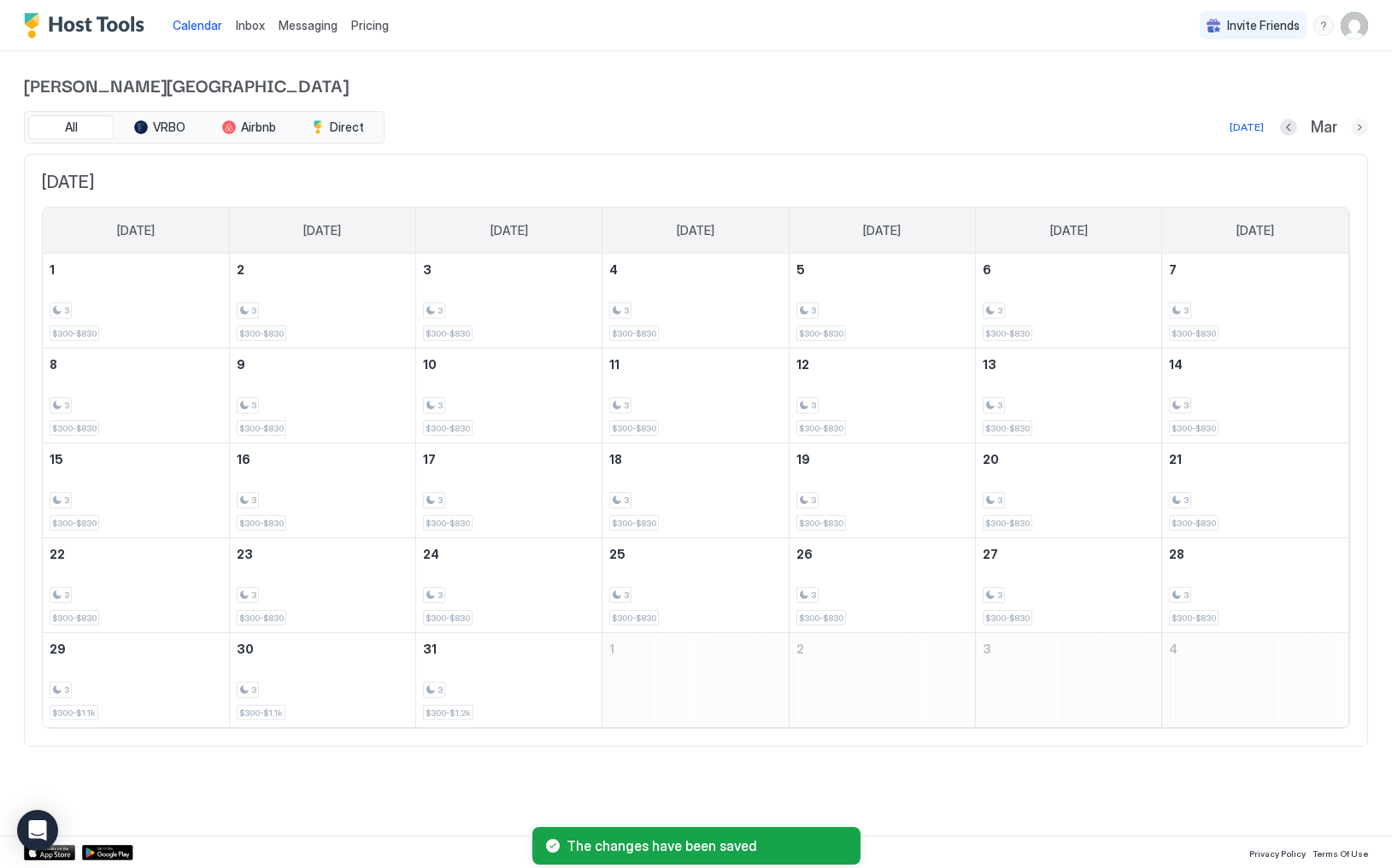
click at [1361, 134] on button "Next month" at bounding box center [1360, 127] width 17 height 17
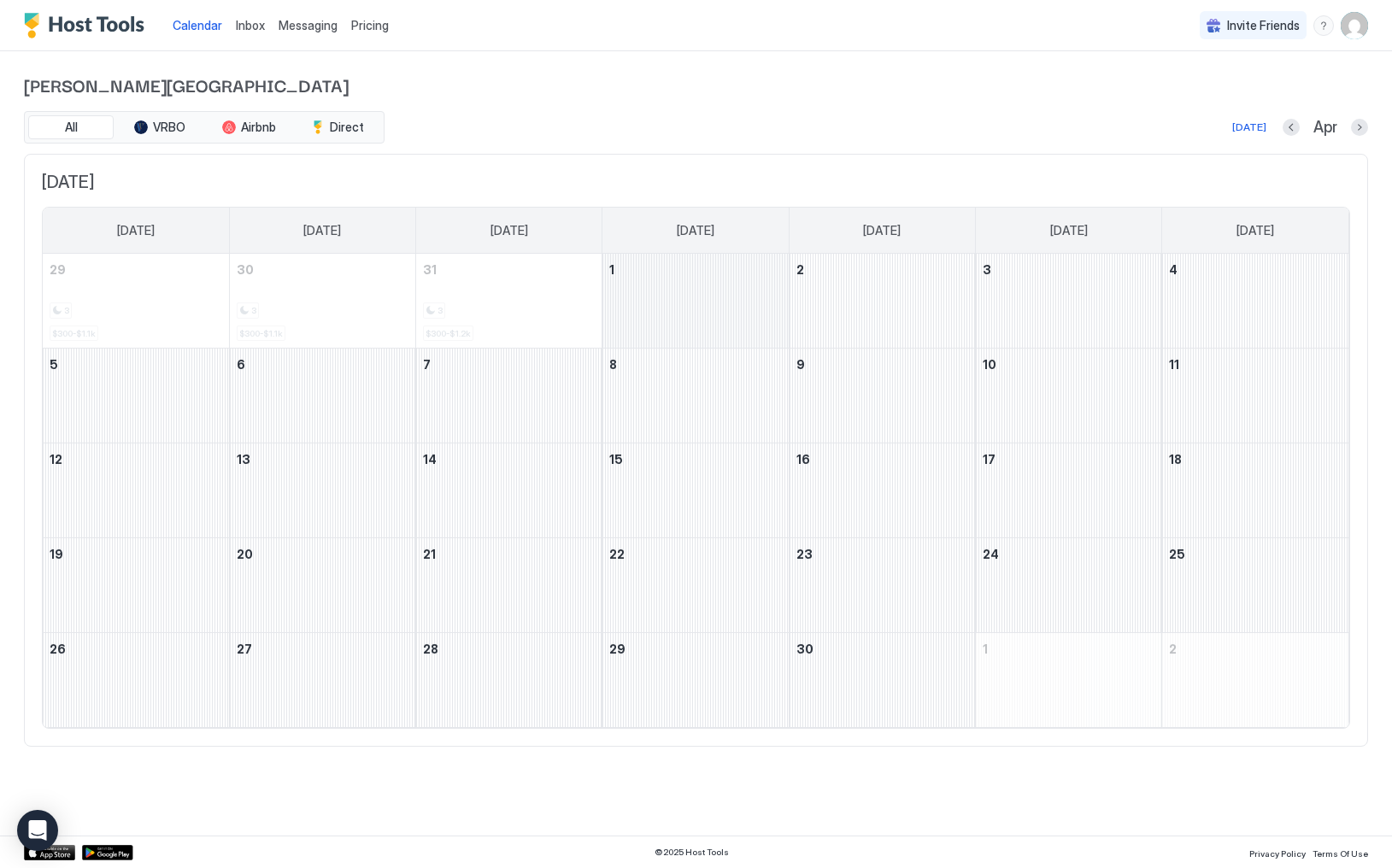
click at [648, 298] on div "April 1, 2026" at bounding box center [695, 301] width 185 height 94
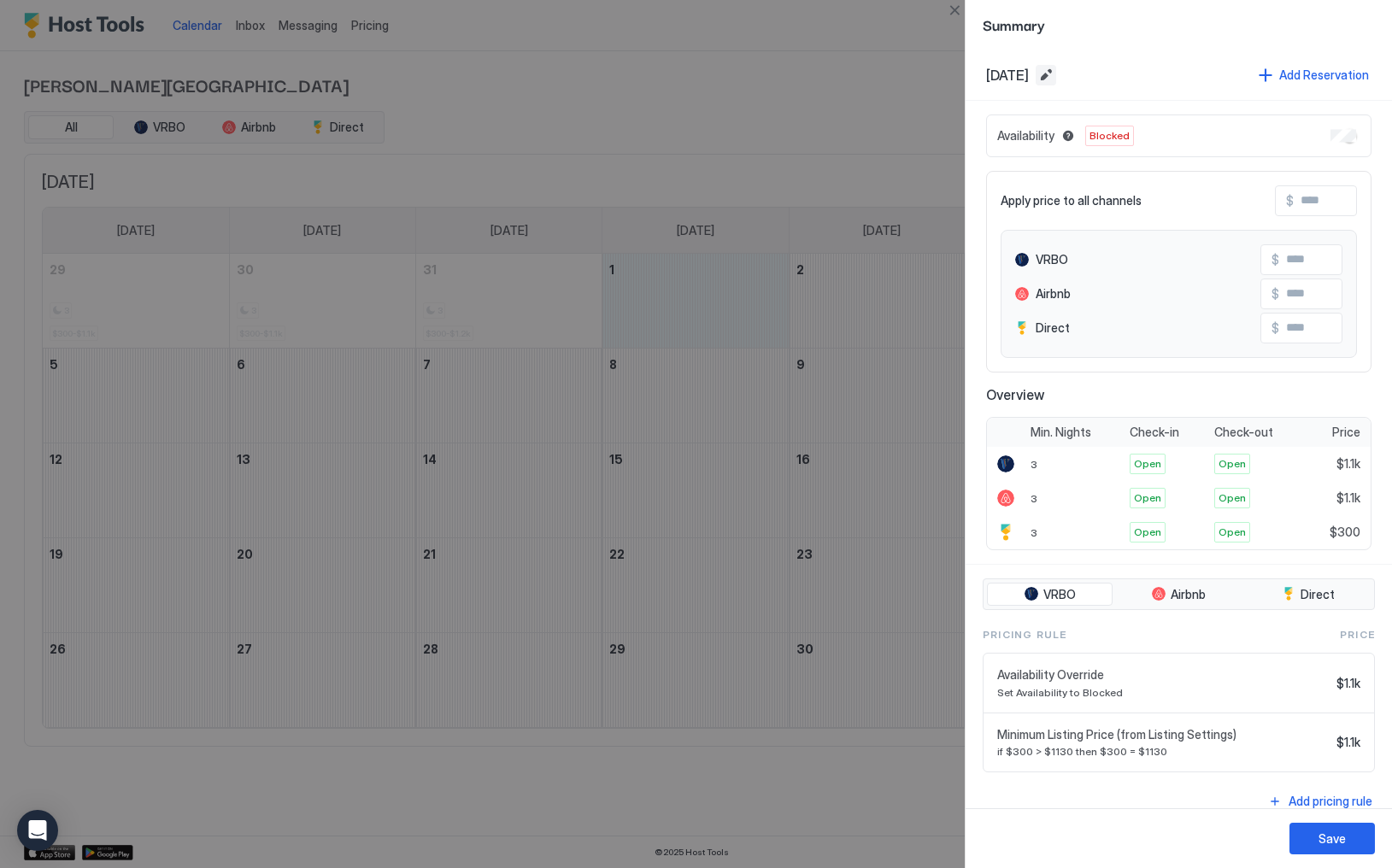
click at [1057, 79] on button "Edit date range" at bounding box center [1045, 74] width 20 height 20
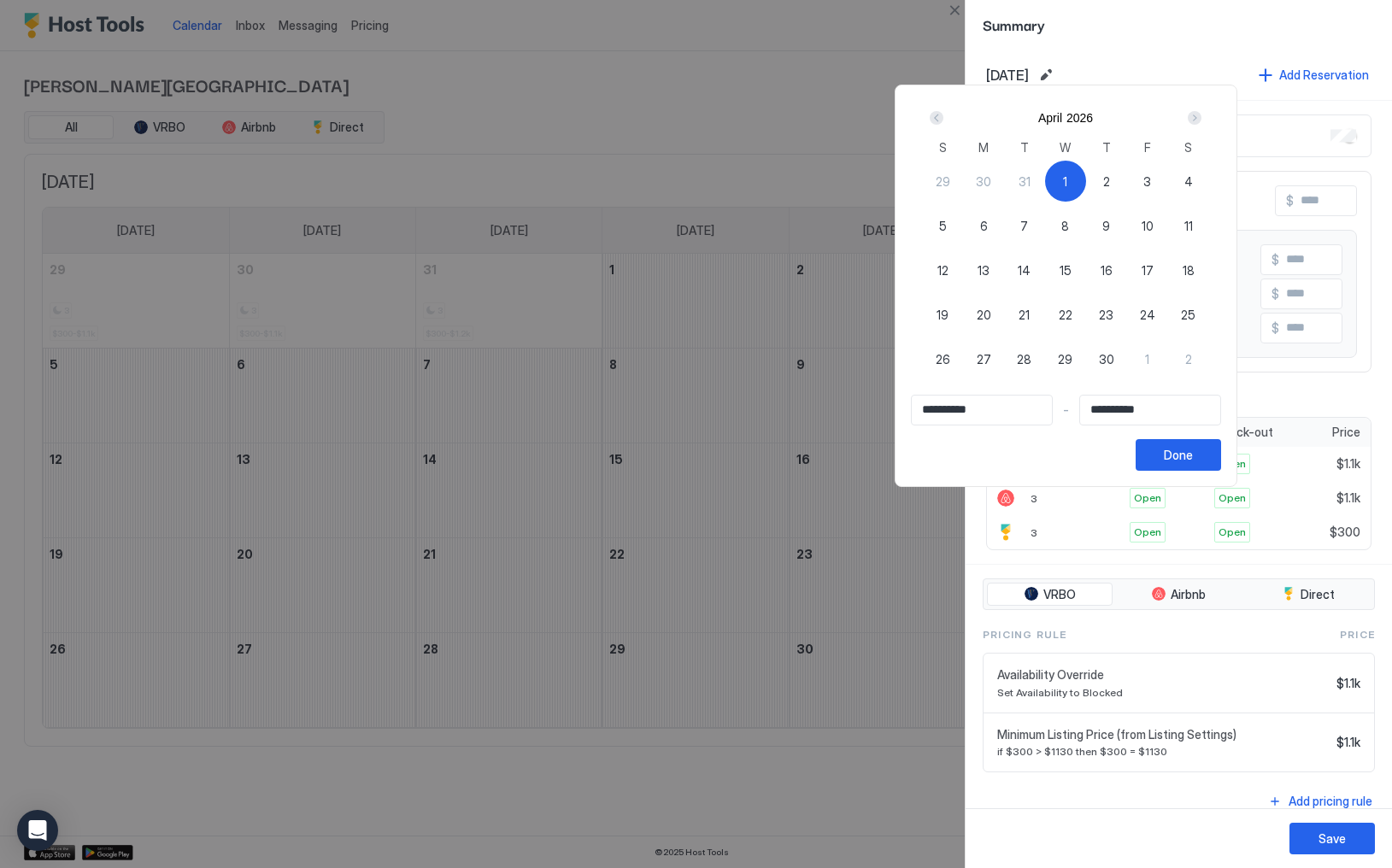
click at [1114, 356] on span "30" at bounding box center [1107, 359] width 16 height 18
type input "**********"
click at [1085, 191] on div "1" at bounding box center [1065, 181] width 41 height 41
type input "**********"
click at [1084, 191] on div "1" at bounding box center [1065, 181] width 41 height 41
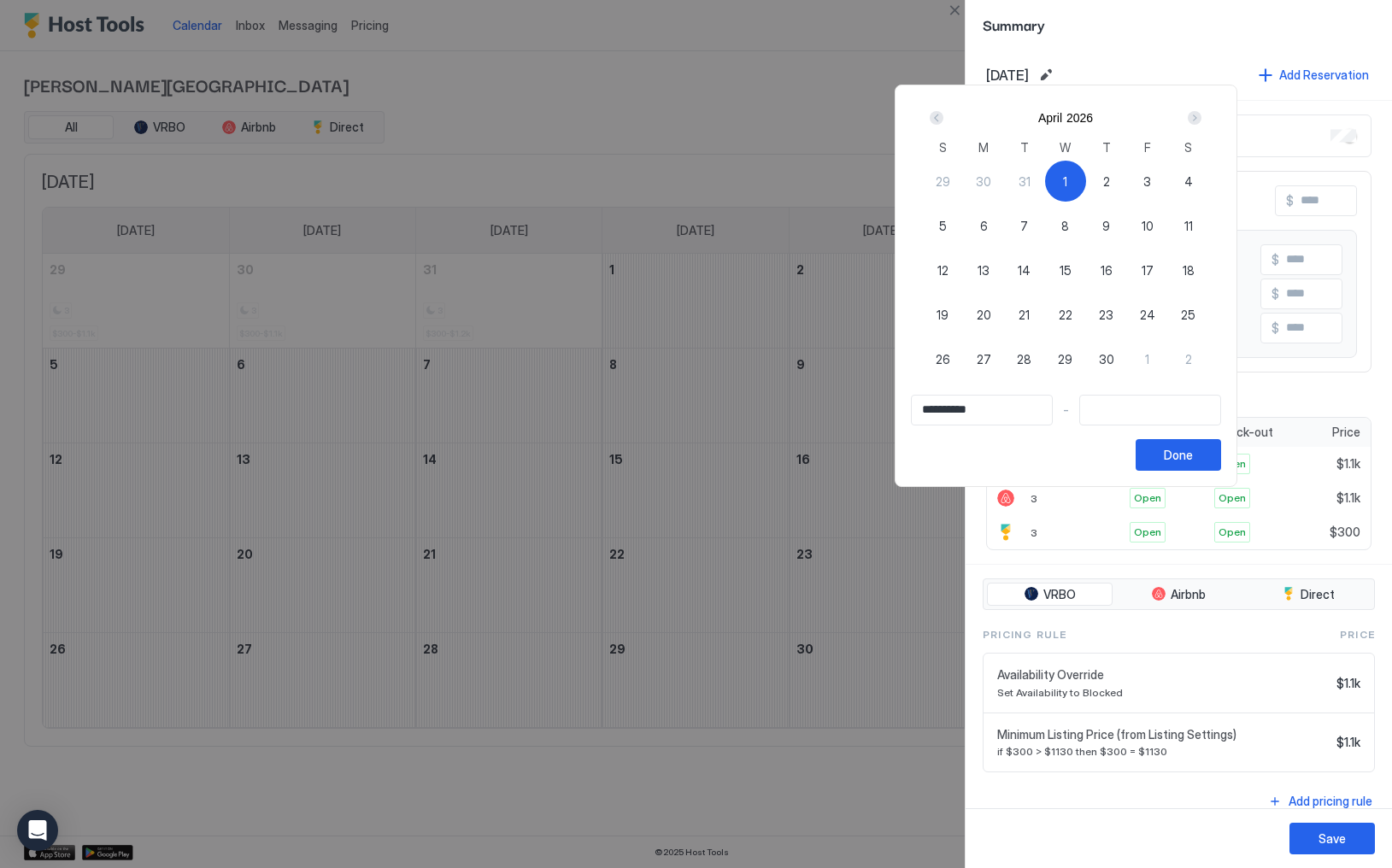
type input "**********"
click at [1114, 359] on span "30" at bounding box center [1107, 359] width 16 height 18
type input "**********"
click at [1086, 183] on div "1" at bounding box center [1065, 181] width 41 height 41
type input "**********"
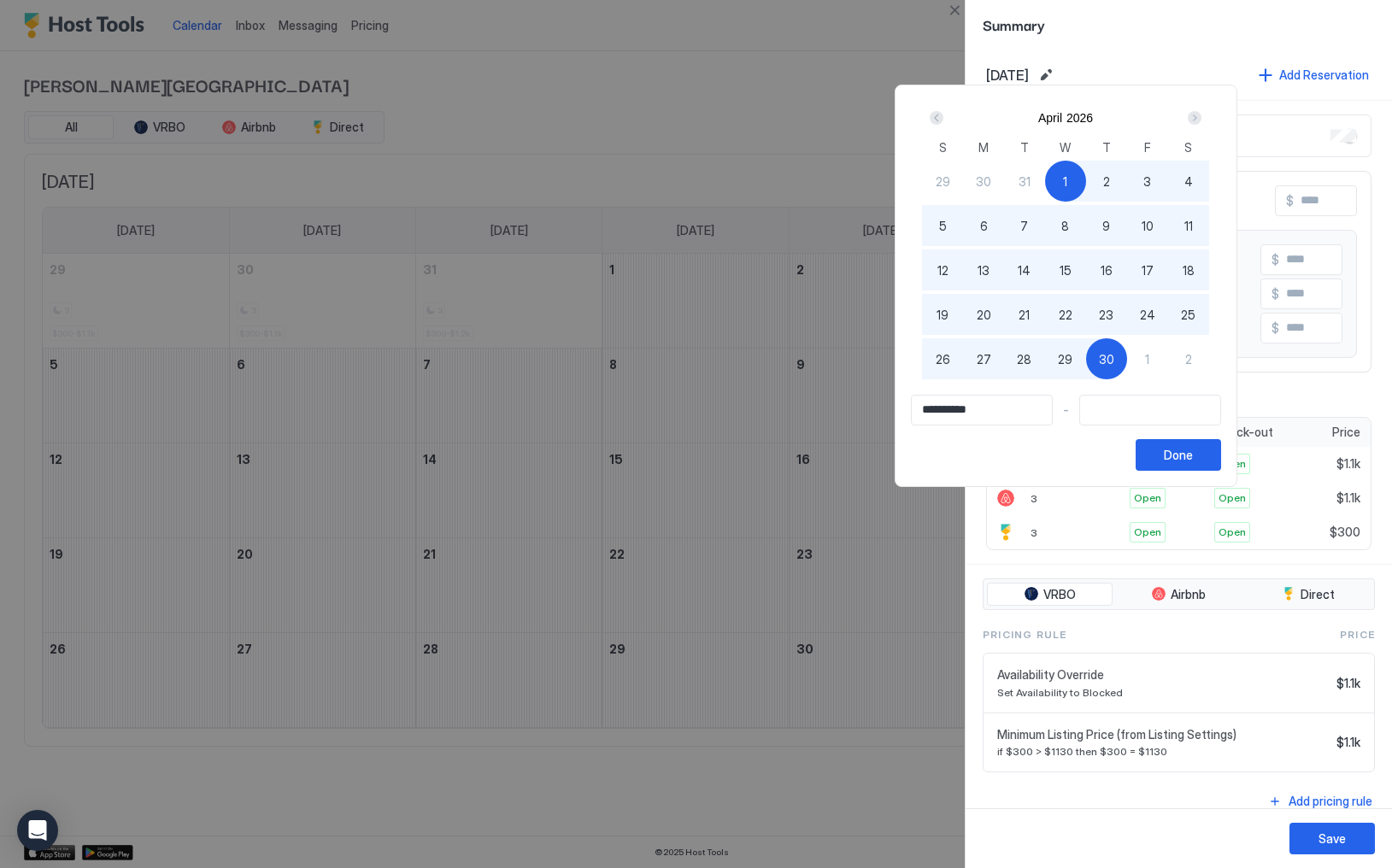
click at [1114, 357] on span "30" at bounding box center [1107, 359] width 16 height 18
type input "**********"
click at [1193, 459] on div "Done" at bounding box center [1178, 455] width 29 height 18
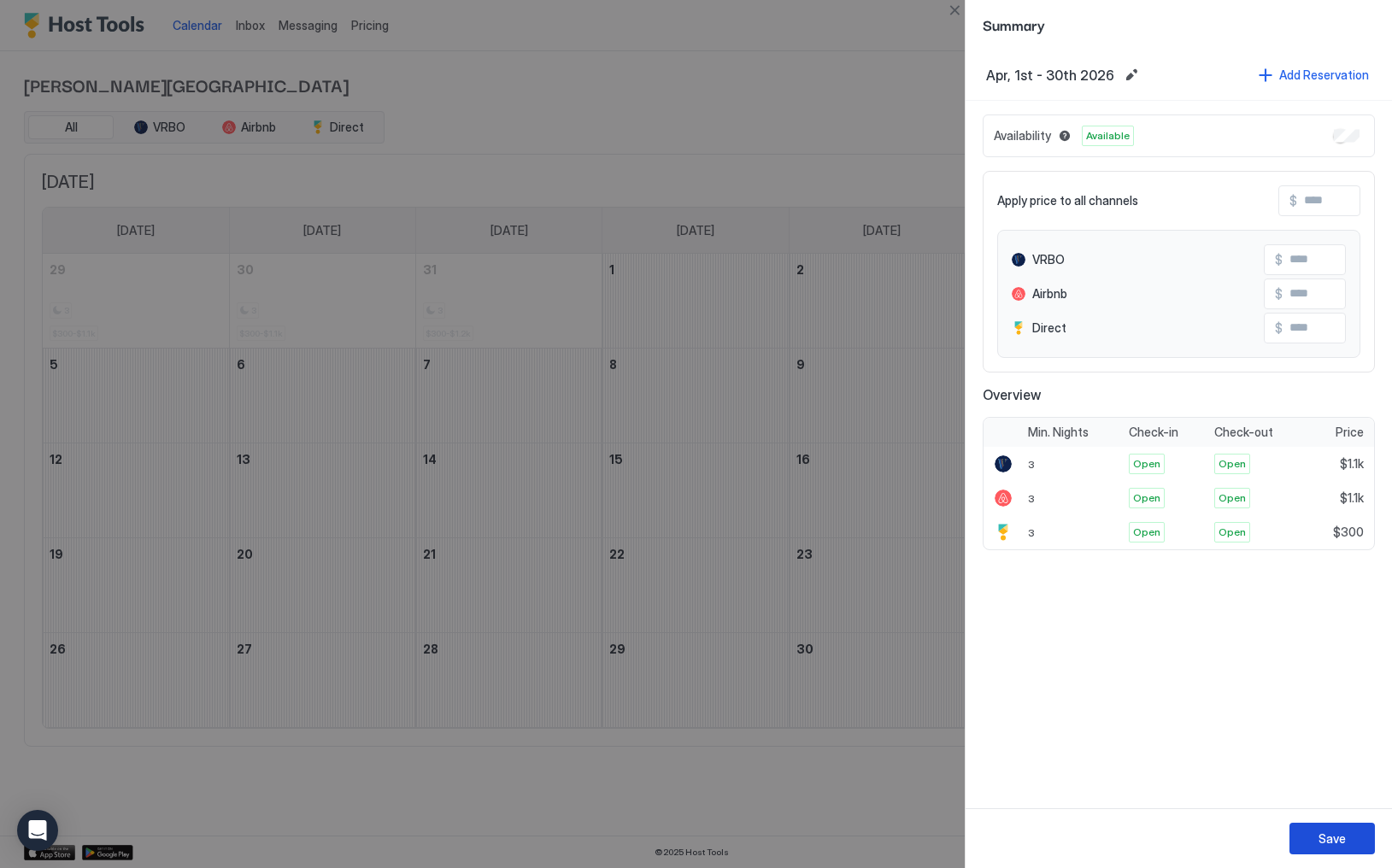
click at [1347, 847] on button "Save" at bounding box center [1333, 839] width 86 height 31
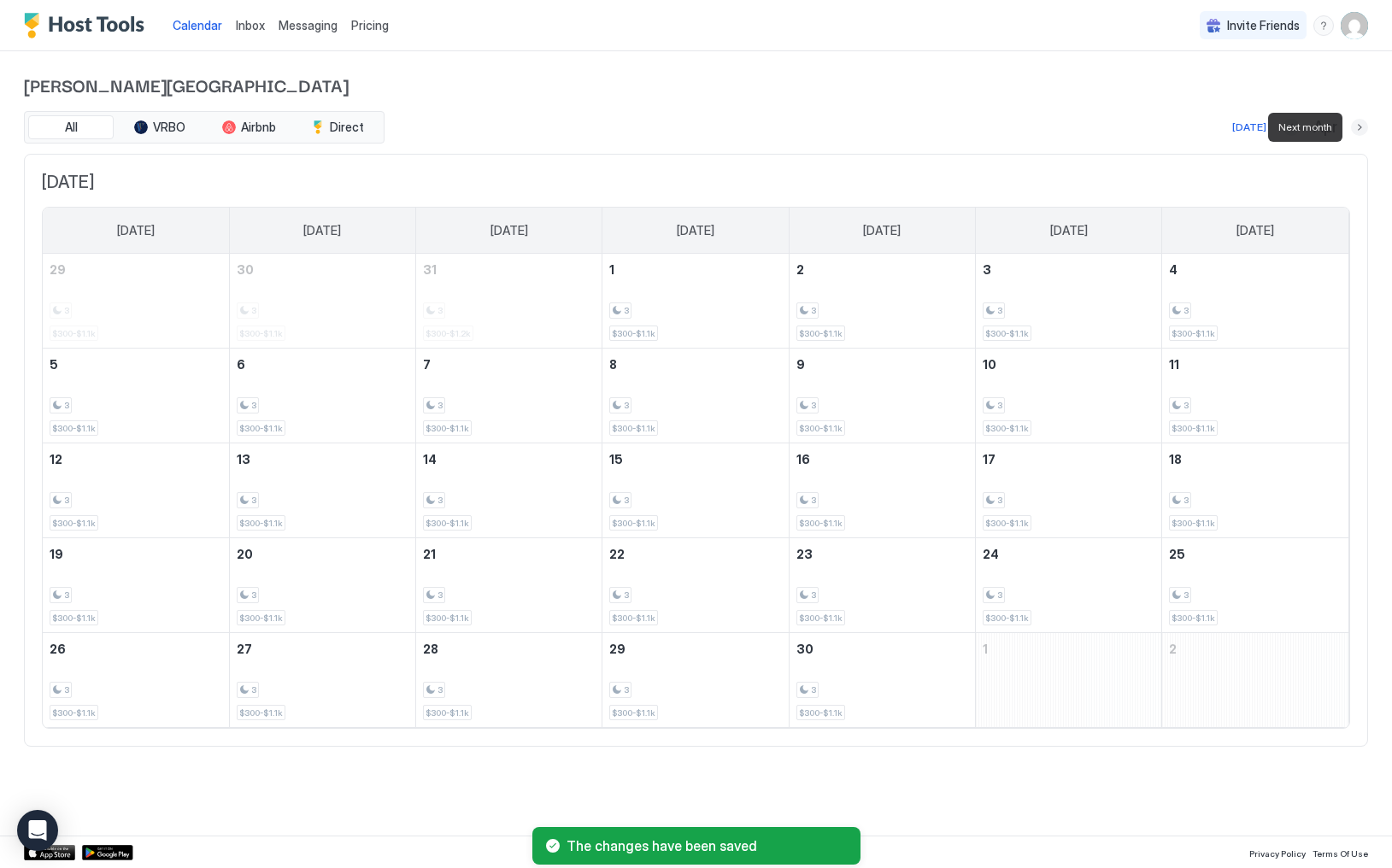
click at [1356, 126] on button "Next month" at bounding box center [1360, 127] width 17 height 17
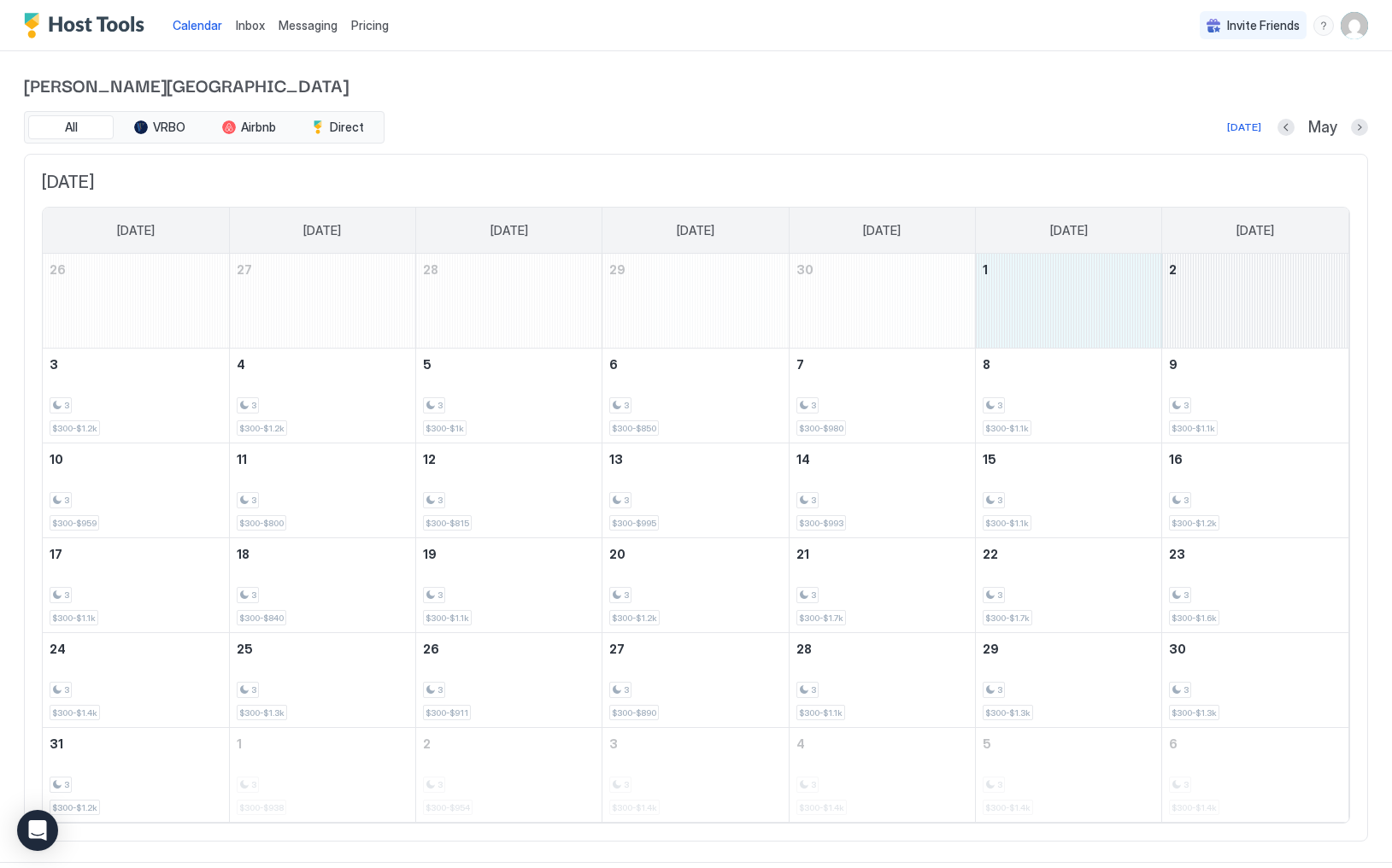
drag, startPoint x: 1058, startPoint y: 314, endPoint x: 1216, endPoint y: 303, distance: 158.4
click at [1216, 303] on tr "26 27 28 29 30 1 2" at bounding box center [696, 301] width 1306 height 95
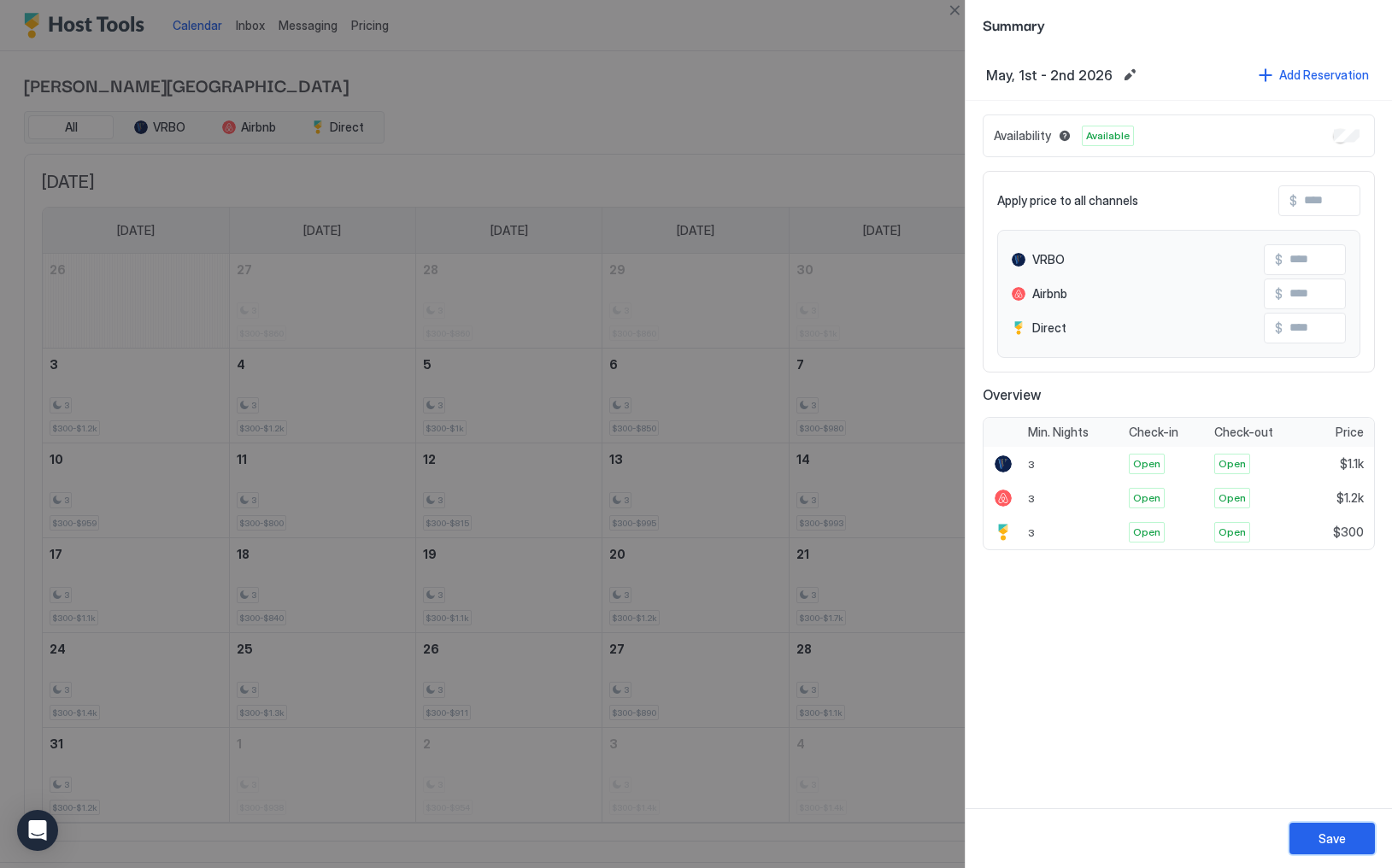
click at [1321, 854] on button "Save" at bounding box center [1333, 839] width 86 height 31
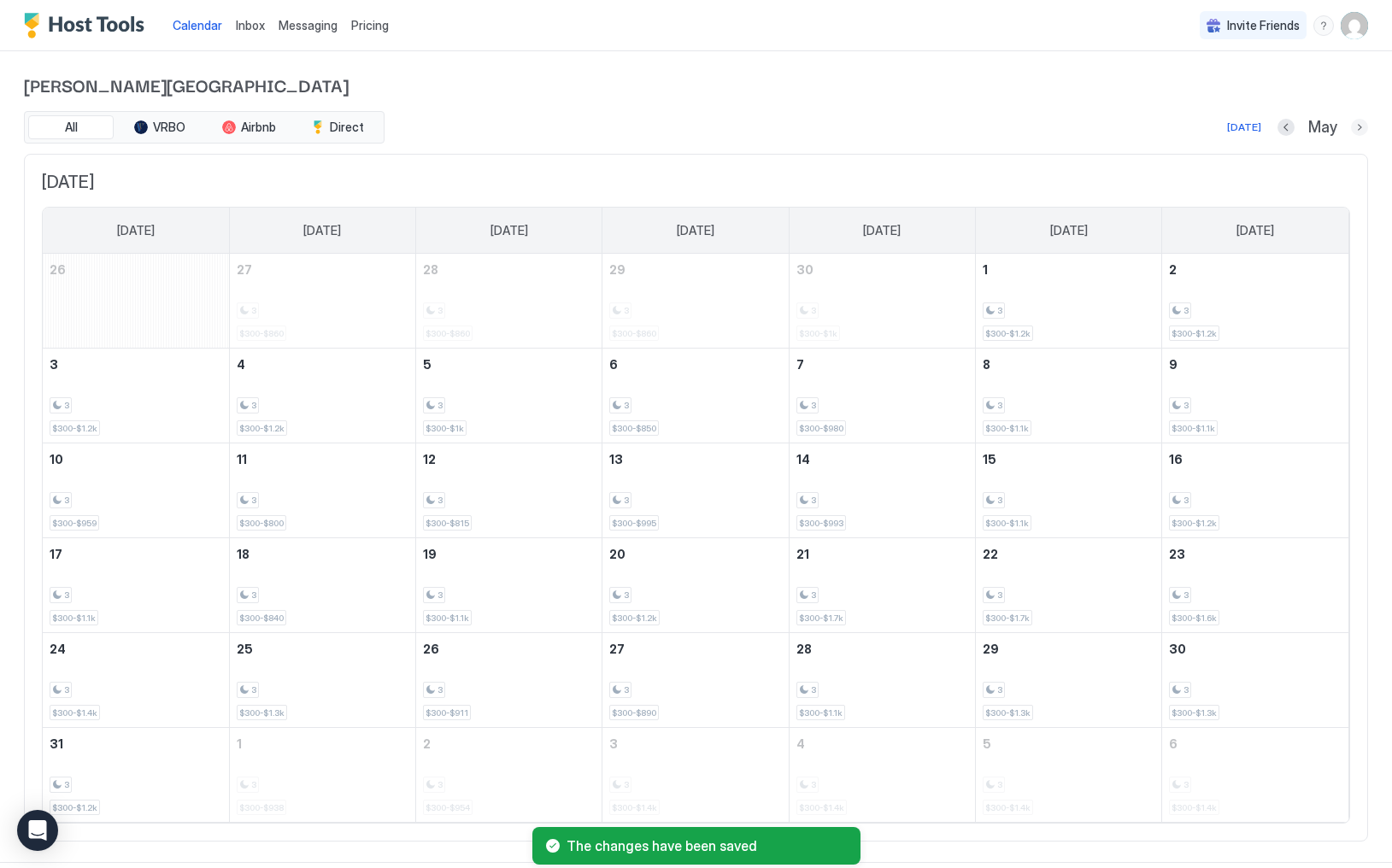
click at [1360, 130] on button "Next month" at bounding box center [1360, 127] width 17 height 17
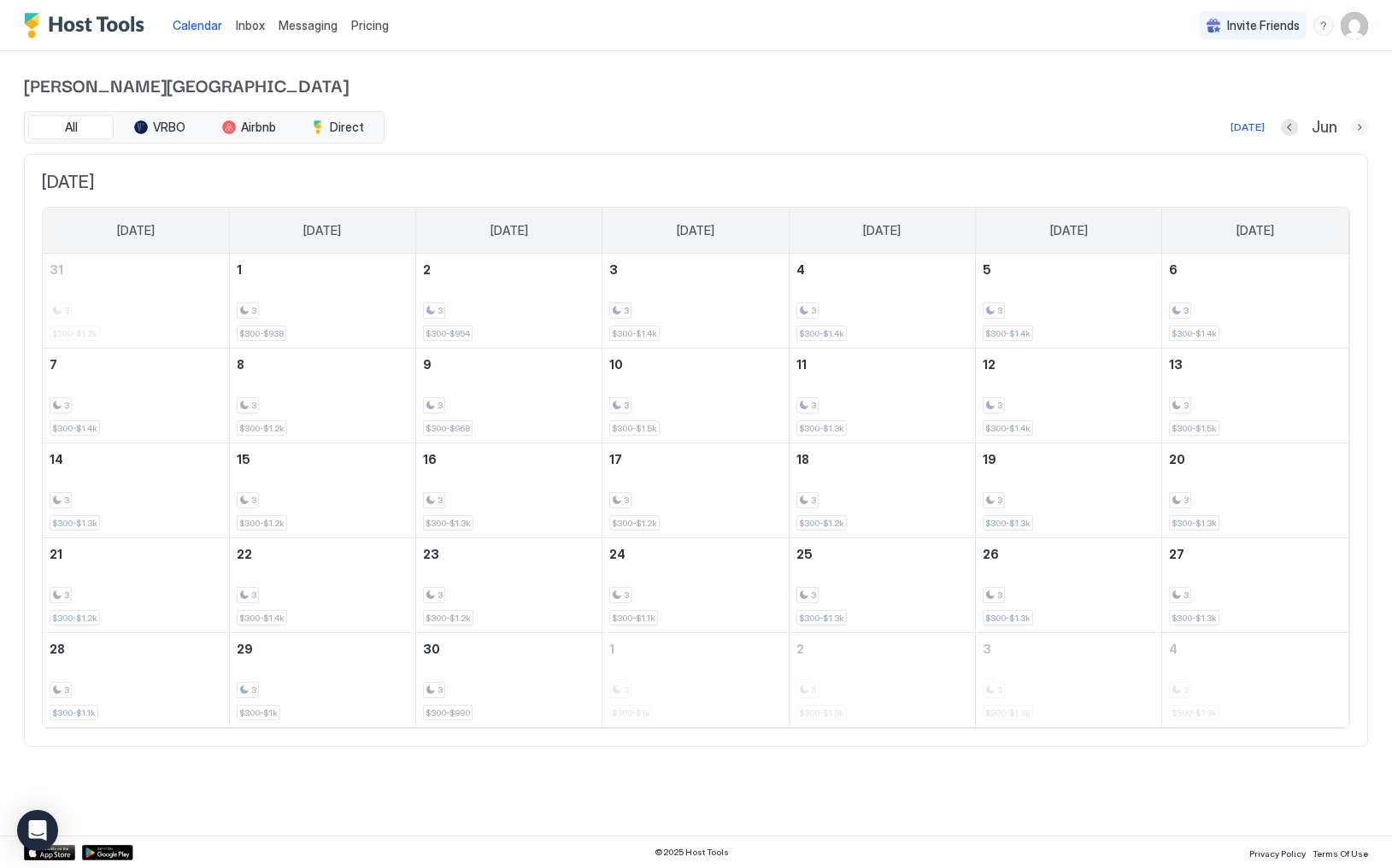
click at [1360, 130] on button "Next month" at bounding box center [1360, 127] width 17 height 17
click at [1277, 125] on button "Previous month" at bounding box center [1269, 127] width 17 height 17
click at [1297, 125] on button "Previous month" at bounding box center [1290, 127] width 17 height 17
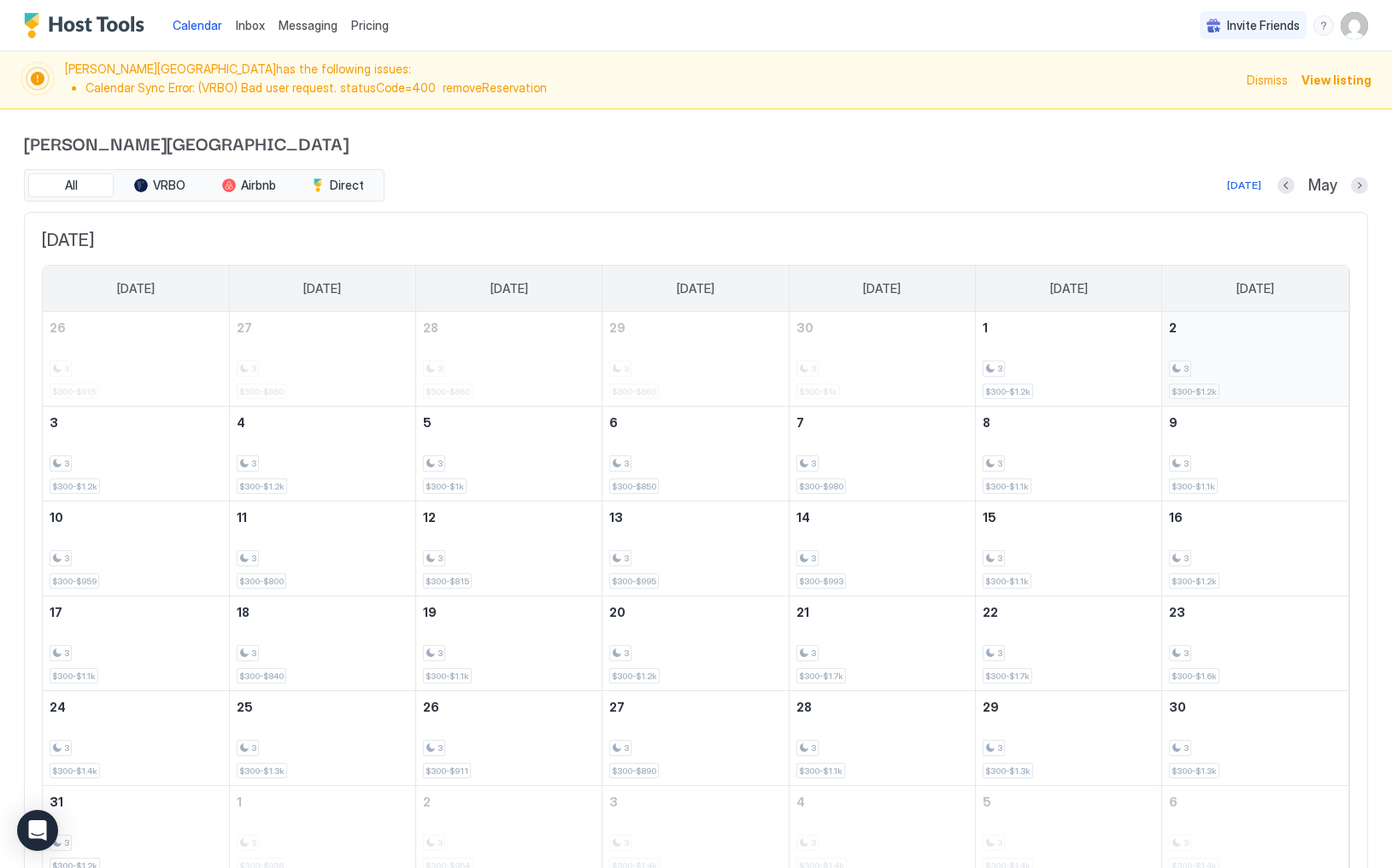
click at [1231, 357] on div "3 $300-$1.2k" at bounding box center [1256, 359] width 173 height 80
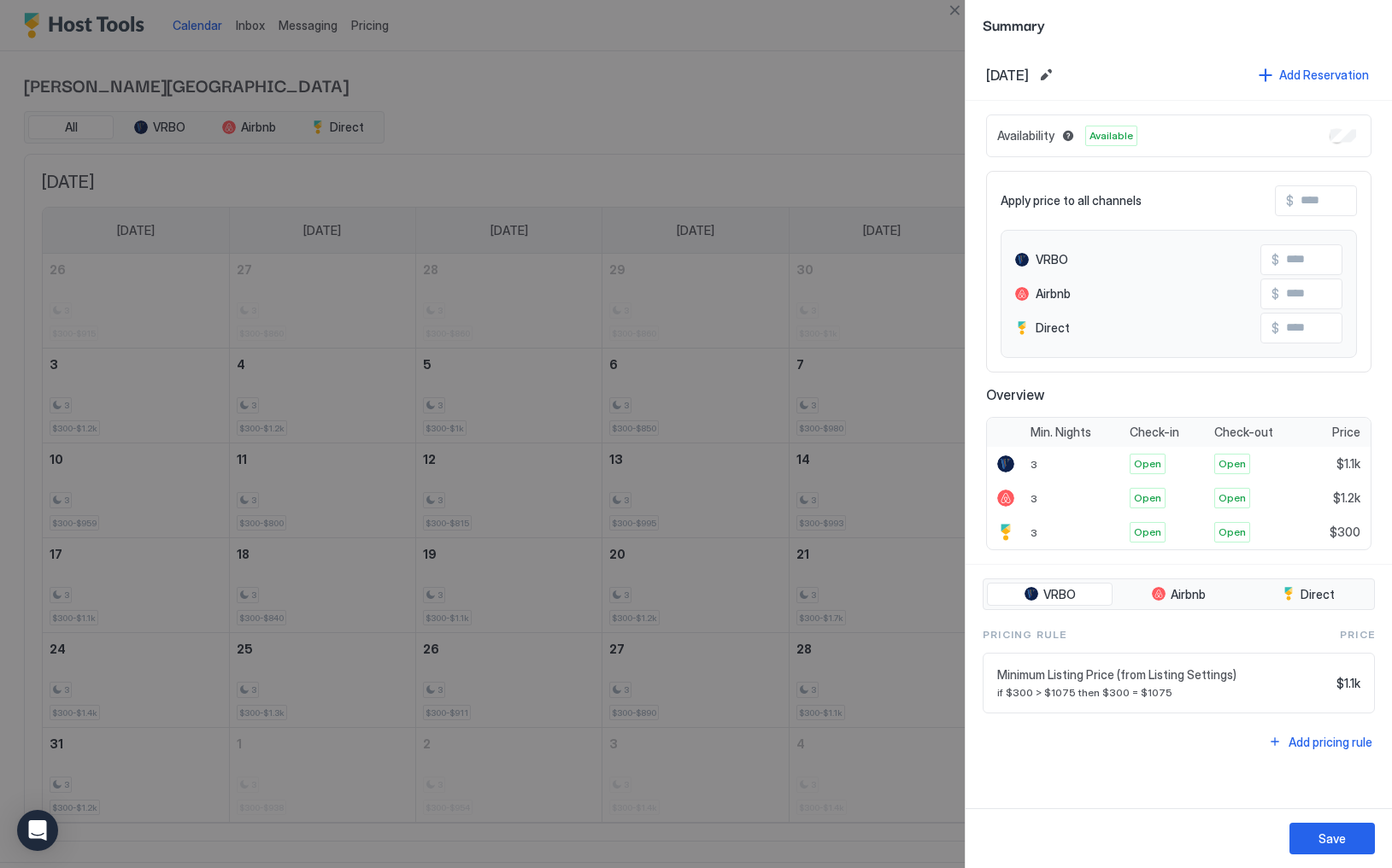
click at [873, 105] on div at bounding box center [696, 434] width 1392 height 868
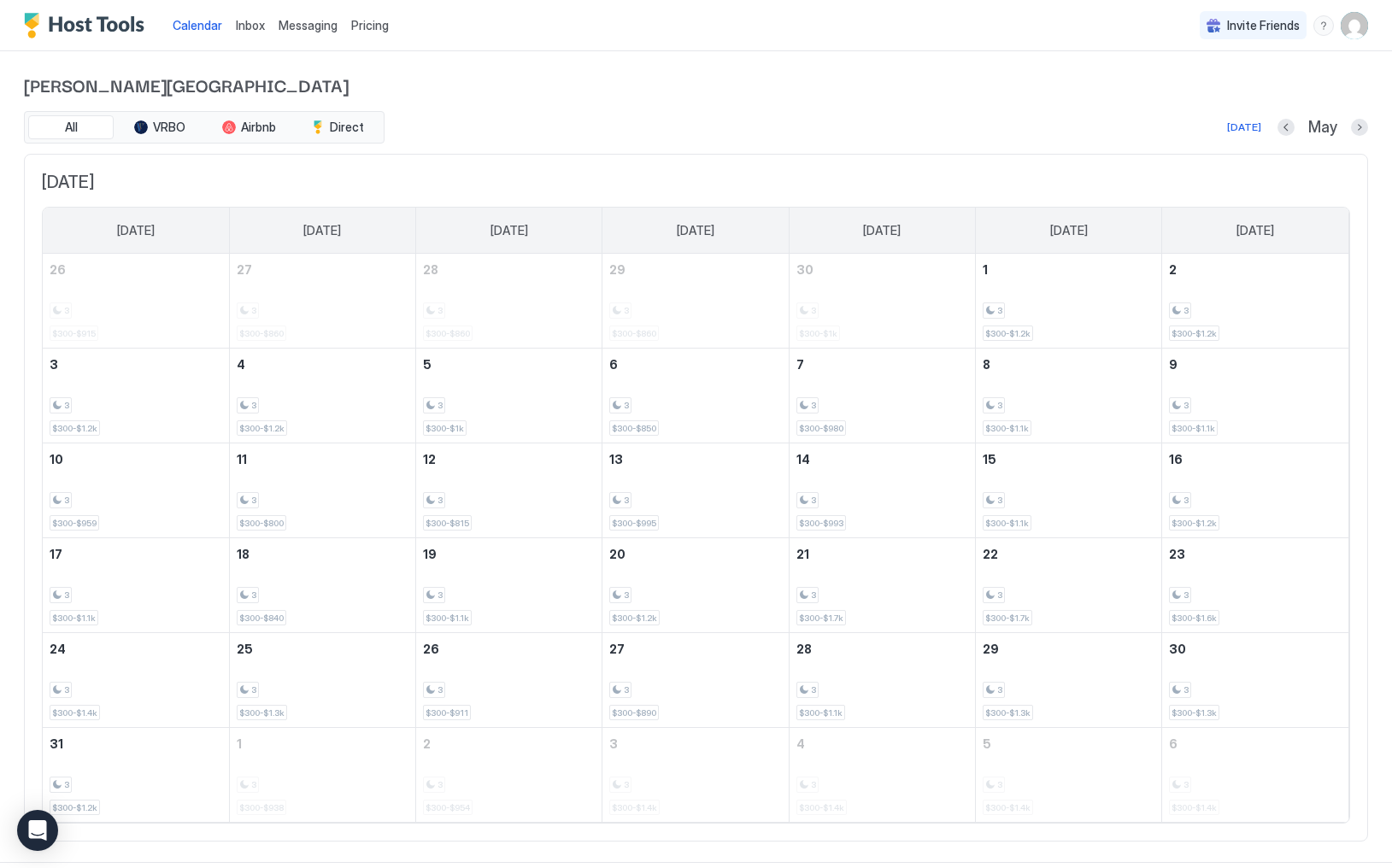
click at [1357, 135] on div "May" at bounding box center [1323, 127] width 91 height 20
click at [1364, 126] on button "Next month" at bounding box center [1360, 127] width 17 height 17
click at [1244, 128] on div "Today" at bounding box center [1226, 127] width 34 height 16
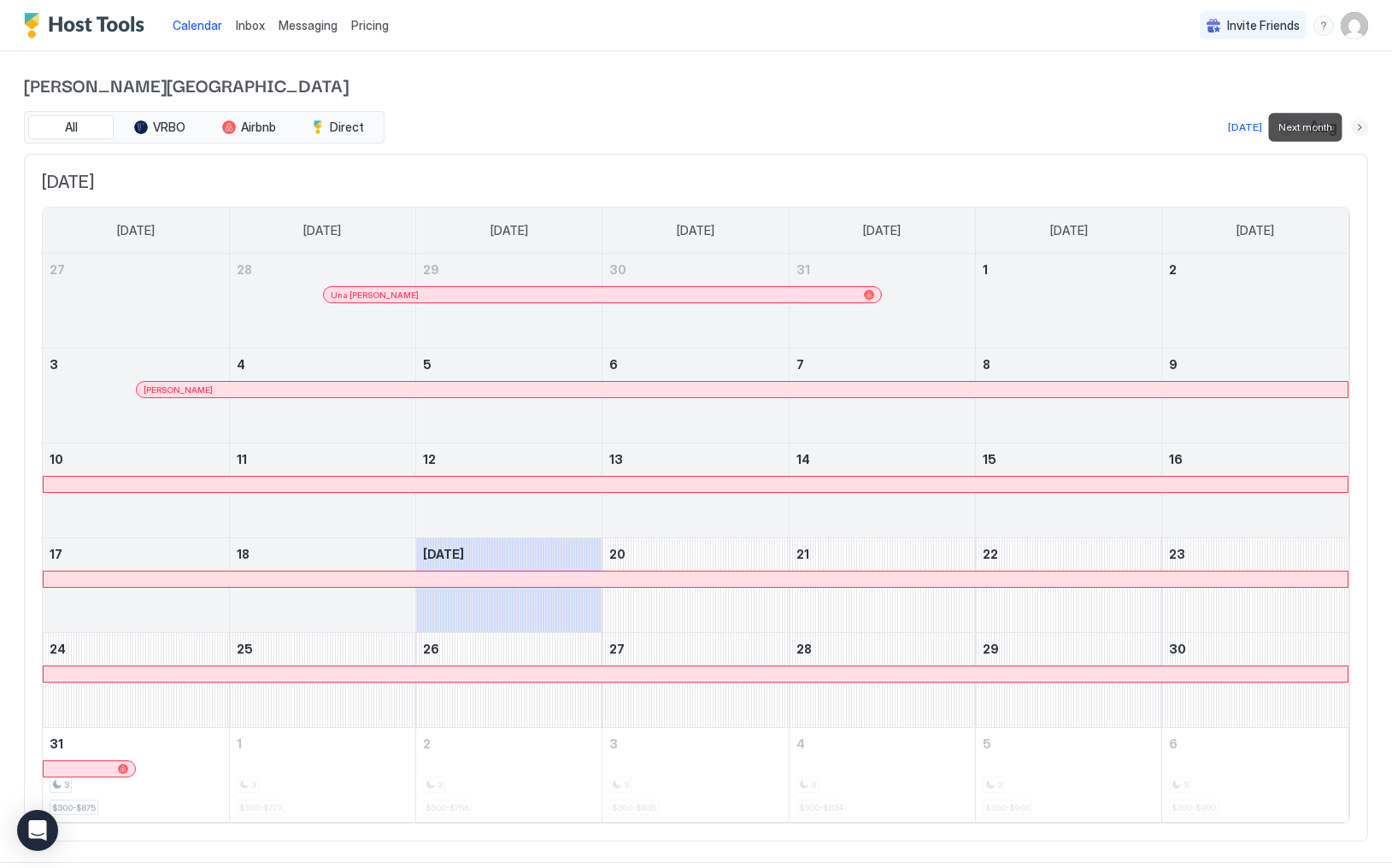
click at [1356, 128] on button "Next month" at bounding box center [1360, 127] width 17 height 17
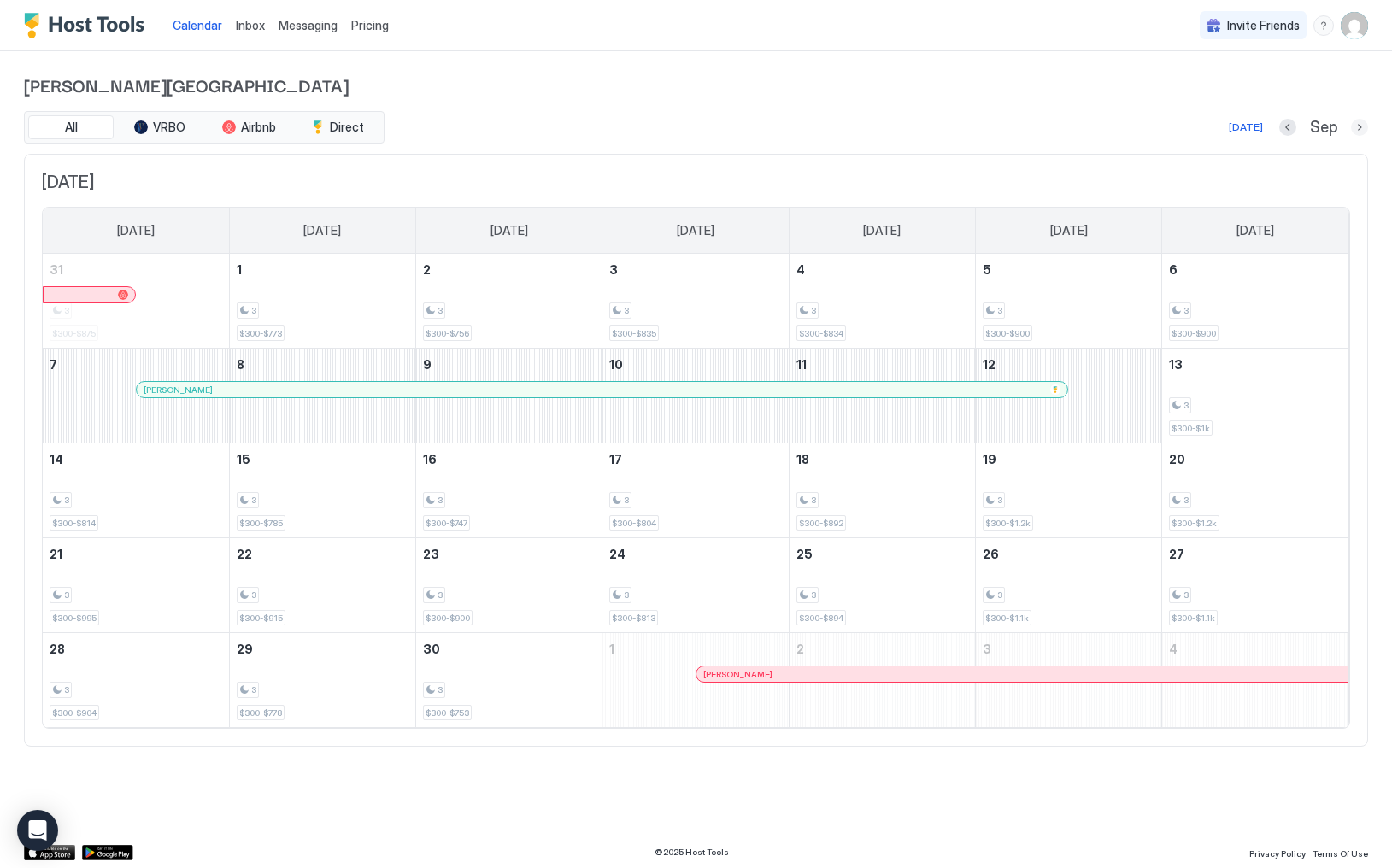
click at [1356, 128] on button "Next month" at bounding box center [1360, 127] width 17 height 17
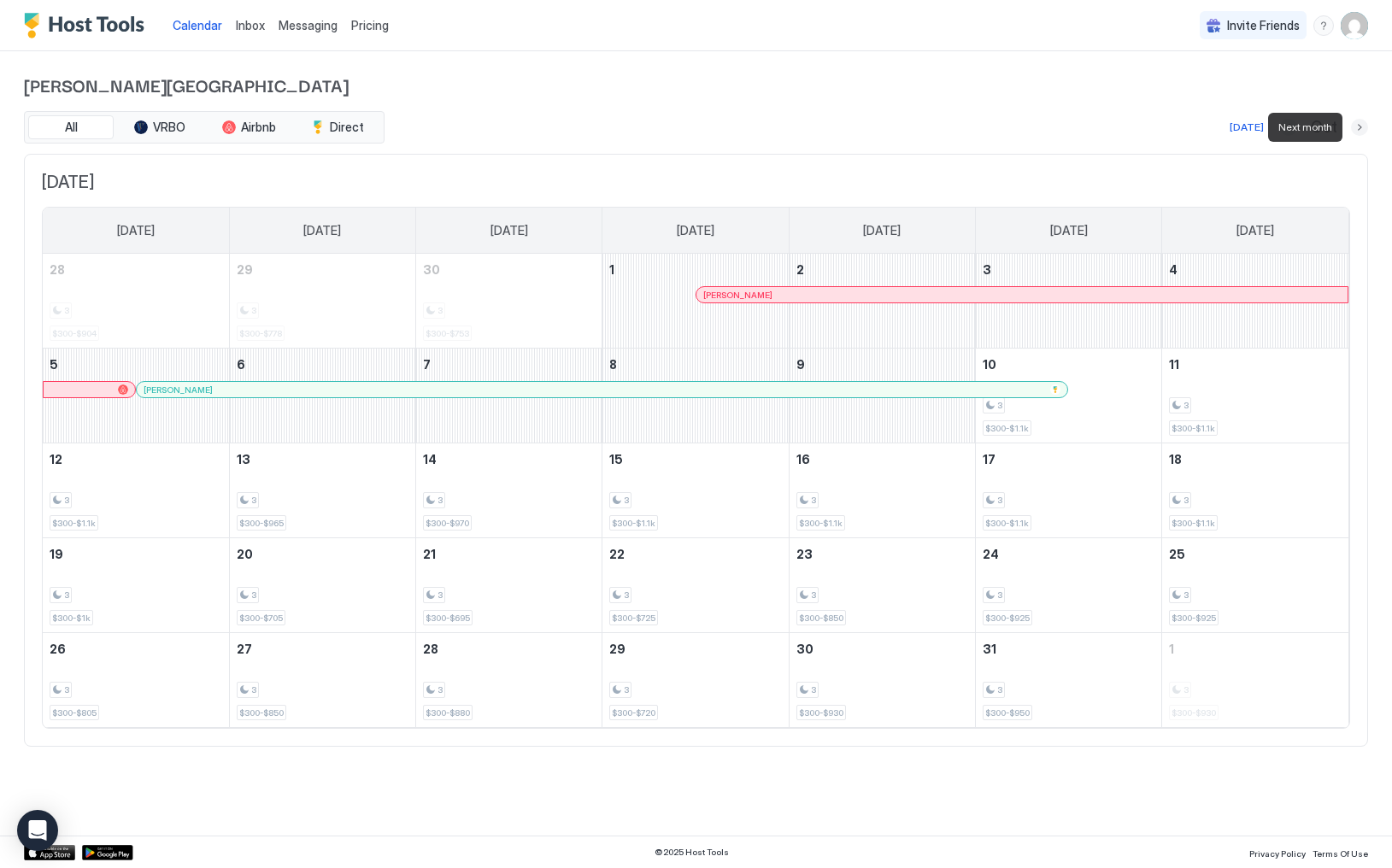
click at [1359, 135] on button "Next month" at bounding box center [1360, 127] width 17 height 17
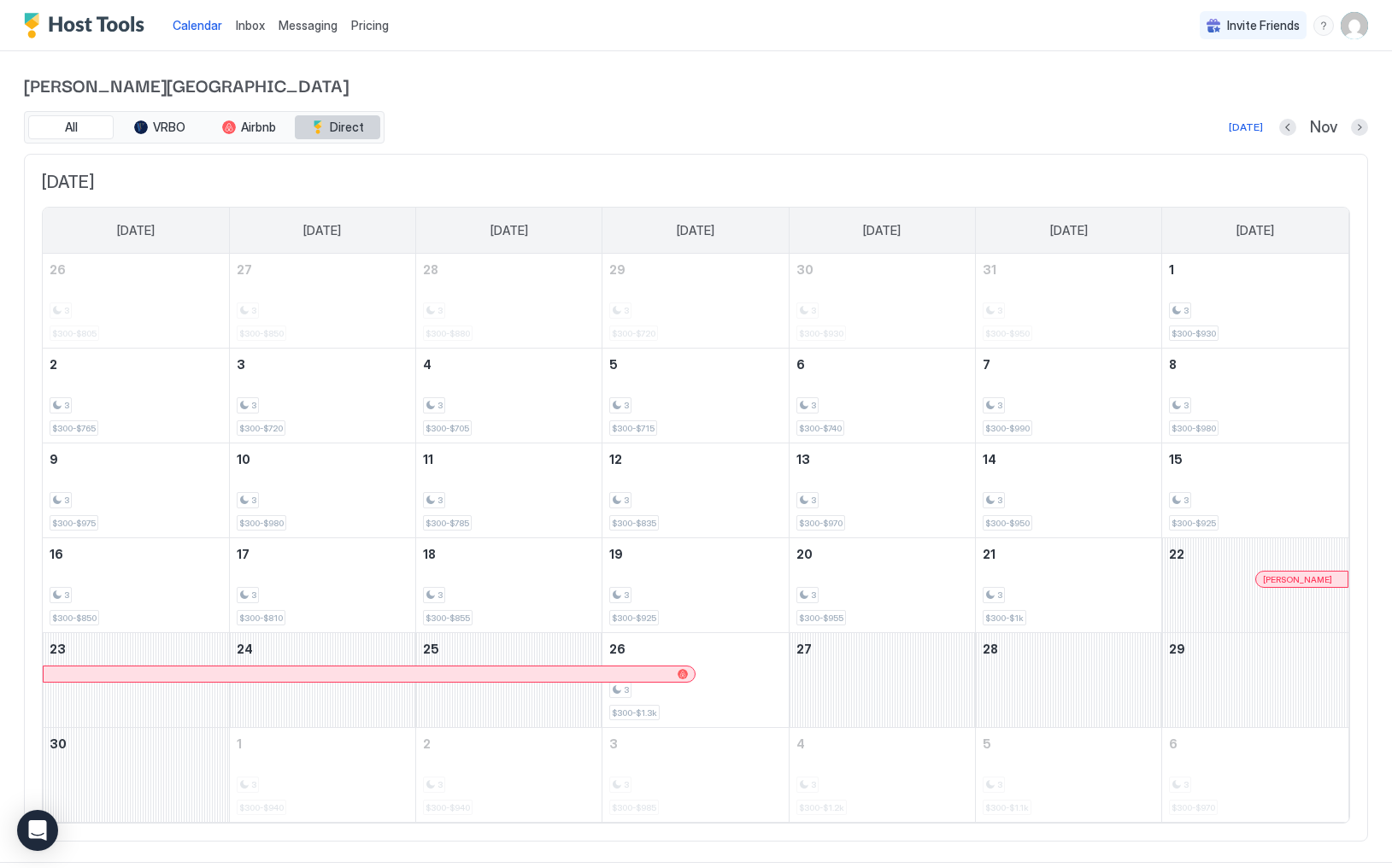
click at [336, 129] on span "Direct" at bounding box center [347, 127] width 34 height 16
click at [184, 23] on span "Calendar" at bounding box center [197, 25] width 50 height 15
click at [73, 127] on span "All" at bounding box center [71, 127] width 13 height 16
click at [901, 685] on div "November 27, 2025" at bounding box center [882, 680] width 185 height 94
click at [1357, 128] on button "Next month" at bounding box center [1360, 127] width 17 height 17
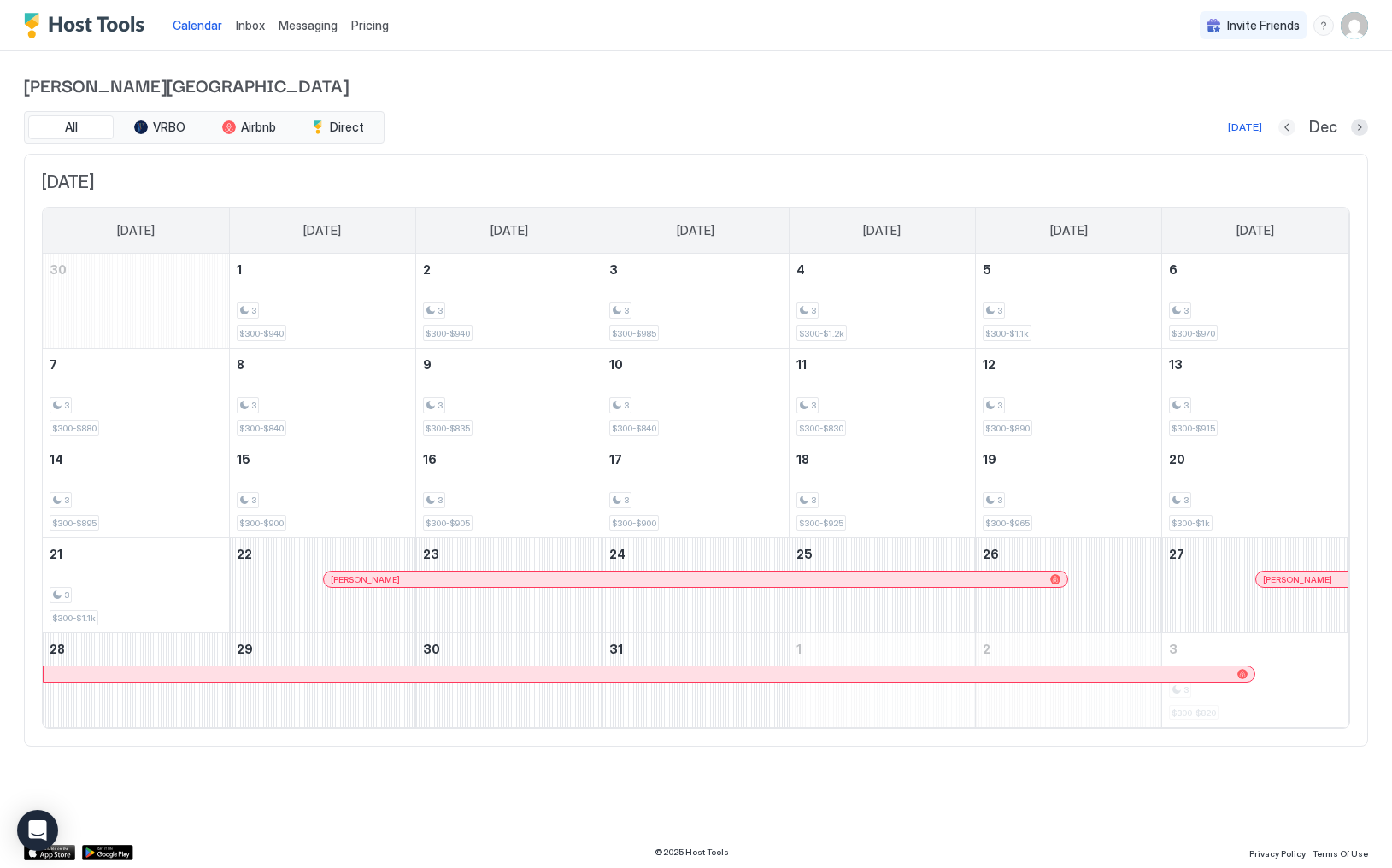
click at [1294, 129] on button "Previous month" at bounding box center [1287, 127] width 17 height 17
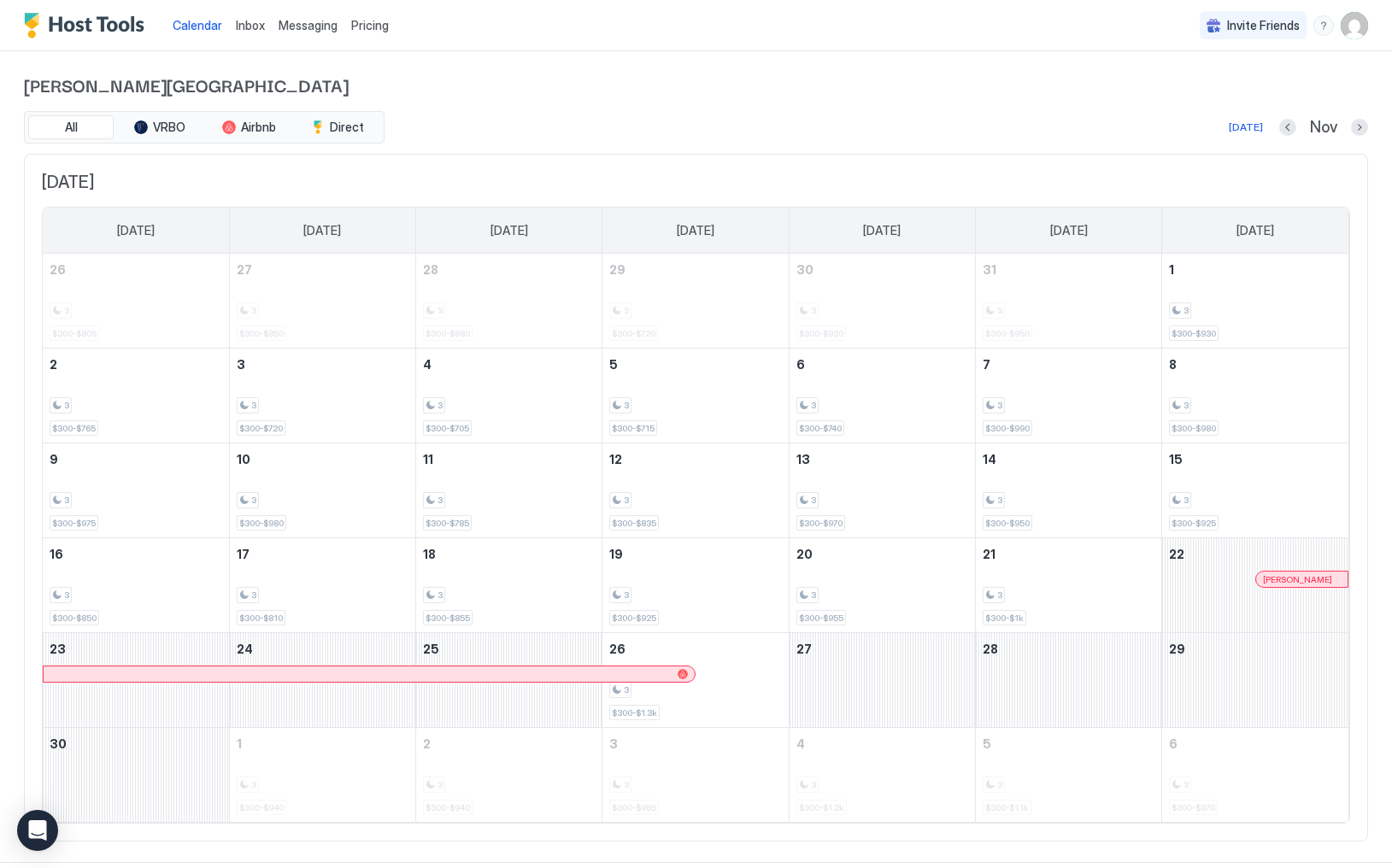
click at [1359, 25] on img "User profile" at bounding box center [1354, 25] width 27 height 27
click at [1240, 97] on div "Settings" at bounding box center [1258, 96] width 217 height 30
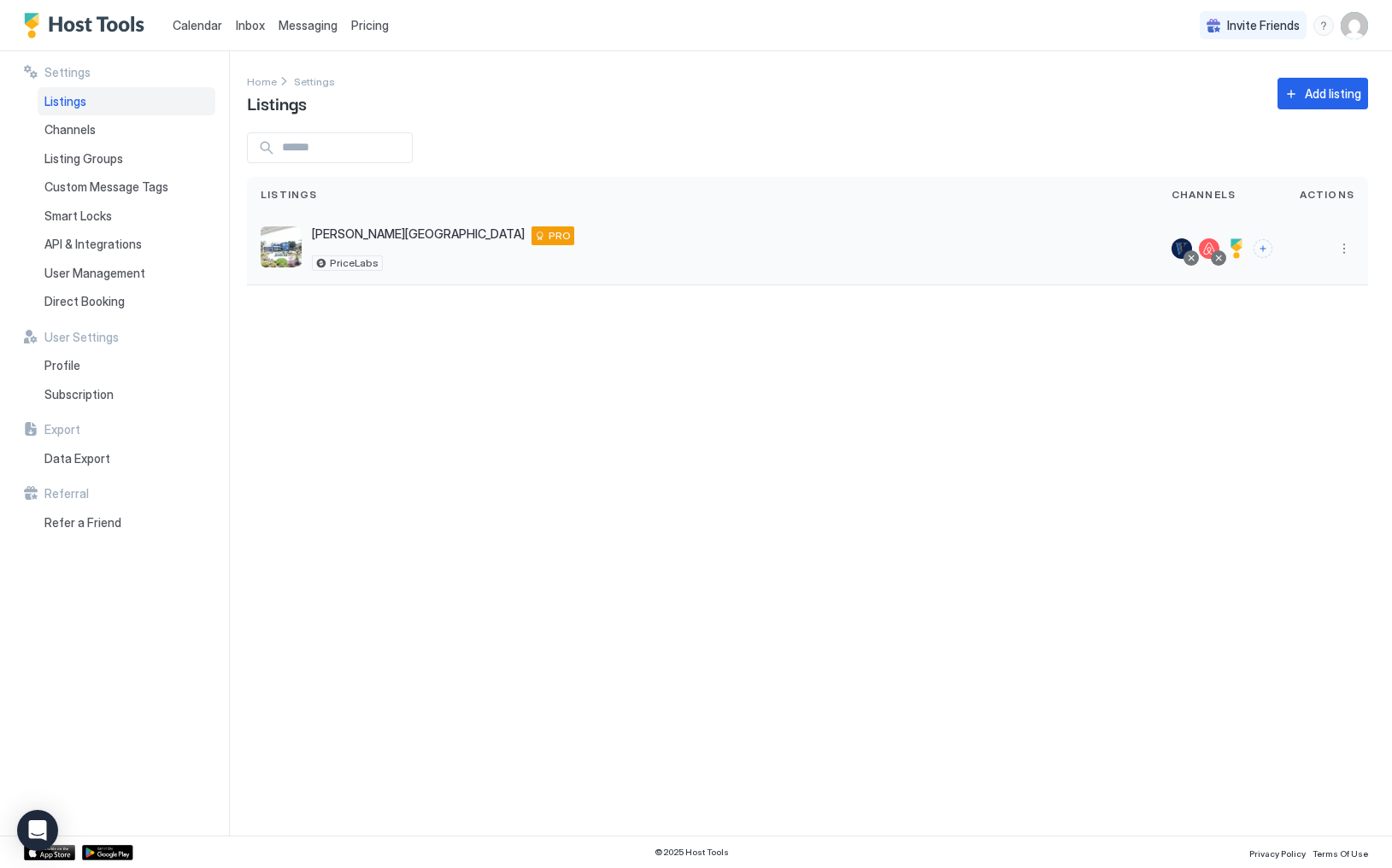
drag, startPoint x: 1370, startPoint y: 246, endPoint x: 1356, endPoint y: 247, distance: 14.0
click at [1370, 246] on div "Settings Home Settings Listings Add listing Listings Channels Actions [PERSON_N…" at bounding box center [820, 444] width 1146 height 784
click at [1353, 248] on button "More options" at bounding box center [1344, 248] width 20 height 20
click at [791, 278] on div at bounding box center [696, 434] width 1392 height 868
click at [1353, 247] on button "More options" at bounding box center [1344, 248] width 20 height 20
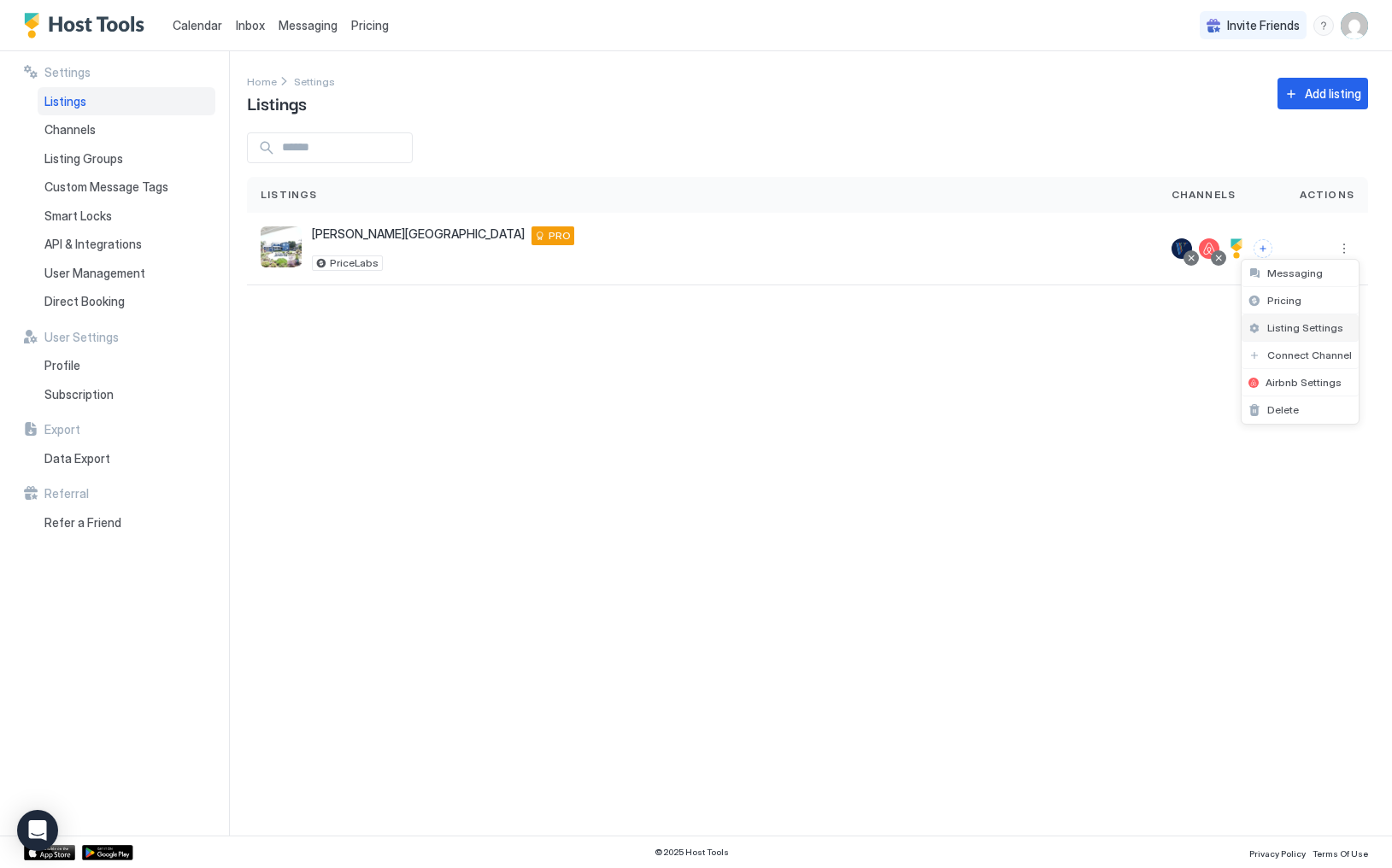
click at [1303, 332] on span "Listing Settings" at bounding box center [1305, 327] width 76 height 13
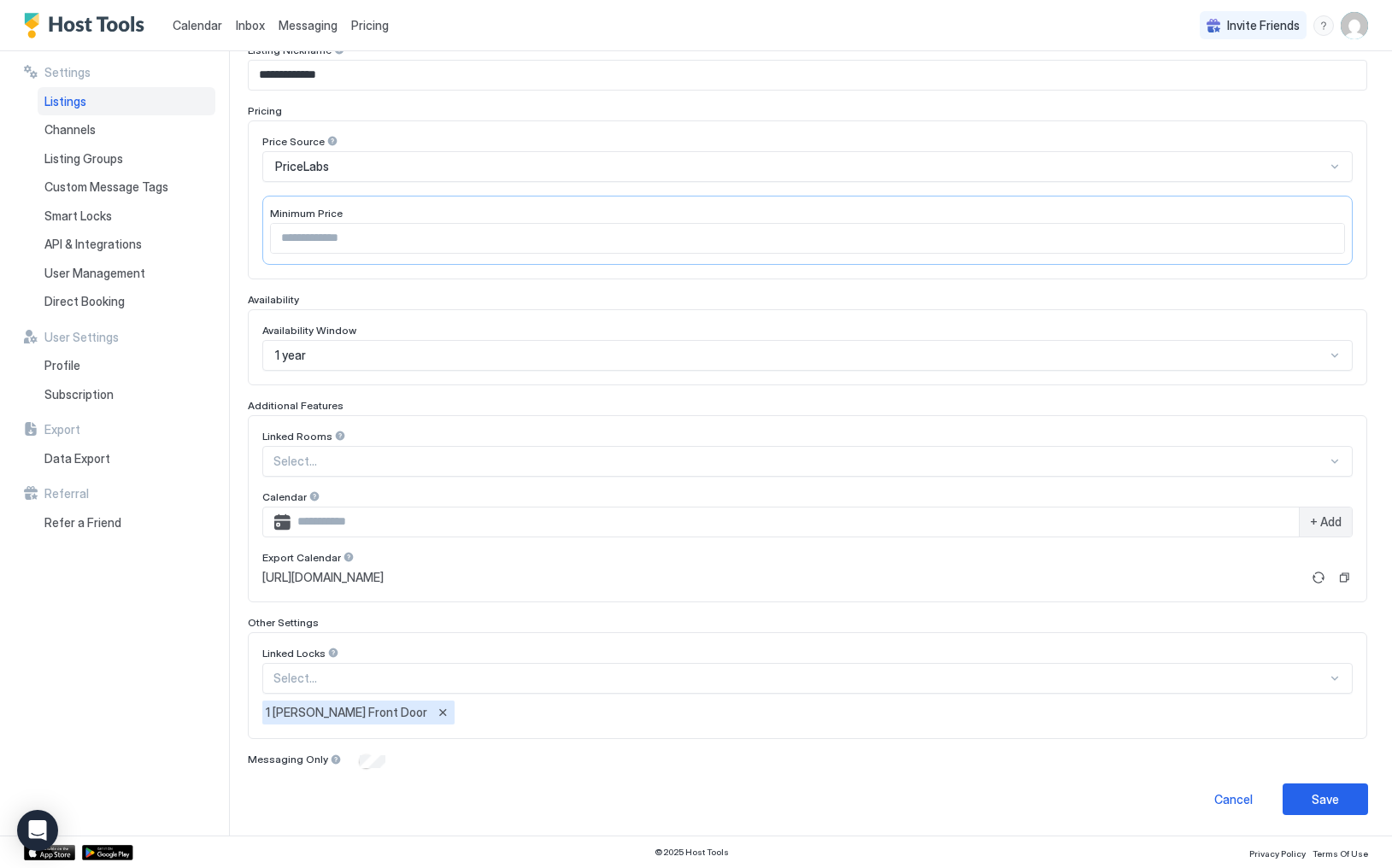
scroll to position [222, 0]
drag, startPoint x: 736, startPoint y: 579, endPoint x: 253, endPoint y: 600, distance: 483.5
click at [230, 602] on div "**********" at bounding box center [696, 444] width 1392 height 784
click at [383, 575] on span "[URL][DOMAIN_NAME]" at bounding box center [322, 579] width 121 height 16
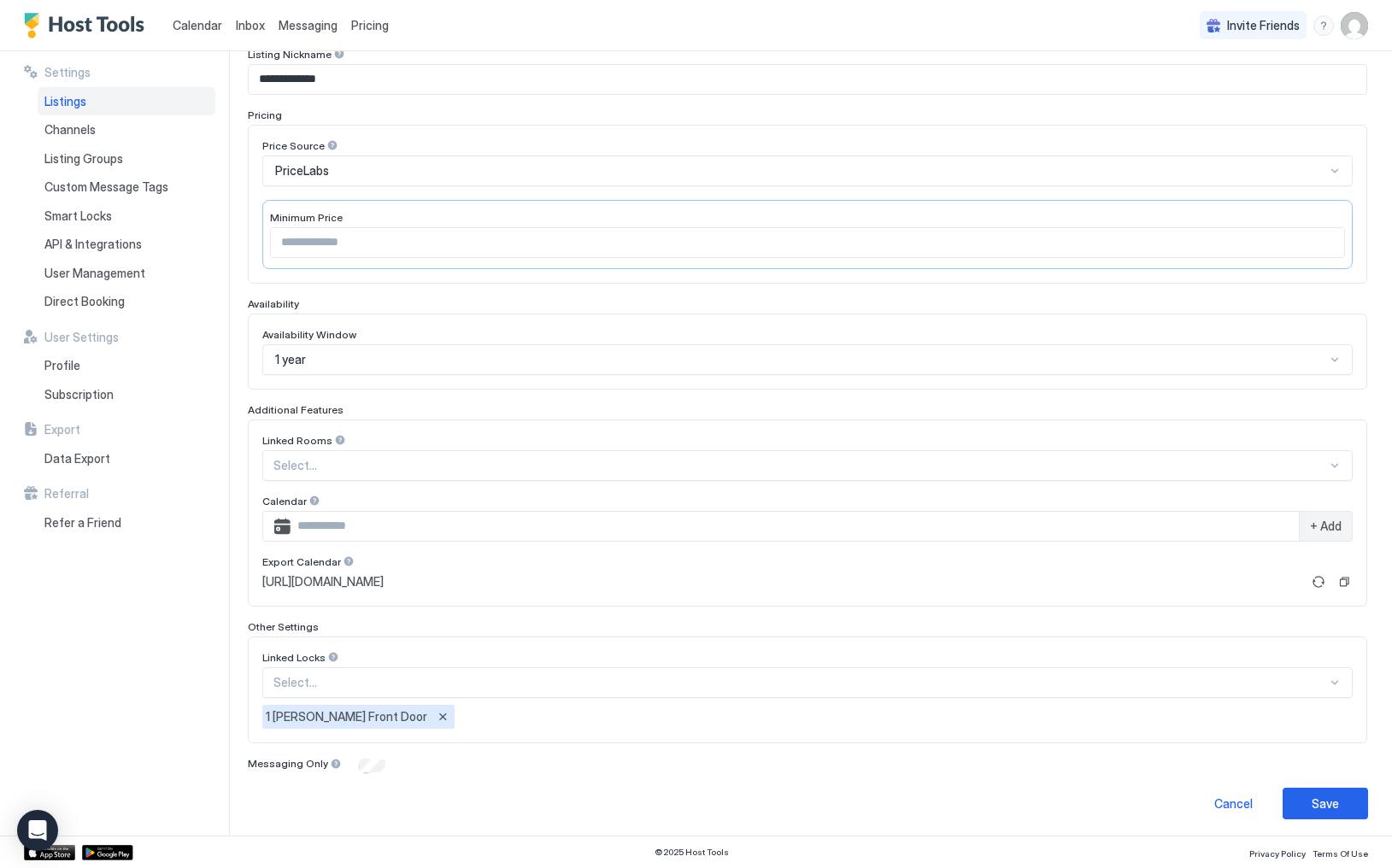
click at [1078, 451] on div "Export Calendar" at bounding box center [807, 442] width 1091 height 17
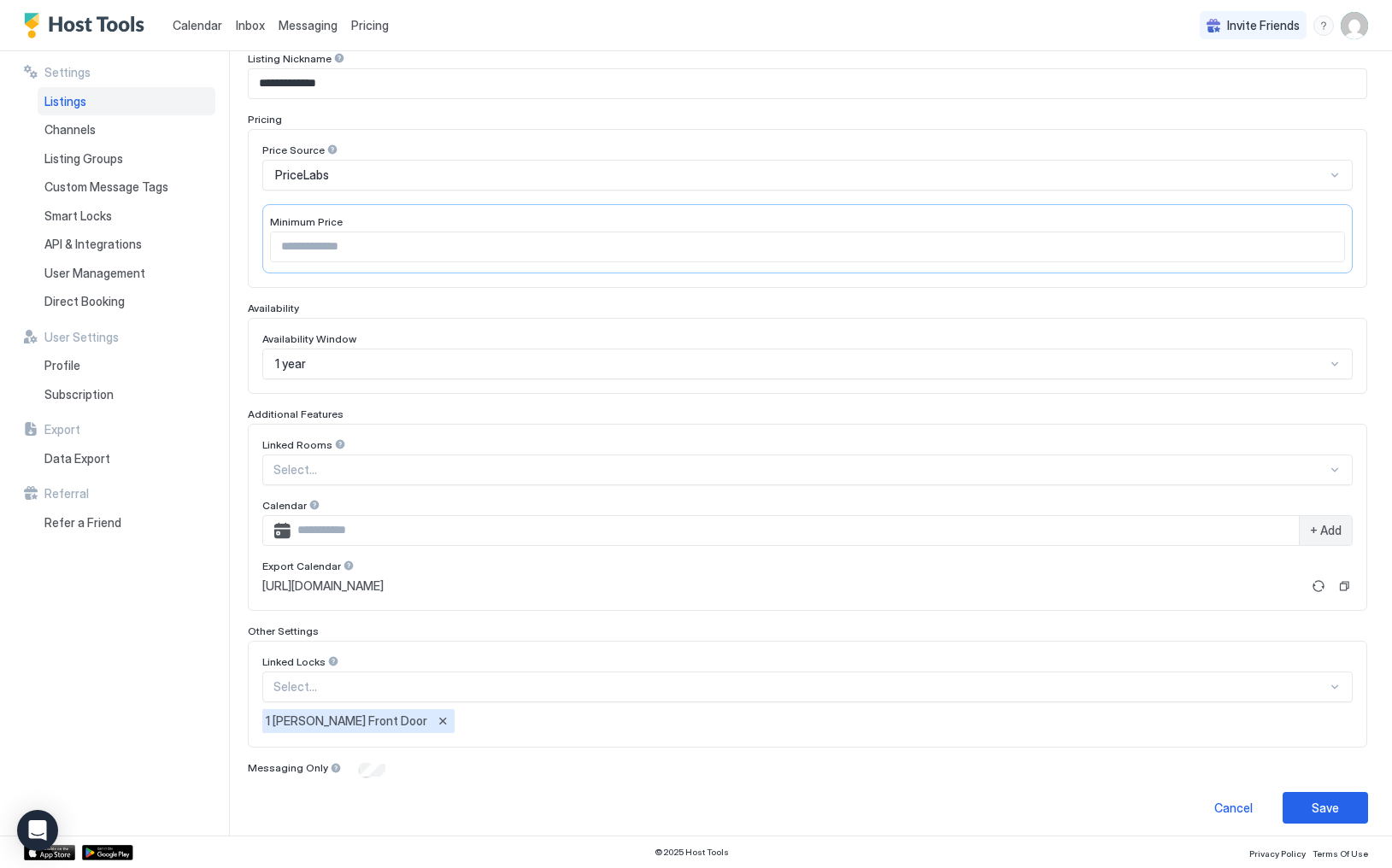
scroll to position [217, 0]
